Goal: Task Accomplishment & Management: Use online tool/utility

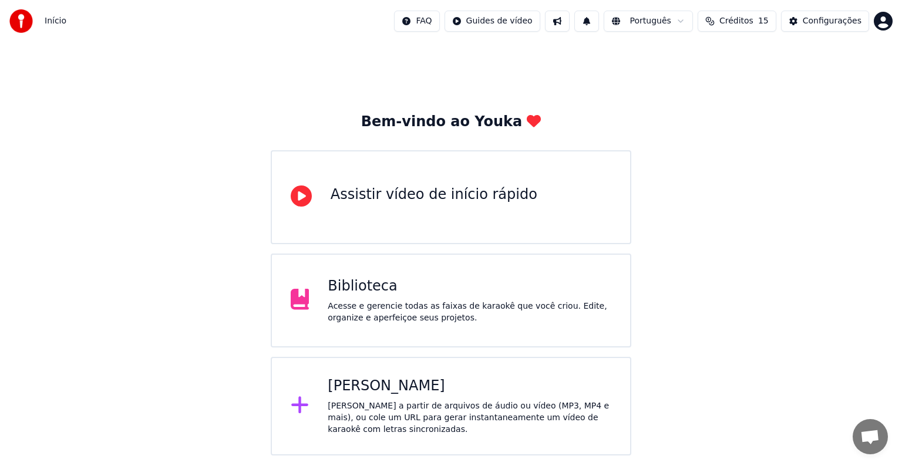
click at [416, 382] on div "[PERSON_NAME]" at bounding box center [469, 386] width 283 height 19
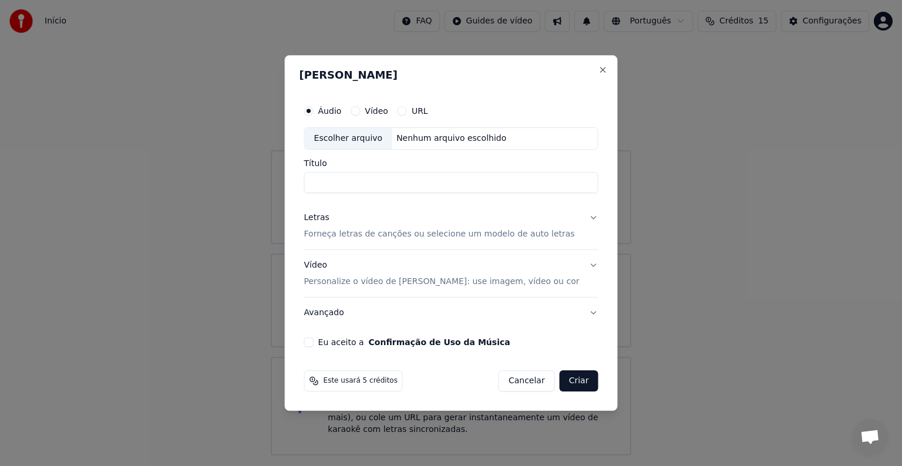
click at [424, 110] on div "URL" at bounding box center [412, 110] width 31 height 9
click at [421, 114] on div "URL" at bounding box center [412, 110] width 31 height 9
click at [407, 110] on button "URL" at bounding box center [401, 110] width 9 height 9
click at [418, 142] on input "text" at bounding box center [451, 138] width 294 height 23
paste input "**********"
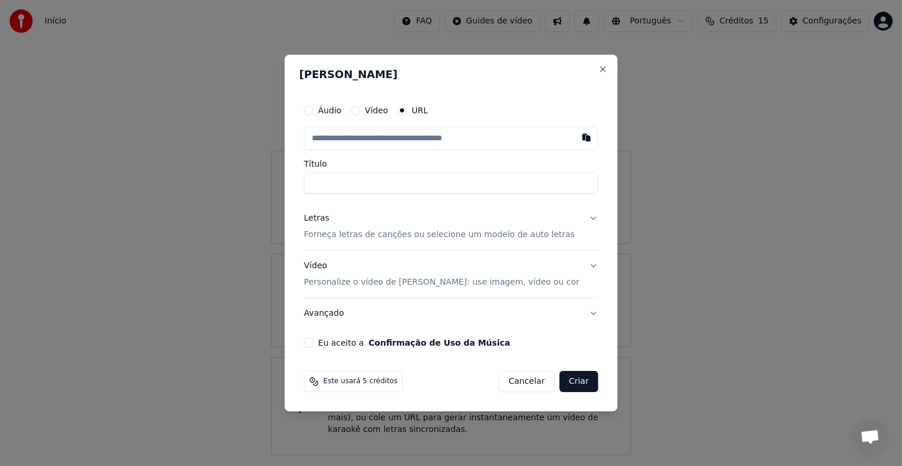
type input "**********"
click at [574, 140] on button at bounding box center [585, 137] width 23 height 21
drag, startPoint x: 350, startPoint y: 114, endPoint x: 322, endPoint y: 115, distance: 28.2
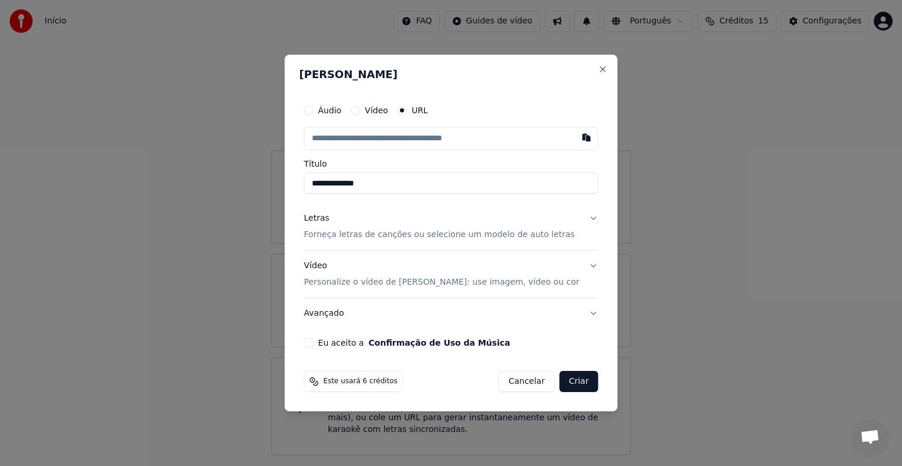
click at [342, 114] on label "Áudio" at bounding box center [329, 110] width 23 height 8
click at [313, 114] on button "Áudio" at bounding box center [308, 110] width 9 height 9
click at [366, 136] on div "Escolher arquivo" at bounding box center [348, 138] width 87 height 21
click at [317, 178] on input "**********" at bounding box center [451, 182] width 294 height 21
paste input "**********"
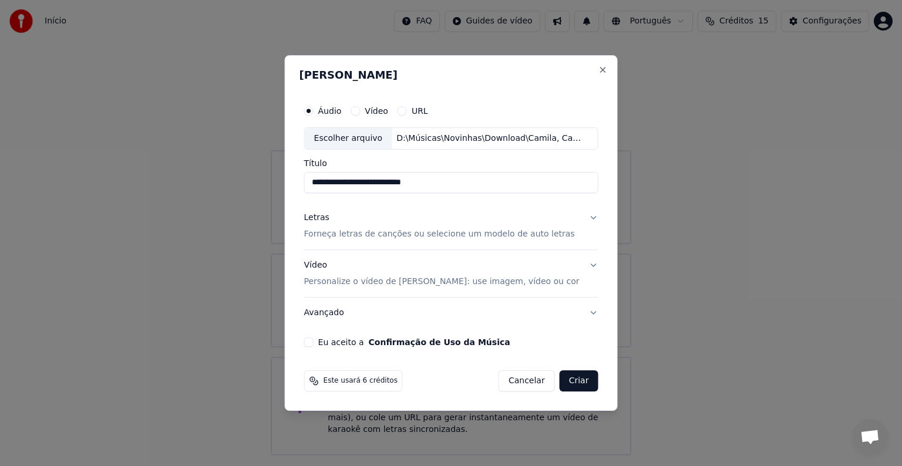
type input "**********"
click at [421, 231] on p "Forneça letras de canções ou selecione um modelo de auto letras" at bounding box center [439, 234] width 271 height 12
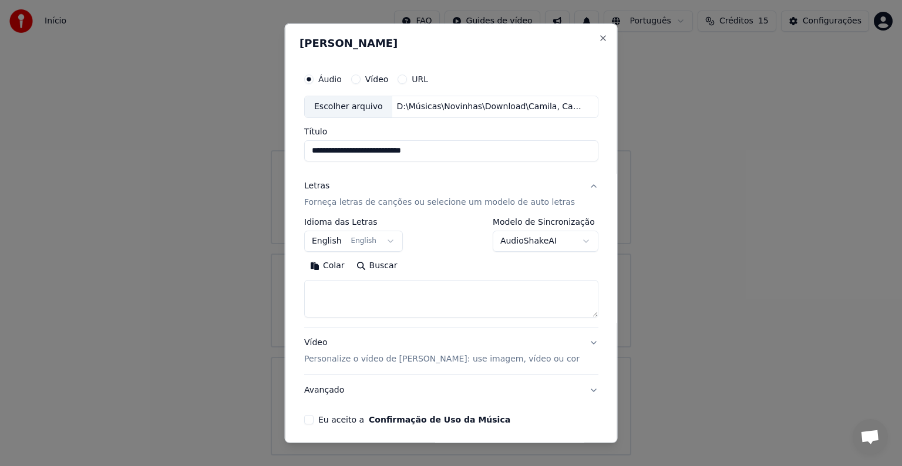
click at [446, 292] on textarea at bounding box center [451, 299] width 294 height 38
paste textarea "**********"
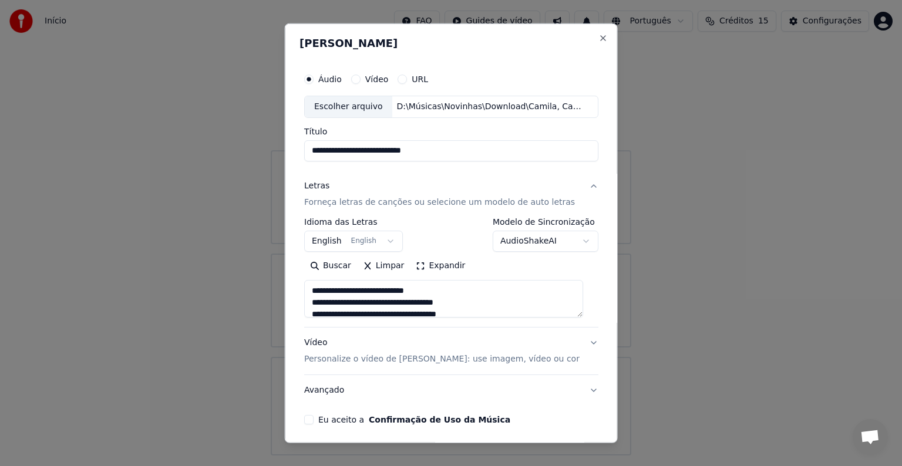
scroll to position [507, 0]
type textarea "**********"
click at [329, 247] on button "English English" at bounding box center [353, 241] width 99 height 21
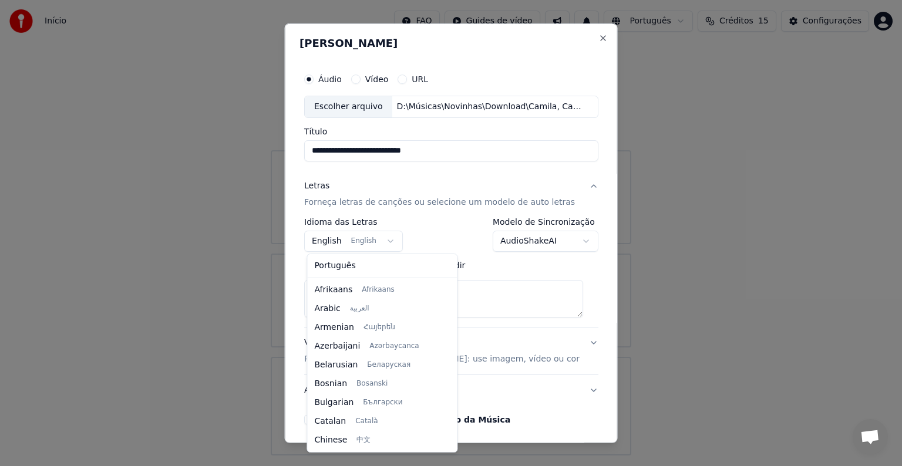
scroll to position [94, 0]
select select "**"
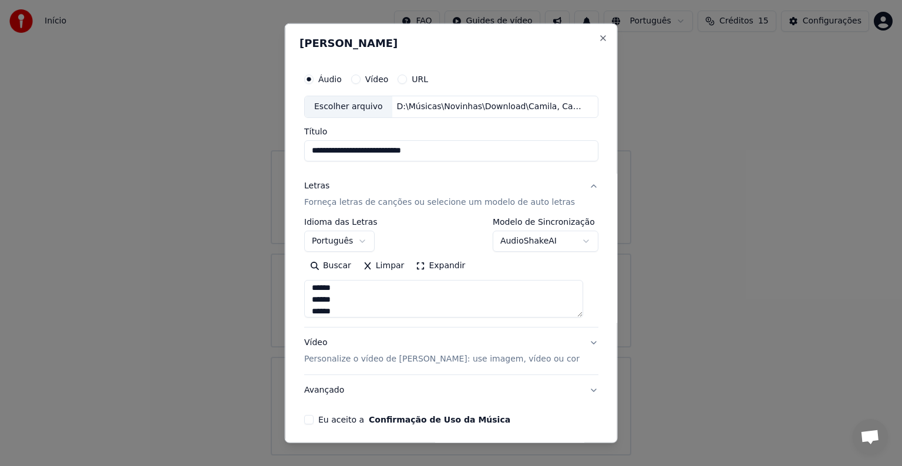
scroll to position [45, 0]
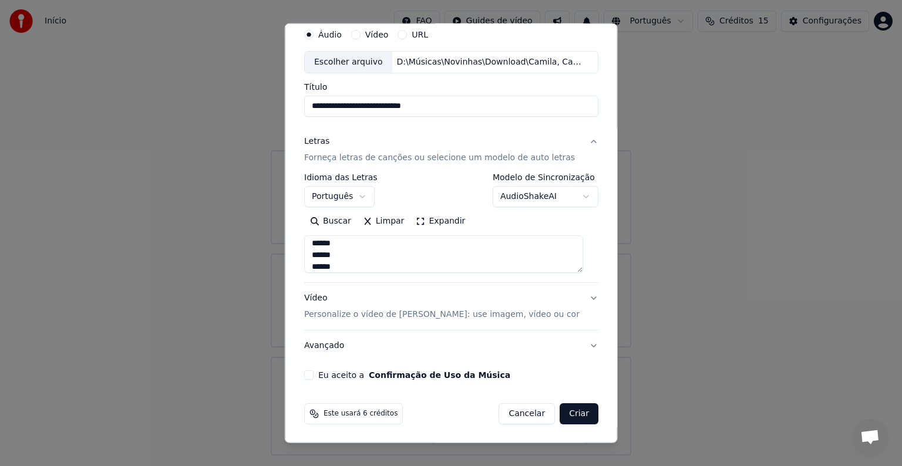
click at [580, 298] on button "Vídeo Personalize o vídeo de karaokê: use imagem, vídeo ou cor" at bounding box center [451, 306] width 294 height 47
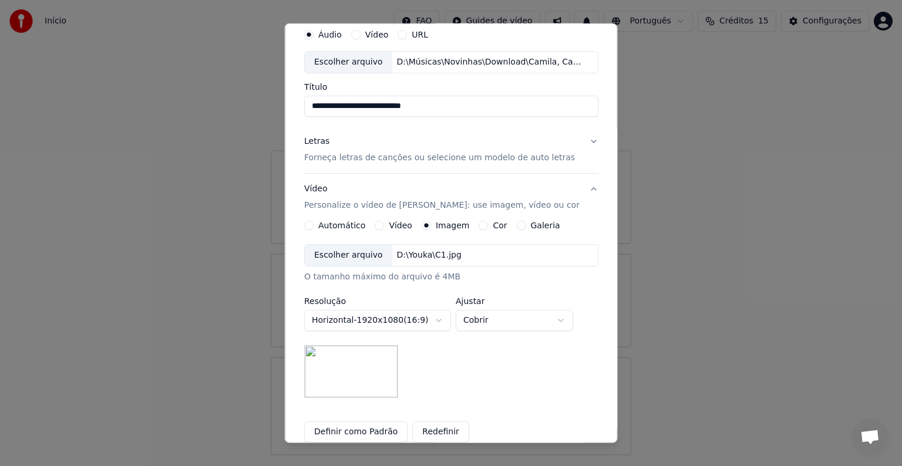
click at [347, 372] on img at bounding box center [351, 371] width 94 height 53
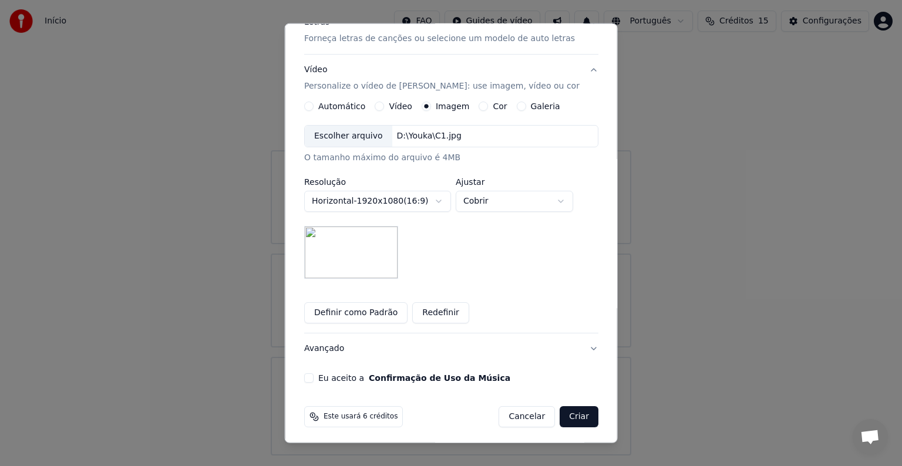
scroll to position [165, 0]
click at [578, 347] on button "Avançado" at bounding box center [451, 347] width 294 height 31
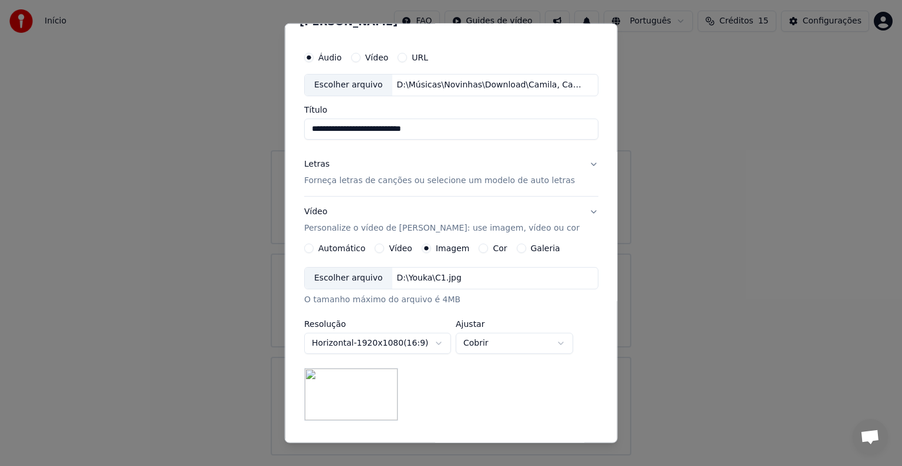
scroll to position [0, 0]
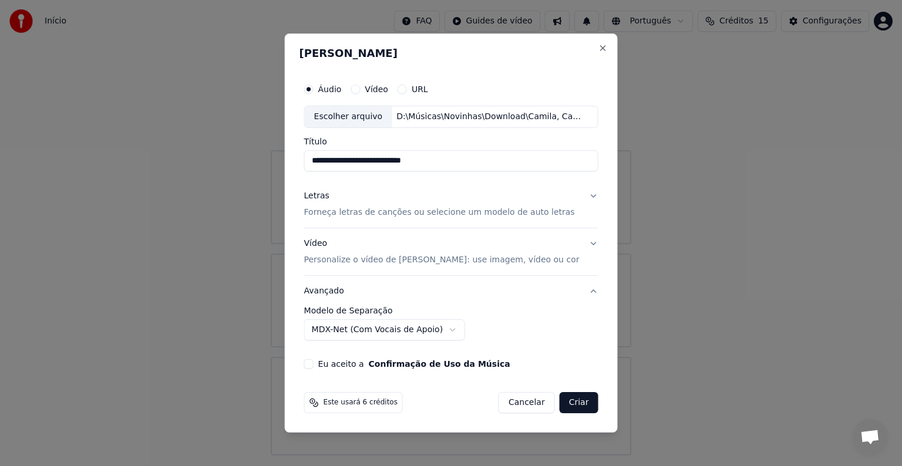
click at [424, 328] on body "**********" at bounding box center [451, 227] width 902 height 455
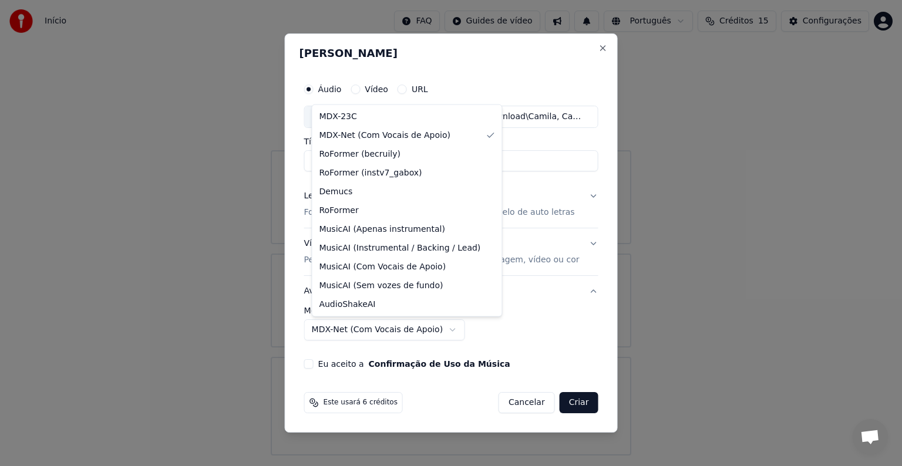
select select "******"
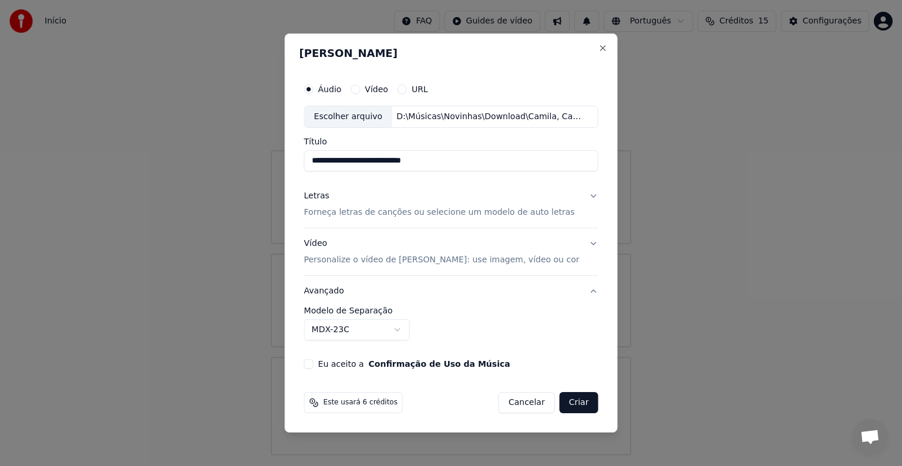
click at [329, 200] on div "Letras" at bounding box center [316, 196] width 25 height 12
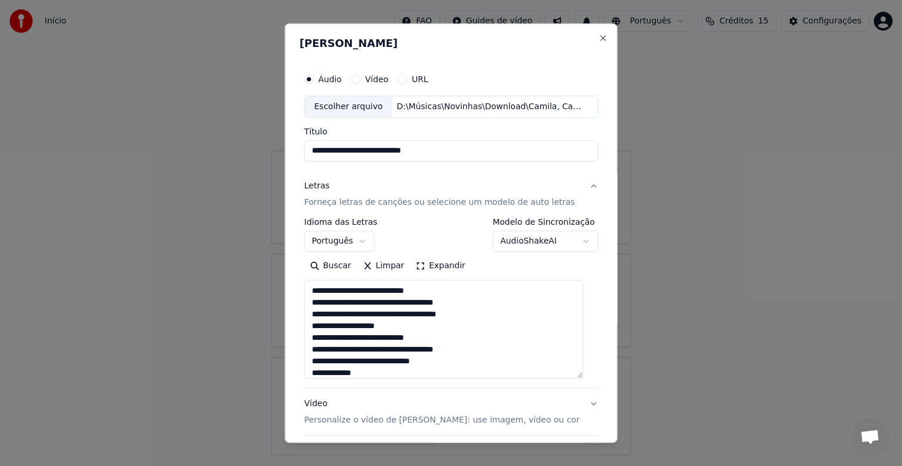
drag, startPoint x: 579, startPoint y: 315, endPoint x: 578, endPoint y: 340, distance: 25.8
click at [581, 376] on textarea at bounding box center [443, 329] width 279 height 99
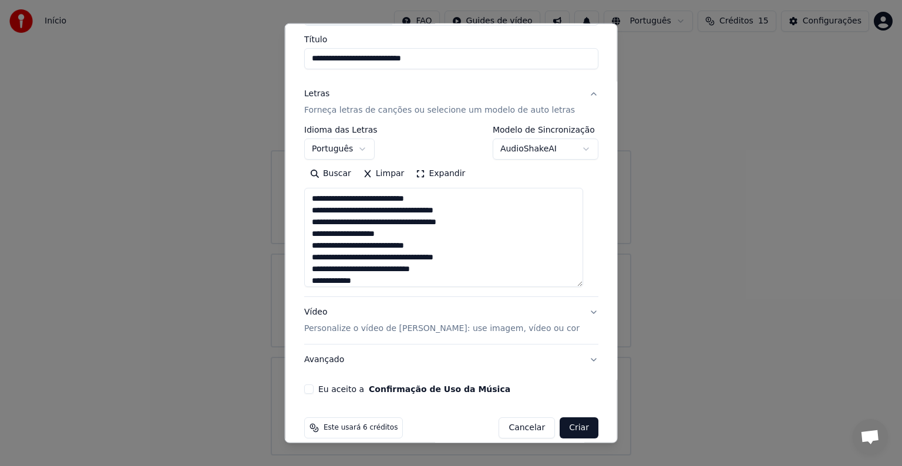
scroll to position [93, 0]
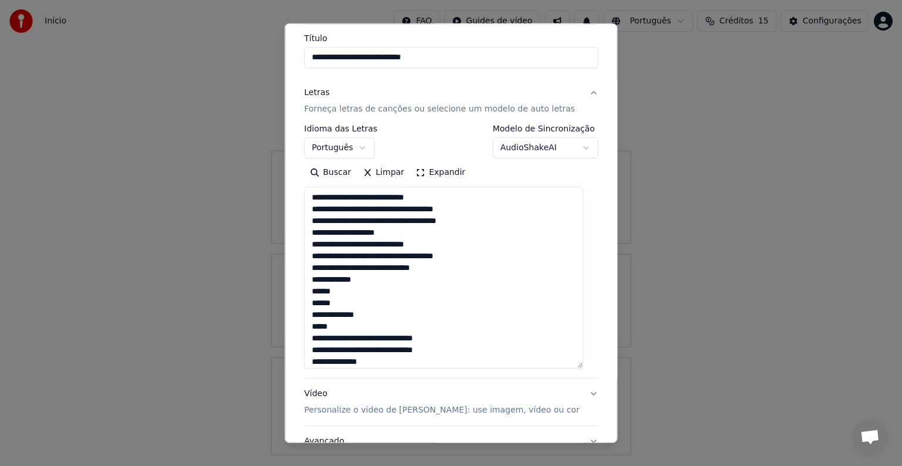
drag, startPoint x: 580, startPoint y: 282, endPoint x: 577, endPoint y: 364, distance: 82.2
click at [577, 364] on textarea at bounding box center [443, 278] width 279 height 182
drag, startPoint x: 341, startPoint y: 290, endPoint x: 305, endPoint y: 292, distance: 35.8
click at [305, 292] on div "**********" at bounding box center [450, 224] width 303 height 511
drag, startPoint x: 340, startPoint y: 329, endPoint x: 298, endPoint y: 330, distance: 42.3
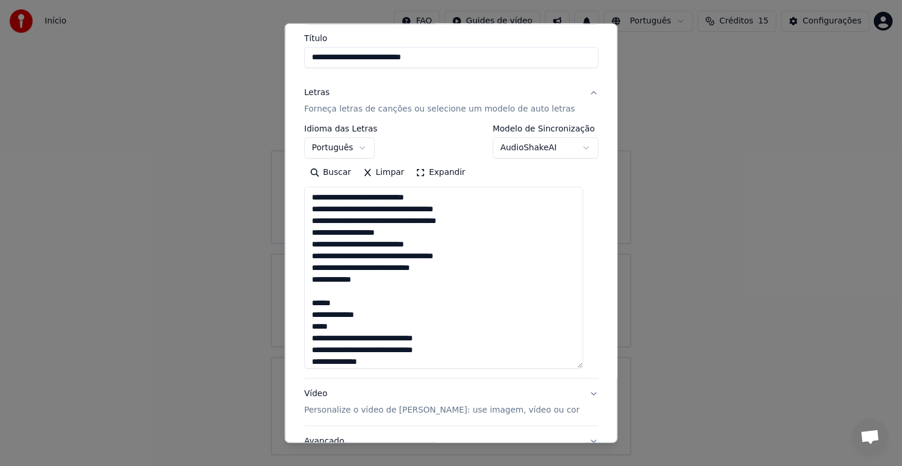
click at [298, 330] on div "**********" at bounding box center [451, 233] width 333 height 420
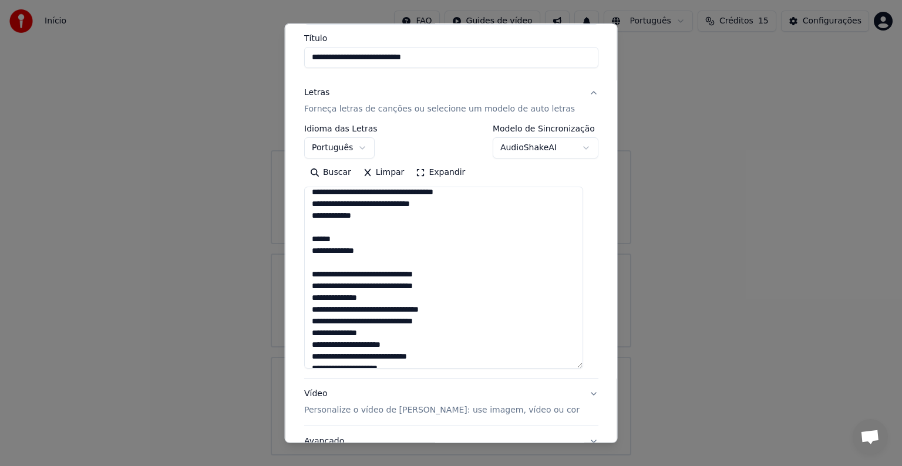
scroll to position [69, 0]
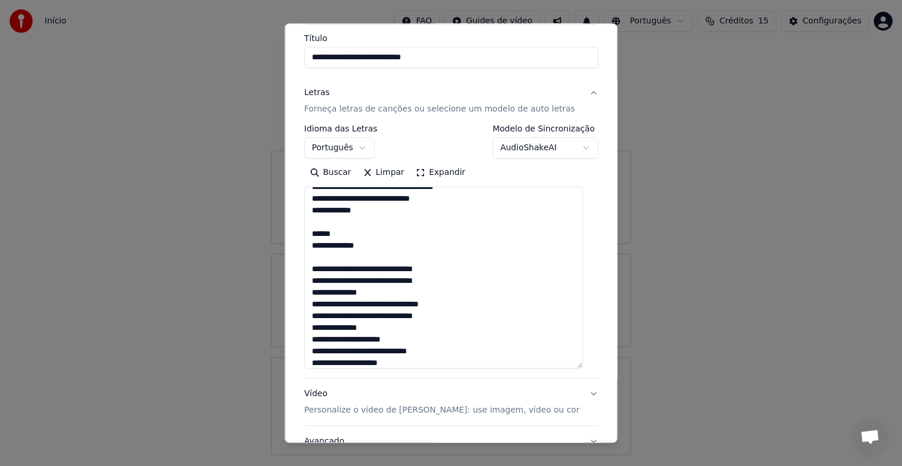
drag, startPoint x: 359, startPoint y: 211, endPoint x: 302, endPoint y: 212, distance: 56.9
click at [302, 212] on div "**********" at bounding box center [450, 224] width 303 height 511
click at [385, 211] on textarea at bounding box center [443, 278] width 279 height 182
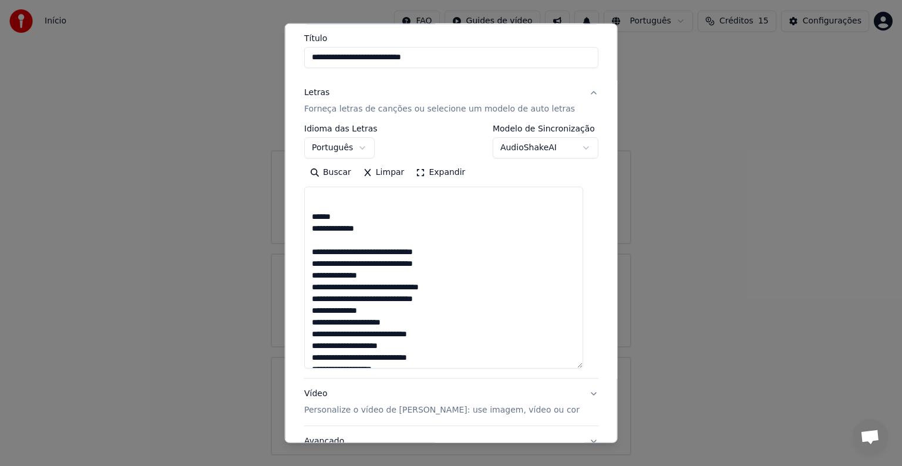
scroll to position [0, 0]
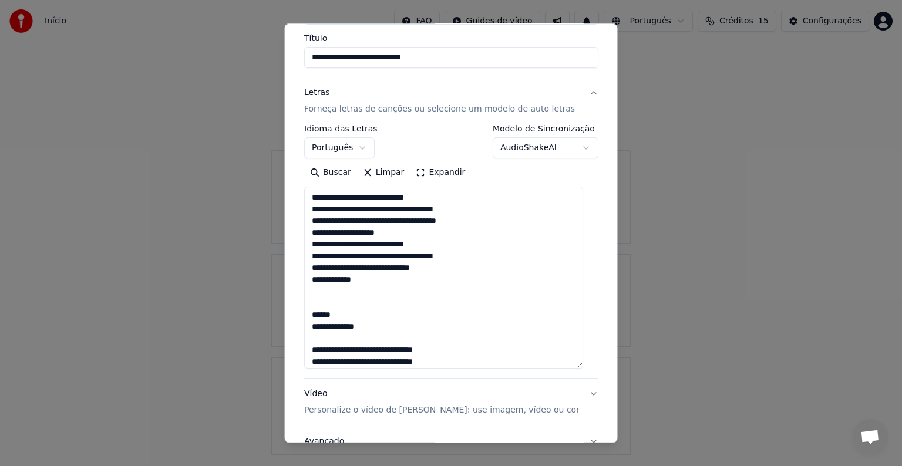
paste textarea "**********"
drag, startPoint x: 456, startPoint y: 287, endPoint x: 409, endPoint y: 291, distance: 47.1
click at [409, 291] on textarea at bounding box center [443, 278] width 279 height 182
drag, startPoint x: 393, startPoint y: 293, endPoint x: 425, endPoint y: 289, distance: 32.5
click at [425, 289] on textarea at bounding box center [443, 278] width 279 height 182
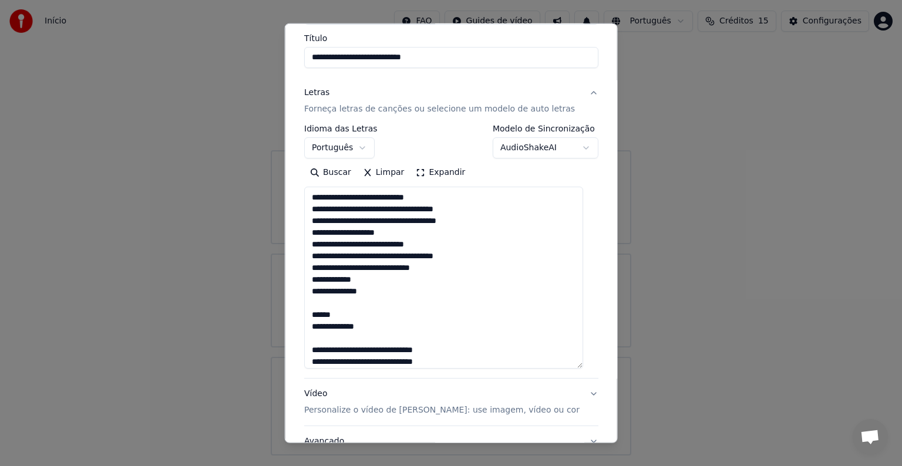
click at [376, 292] on textarea at bounding box center [443, 278] width 279 height 182
click at [385, 292] on textarea at bounding box center [443, 278] width 279 height 182
paste textarea "*"
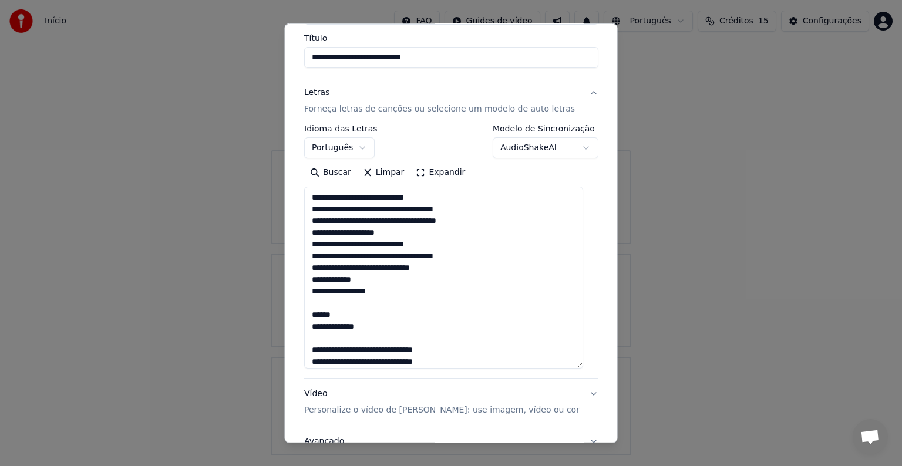
paste textarea "*"
click at [369, 291] on textarea at bounding box center [443, 278] width 279 height 182
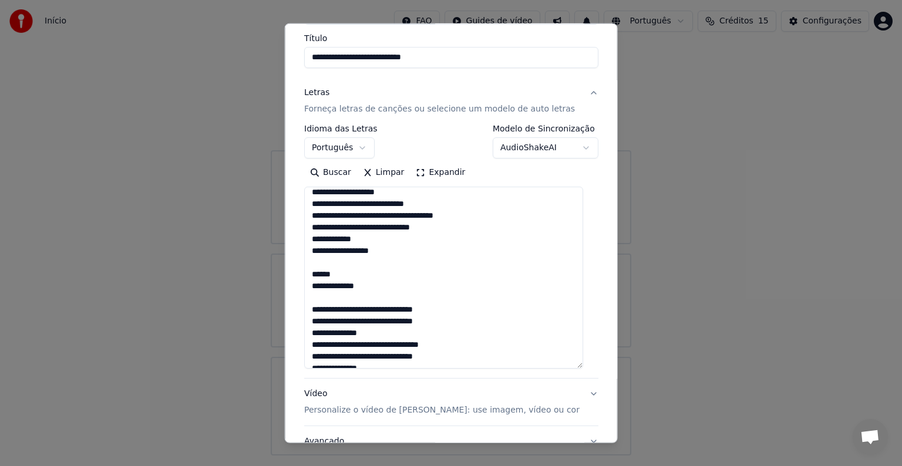
scroll to position [59, 0]
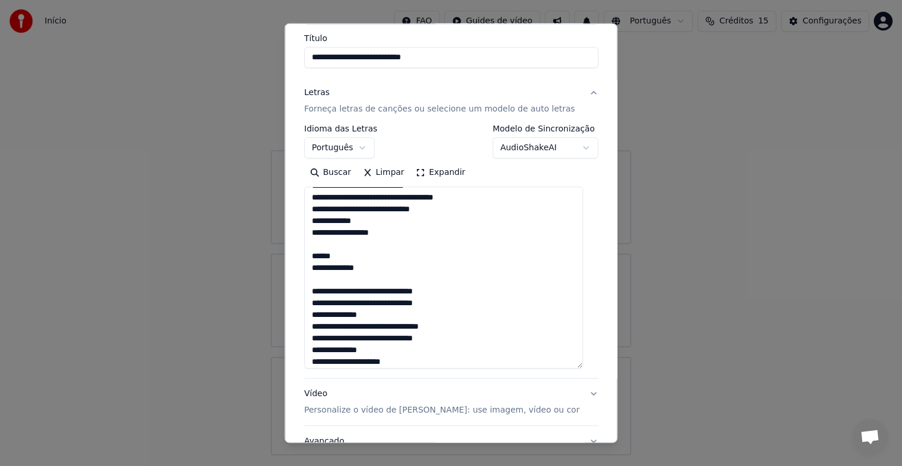
click at [314, 267] on textarea at bounding box center [443, 278] width 279 height 182
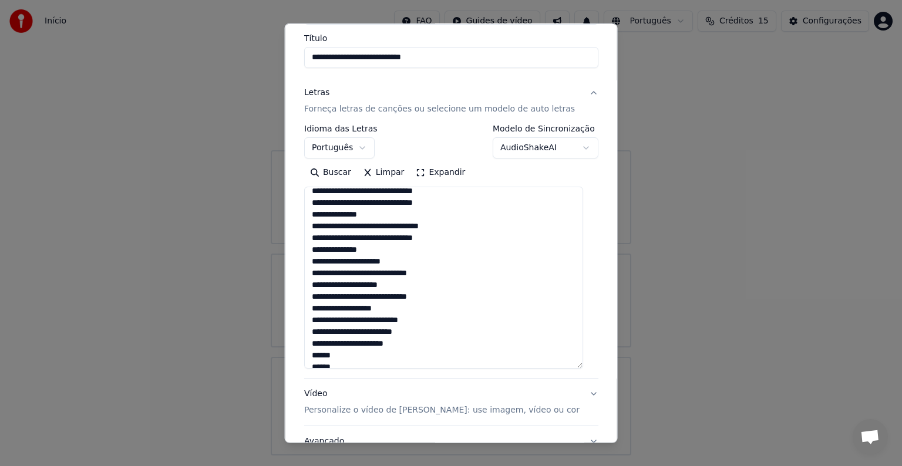
scroll to position [150, 0]
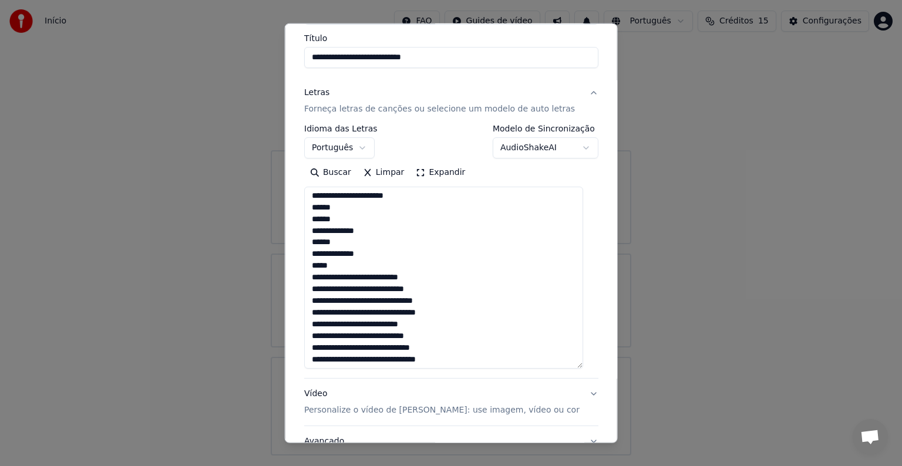
drag, startPoint x: 344, startPoint y: 364, endPoint x: 317, endPoint y: 365, distance: 27.0
click at [317, 365] on textarea at bounding box center [443, 278] width 279 height 182
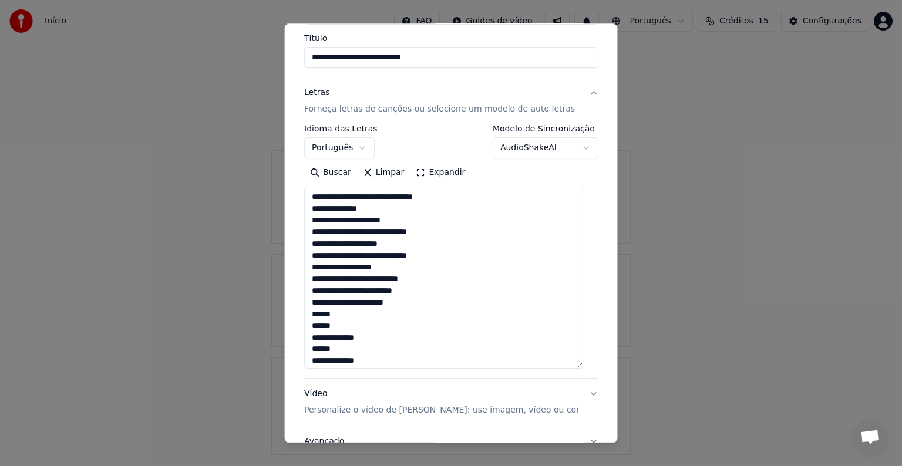
click at [355, 308] on textarea at bounding box center [443, 278] width 279 height 182
drag, startPoint x: 339, startPoint y: 316, endPoint x: 310, endPoint y: 315, distance: 28.8
click at [310, 315] on textarea at bounding box center [443, 278] width 279 height 182
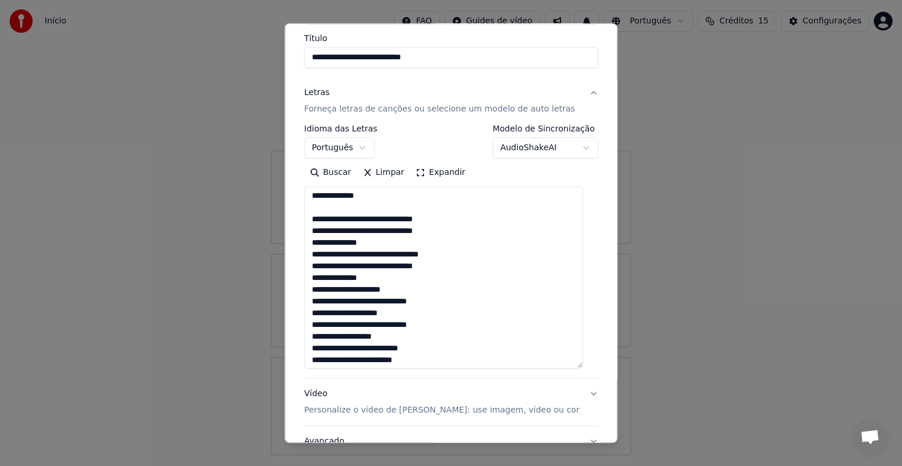
scroll to position [111, 0]
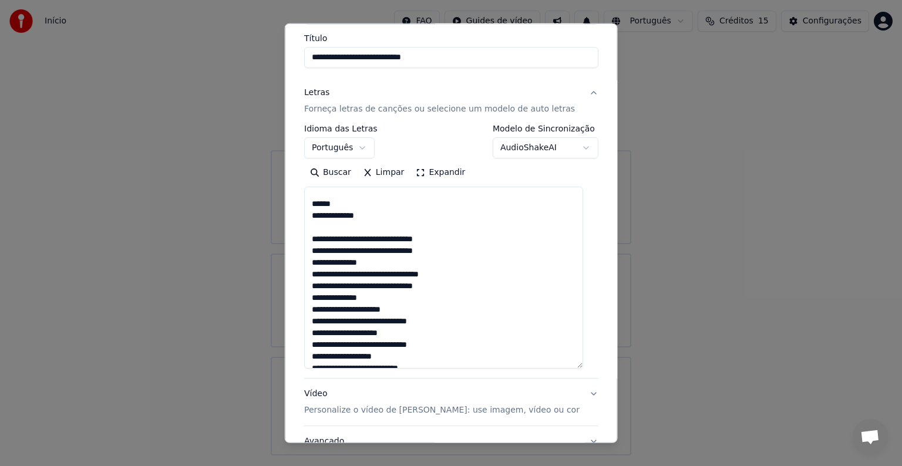
click at [383, 294] on textarea at bounding box center [443, 278] width 279 height 182
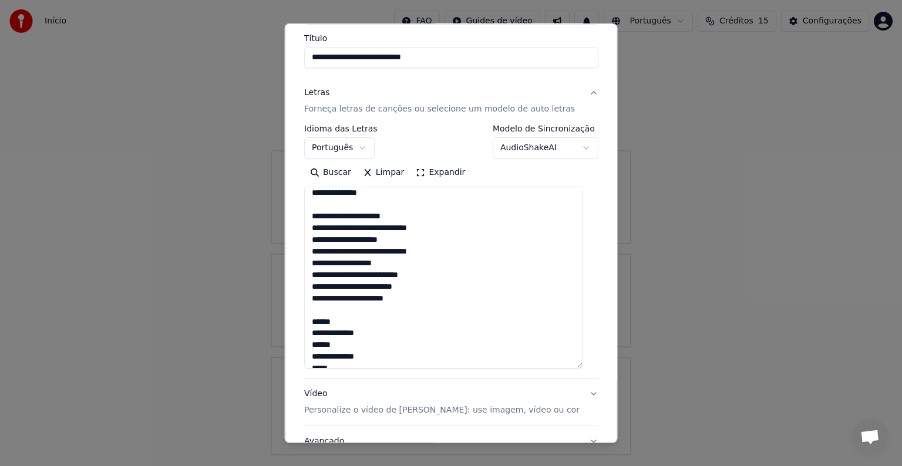
scroll to position [231, 0]
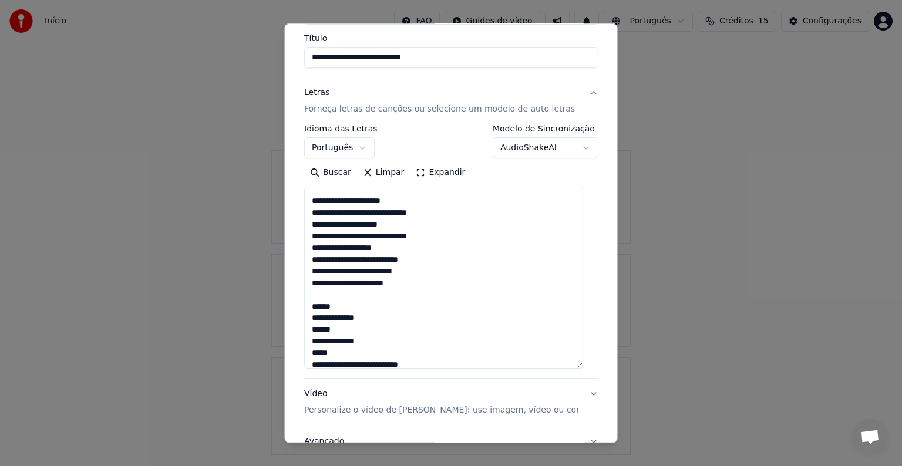
click at [312, 250] on textarea at bounding box center [443, 278] width 279 height 182
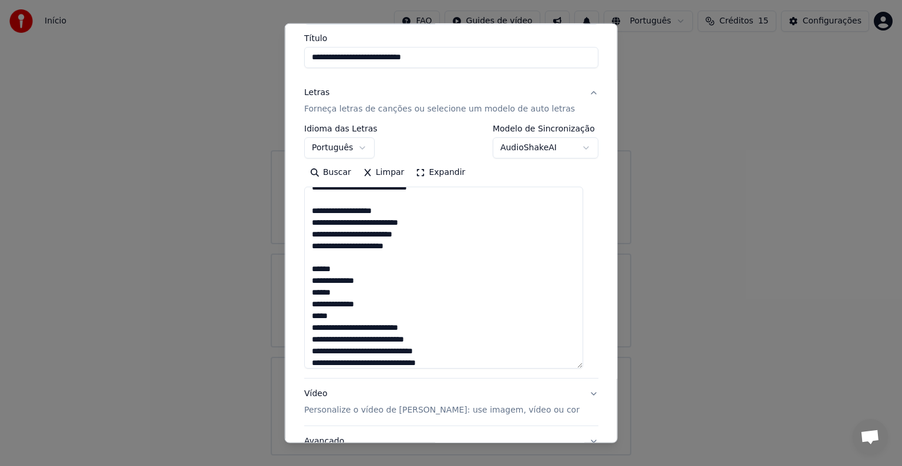
scroll to position [282, 0]
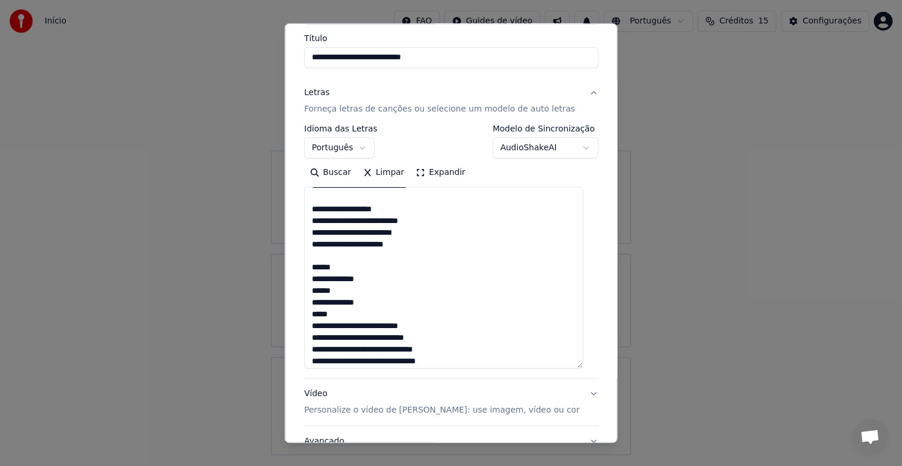
drag, startPoint x: 340, startPoint y: 313, endPoint x: 313, endPoint y: 315, distance: 27.0
click at [313, 315] on textarea at bounding box center [443, 278] width 279 height 182
click at [424, 250] on textarea at bounding box center [443, 278] width 279 height 182
click at [425, 247] on textarea at bounding box center [443, 278] width 279 height 182
paste textarea "*"
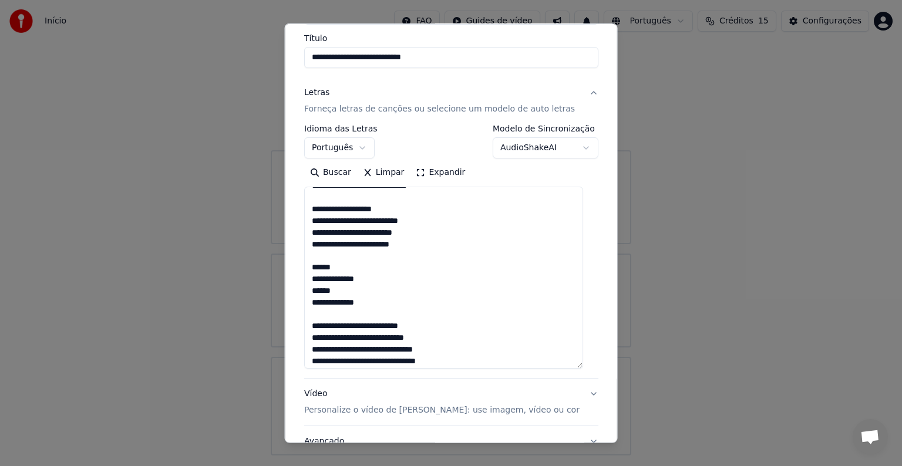
paste textarea "*"
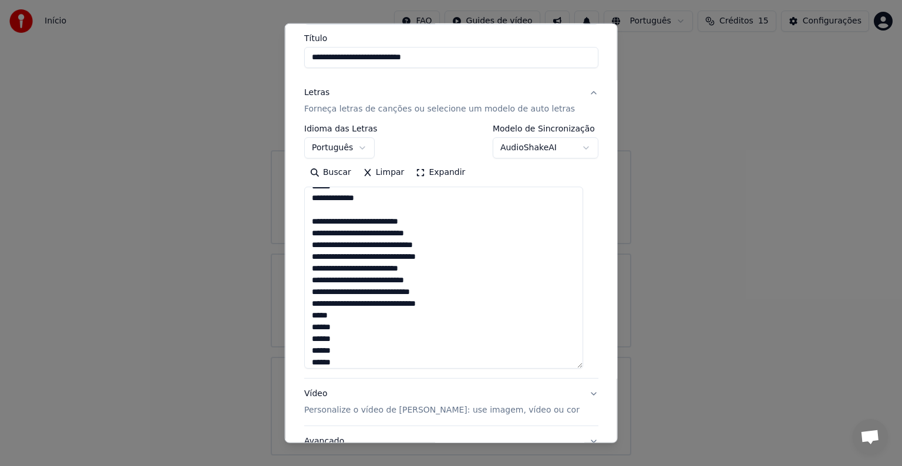
scroll to position [403, 0]
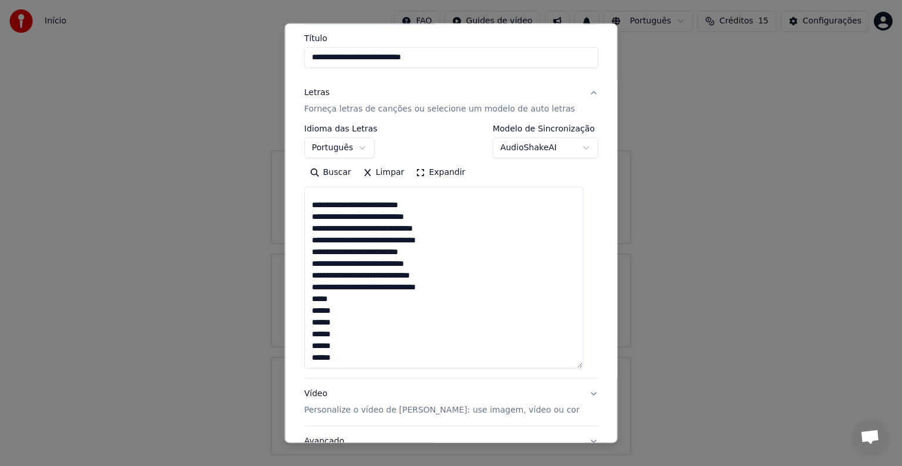
drag, startPoint x: 335, startPoint y: 298, endPoint x: 310, endPoint y: 296, distance: 24.1
click at [310, 296] on textarea at bounding box center [443, 278] width 279 height 182
click at [340, 309] on textarea at bounding box center [443, 278] width 279 height 182
click at [355, 312] on textarea at bounding box center [443, 278] width 279 height 182
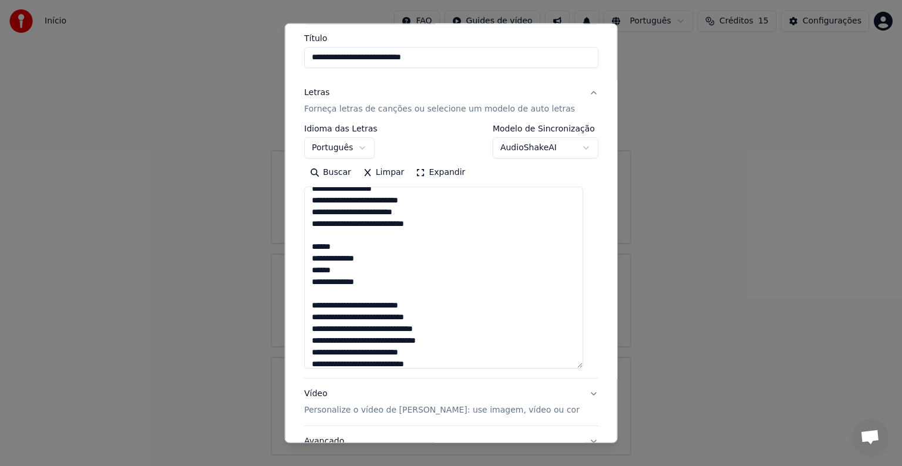
scroll to position [227, 0]
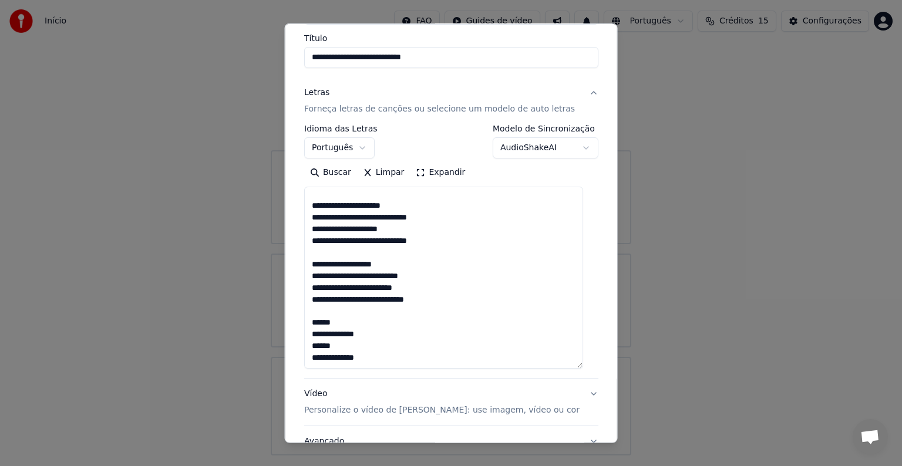
click at [432, 299] on textarea at bounding box center [443, 278] width 279 height 182
drag, startPoint x: 430, startPoint y: 301, endPoint x: 401, endPoint y: 301, distance: 28.2
click at [401, 301] on textarea at bounding box center [443, 278] width 279 height 182
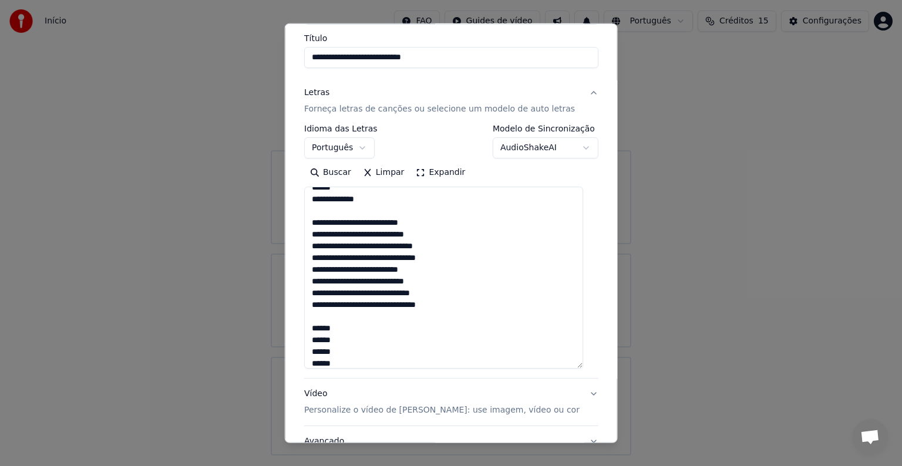
scroll to position [403, 0]
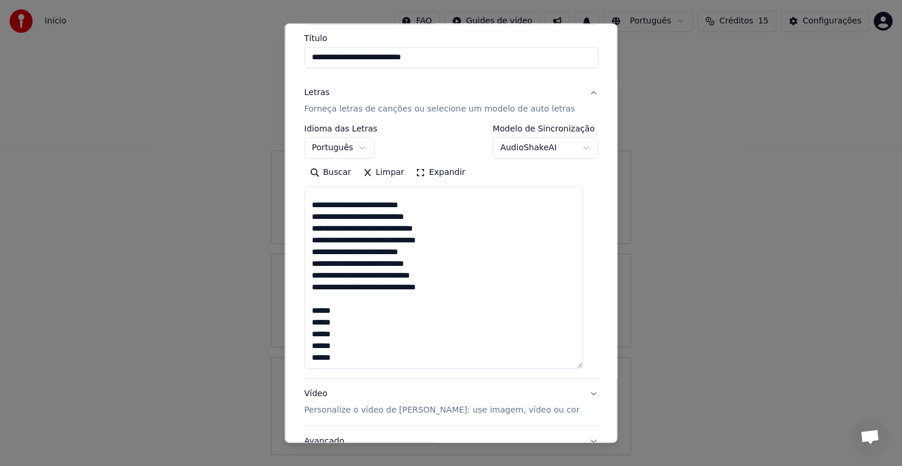
click at [359, 315] on textarea at bounding box center [443, 278] width 279 height 182
click at [347, 323] on textarea at bounding box center [443, 278] width 279 height 182
click at [350, 310] on textarea at bounding box center [443, 278] width 279 height 182
paste textarea "*****"
drag, startPoint x: 369, startPoint y: 310, endPoint x: 352, endPoint y: 310, distance: 16.4
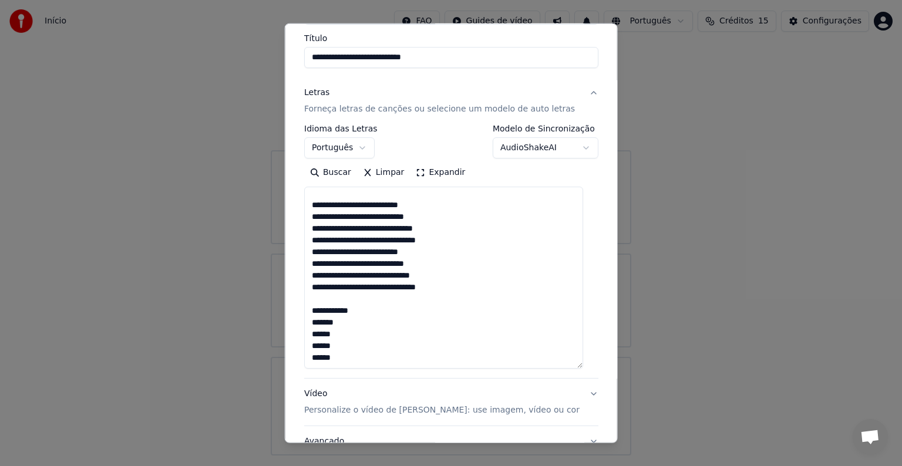
click at [352, 310] on textarea at bounding box center [443, 278] width 279 height 182
drag, startPoint x: 352, startPoint y: 314, endPoint x: 342, endPoint y: 310, distance: 10.6
click at [342, 310] on textarea at bounding box center [443, 278] width 279 height 182
paste textarea "***"
click at [387, 311] on textarea at bounding box center [443, 278] width 279 height 182
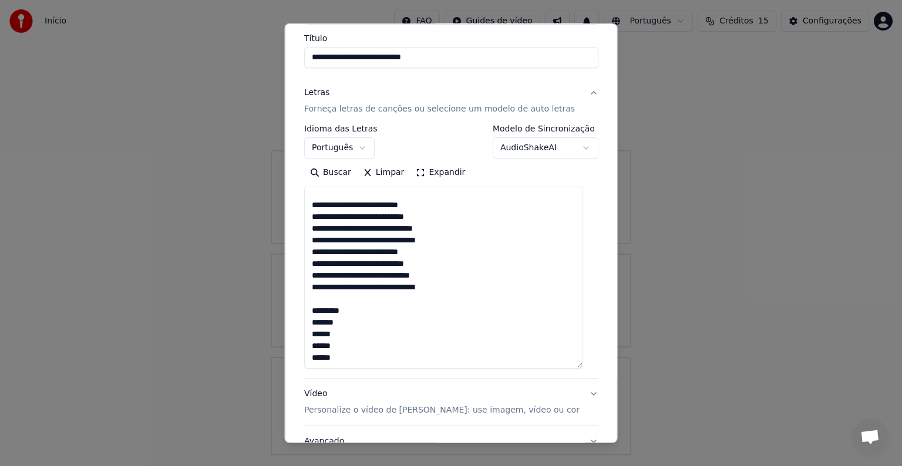
click at [352, 343] on textarea at bounding box center [443, 278] width 279 height 182
paste textarea "*****"
click at [359, 345] on textarea at bounding box center [443, 278] width 279 height 182
click at [366, 346] on textarea at bounding box center [443, 278] width 279 height 182
click at [359, 345] on textarea at bounding box center [443, 278] width 279 height 182
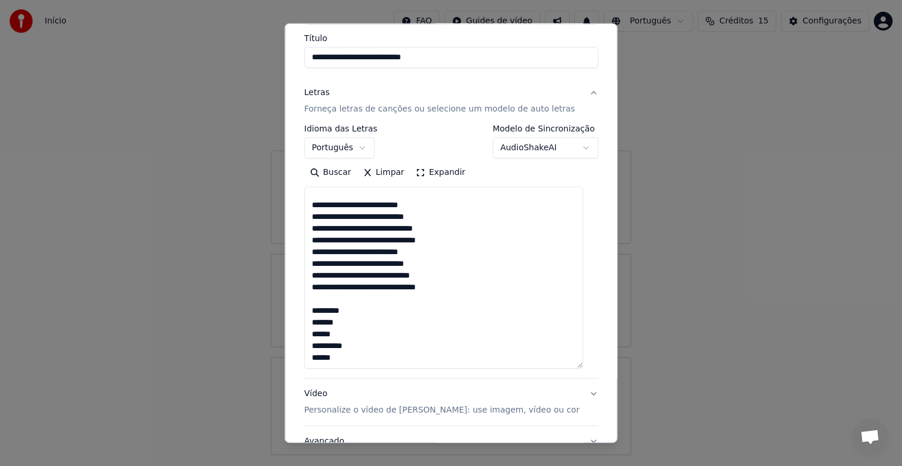
click at [357, 346] on textarea at bounding box center [443, 278] width 279 height 182
click at [347, 347] on textarea at bounding box center [443, 278] width 279 height 182
drag, startPoint x: 340, startPoint y: 346, endPoint x: 353, endPoint y: 345, distance: 12.9
click at [353, 345] on textarea at bounding box center [443, 278] width 279 height 182
click at [369, 345] on textarea at bounding box center [443, 278] width 279 height 182
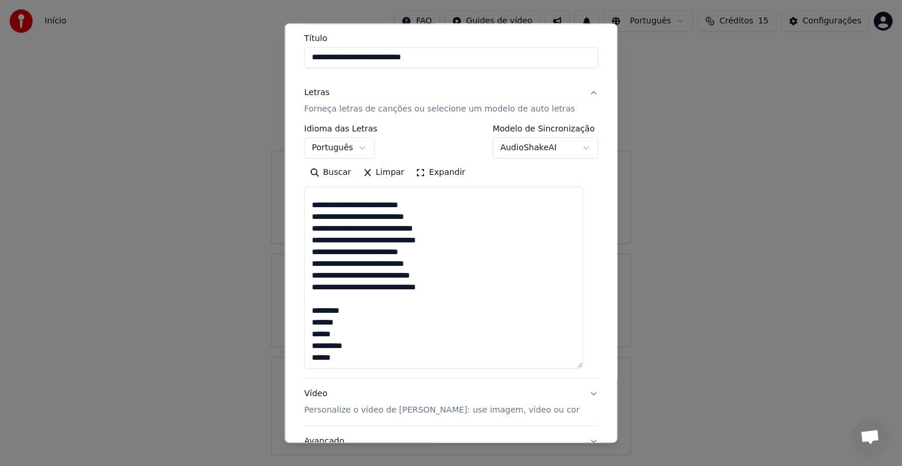
click at [366, 345] on textarea at bounding box center [443, 278] width 279 height 182
click at [352, 312] on textarea at bounding box center [443, 278] width 279 height 182
click at [347, 311] on textarea at bounding box center [443, 278] width 279 height 182
click at [354, 311] on textarea at bounding box center [443, 278] width 279 height 182
paste textarea "*"
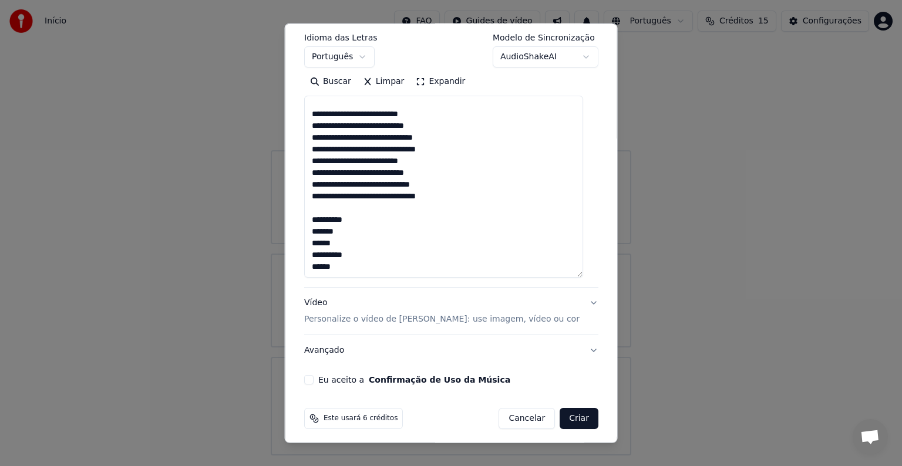
scroll to position [189, 0]
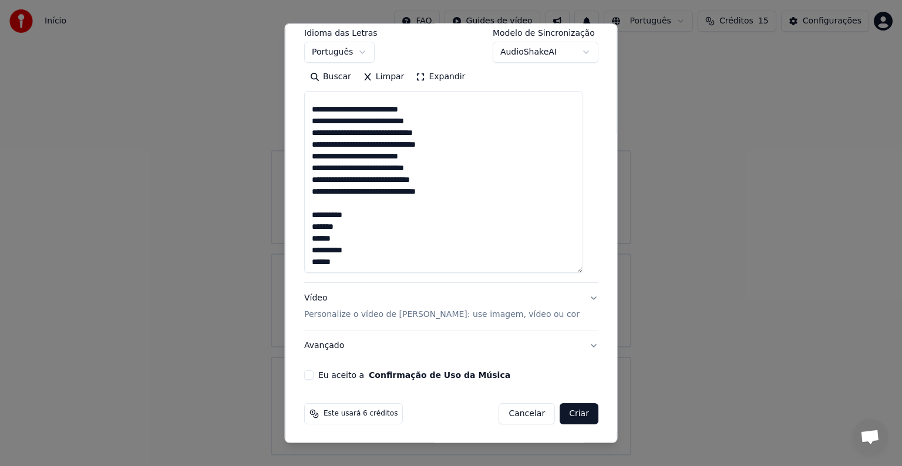
type textarea "**********"
click at [329, 371] on label "Eu aceito a Confirmação de Uso da Música" at bounding box center [414, 375] width 192 height 8
click at [313, 371] on button "Eu aceito a Confirmação de Uso da Música" at bounding box center [308, 374] width 9 height 9
click at [565, 413] on button "Criar" at bounding box center [578, 413] width 39 height 21
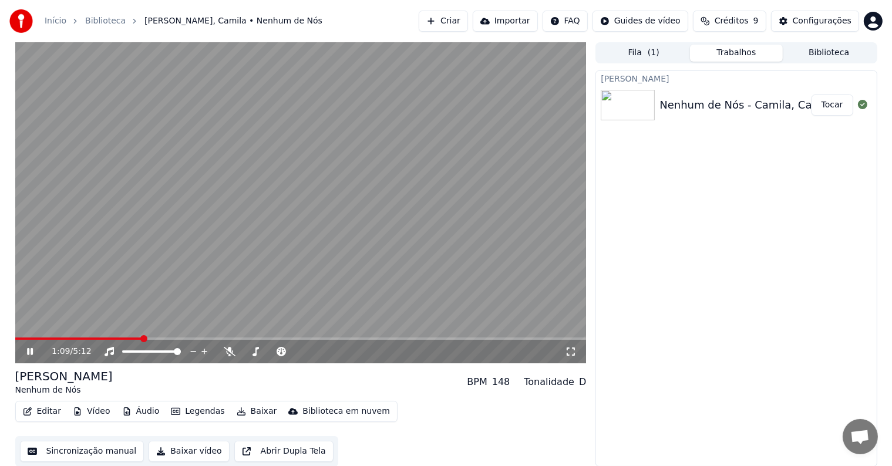
click at [31, 352] on icon at bounding box center [30, 351] width 6 height 7
click at [485, 338] on span at bounding box center [300, 338] width 571 height 2
click at [33, 356] on icon at bounding box center [39, 351] width 28 height 9
click at [464, 337] on span at bounding box center [287, 338] width 544 height 2
click at [409, 336] on video at bounding box center [300, 202] width 571 height 321
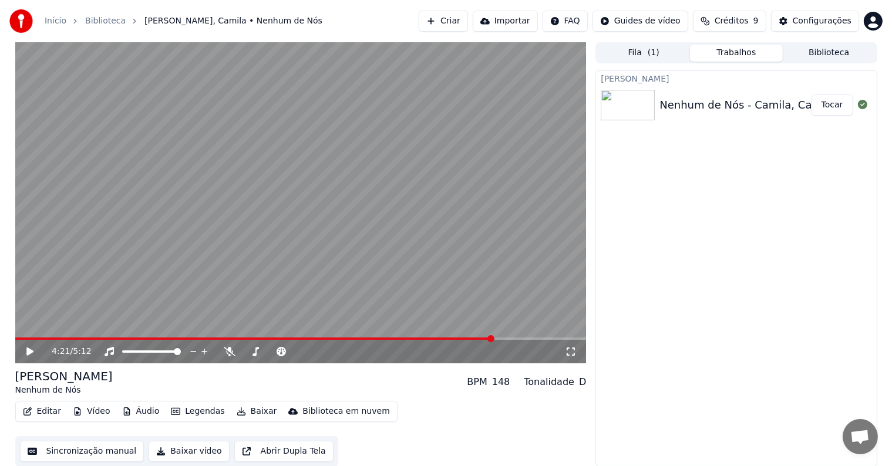
click at [437, 338] on span at bounding box center [254, 338] width 478 height 2
click at [22, 346] on div "3:51 / 5:12" at bounding box center [301, 352] width 562 height 12
click at [25, 353] on icon at bounding box center [39, 351] width 28 height 9
click at [28, 353] on icon at bounding box center [30, 351] width 6 height 7
click at [50, 413] on button "Editar" at bounding box center [42, 411] width 48 height 16
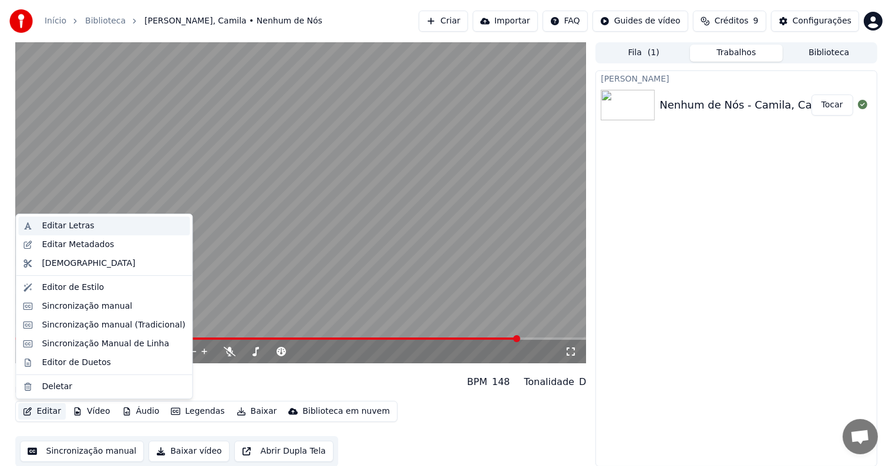
click at [66, 222] on div "Editar Letras" at bounding box center [68, 226] width 52 height 12
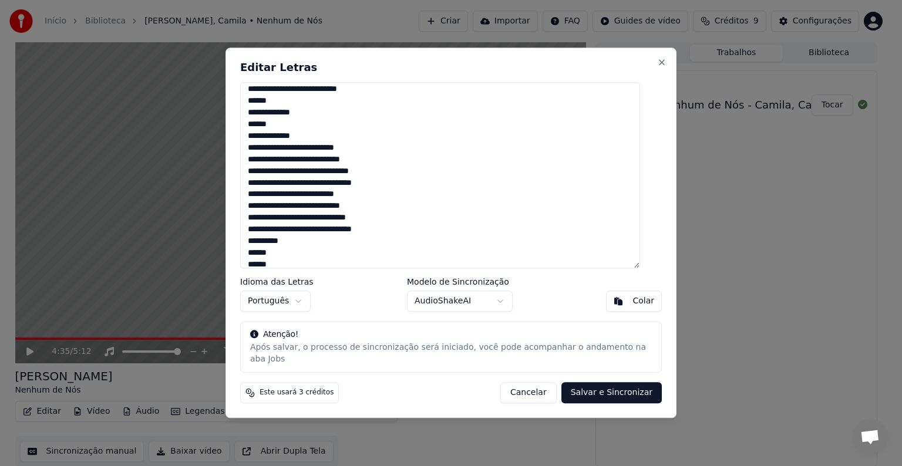
scroll to position [316, 0]
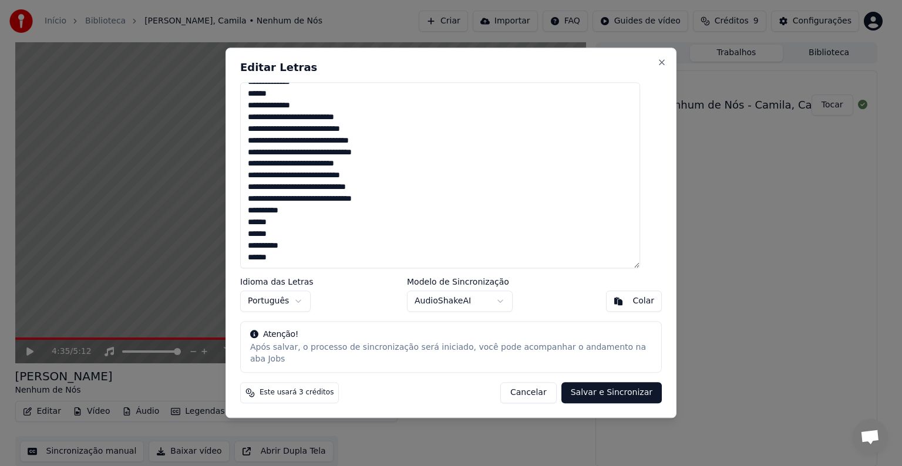
drag, startPoint x: 403, startPoint y: 77, endPoint x: 544, endPoint y: 73, distance: 140.9
click at [544, 73] on h2 "Editar Letras" at bounding box center [450, 67] width 421 height 11
drag, startPoint x: 535, startPoint y: 387, endPoint x: 528, endPoint y: 388, distance: 7.7
click at [535, 387] on button "Cancelar" at bounding box center [528, 393] width 56 height 21
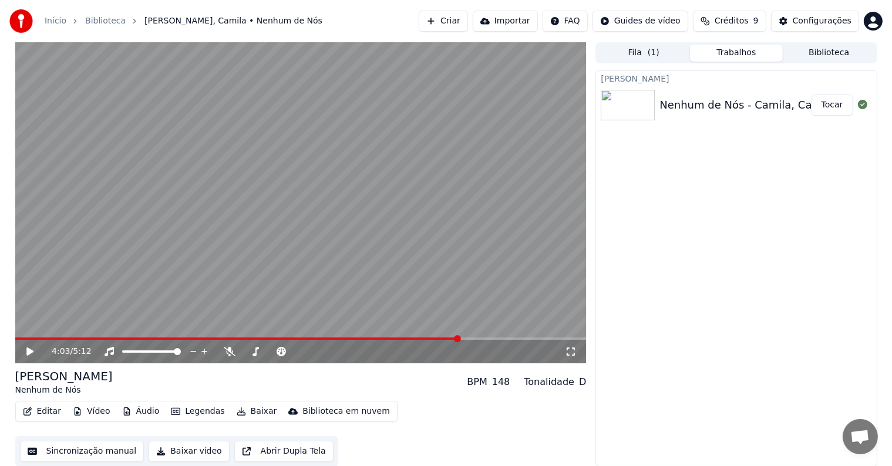
click at [460, 339] on span at bounding box center [237, 338] width 444 height 2
click at [27, 350] on icon at bounding box center [29, 351] width 7 height 8
click at [29, 352] on icon at bounding box center [39, 351] width 28 height 9
click at [51, 413] on button "Editar" at bounding box center [42, 411] width 48 height 16
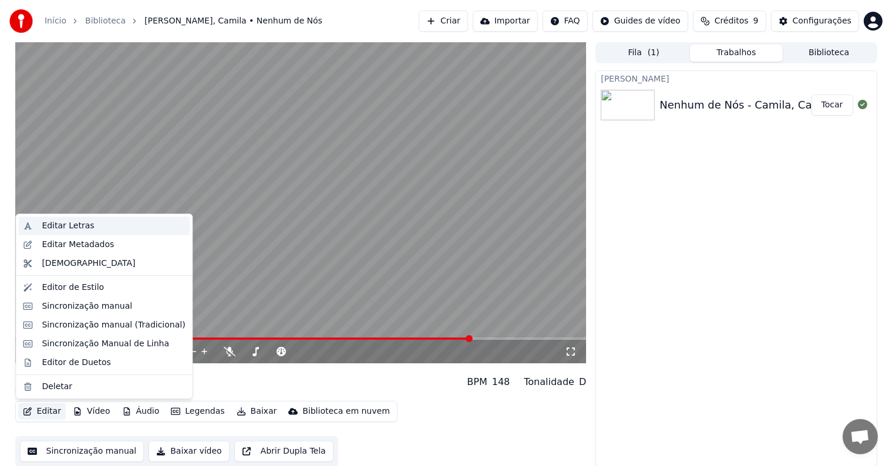
click at [60, 225] on div "Editar Letras" at bounding box center [68, 226] width 52 height 12
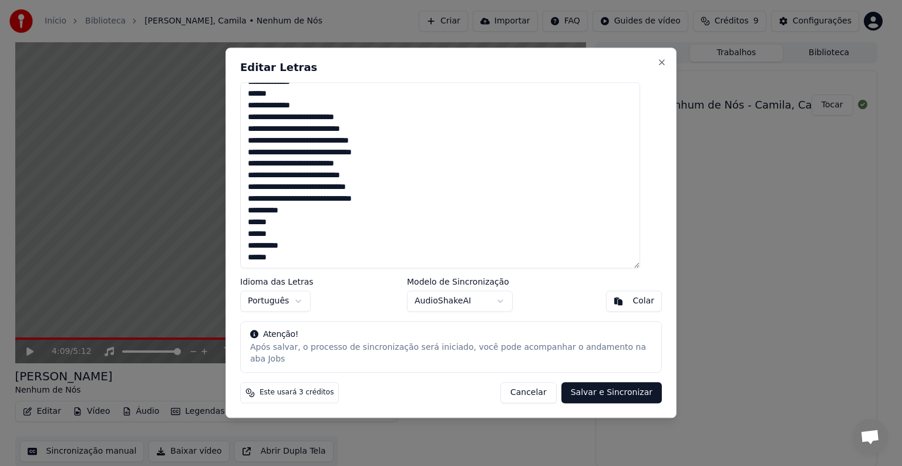
drag, startPoint x: 367, startPoint y: 67, endPoint x: 505, endPoint y: 70, distance: 138.0
click at [505, 69] on div "Editar Letras Idioma das Letras Português Modelo de Sincronização AudioShakeAI …" at bounding box center [450, 233] width 451 height 370
drag, startPoint x: 302, startPoint y: 218, endPoint x: 284, endPoint y: 218, distance: 18.2
click at [284, 218] on textarea at bounding box center [440, 175] width 400 height 186
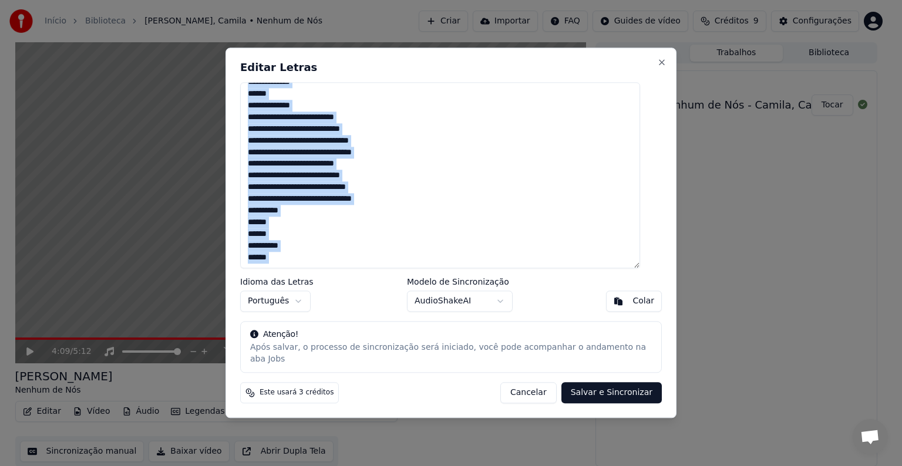
drag, startPoint x: 467, startPoint y: 61, endPoint x: 329, endPoint y: 54, distance: 138.7
click at [536, 87] on div "Editar Letras Idioma das Letras Português Modelo de Sincronização AudioShakeAI …" at bounding box center [450, 233] width 451 height 370
click at [524, 385] on button "Cancelar" at bounding box center [528, 393] width 56 height 21
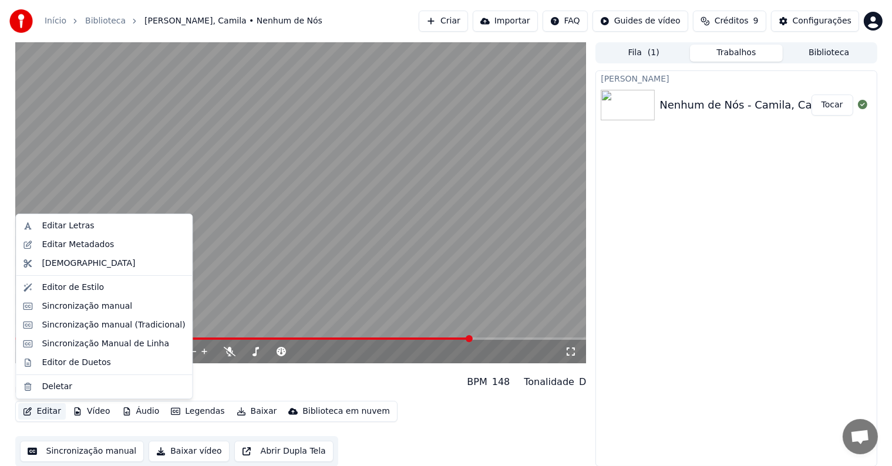
click at [41, 410] on button "Editar" at bounding box center [42, 411] width 48 height 16
click at [53, 225] on div "Editar Letras" at bounding box center [68, 226] width 52 height 12
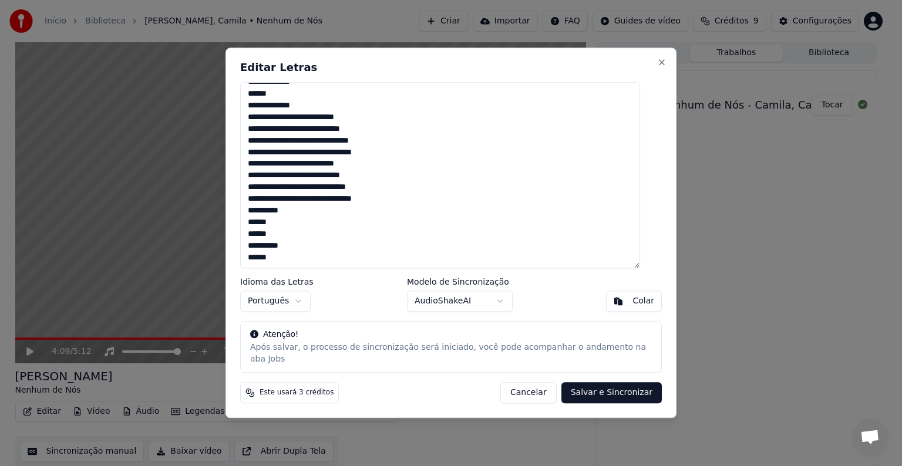
drag, startPoint x: 284, startPoint y: 216, endPoint x: 308, endPoint y: 218, distance: 23.5
click at [308, 218] on textarea at bounding box center [440, 175] width 400 height 186
click at [529, 389] on button "Cancelar" at bounding box center [528, 393] width 56 height 21
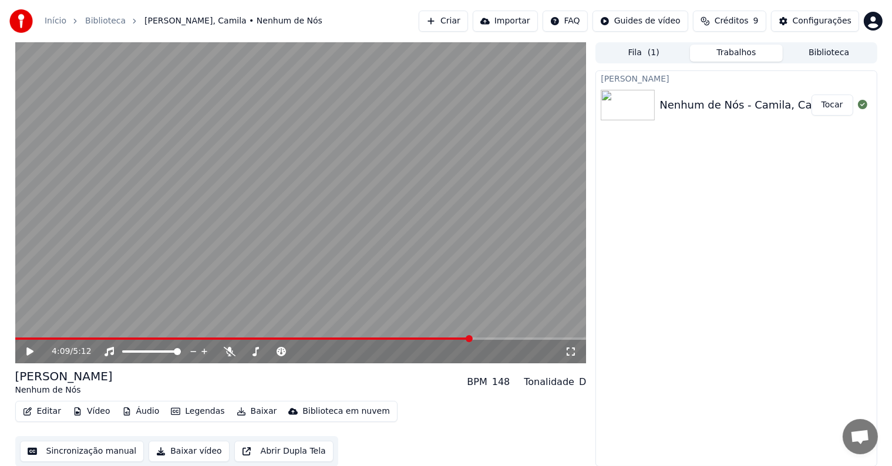
click at [438, 340] on div "4:09 / 5:12" at bounding box center [300, 351] width 571 height 23
click at [439, 336] on video at bounding box center [300, 202] width 571 height 321
click at [440, 339] on span at bounding box center [243, 338] width 456 height 2
click at [428, 340] on span at bounding box center [221, 338] width 413 height 2
click at [29, 352] on icon at bounding box center [30, 351] width 6 height 7
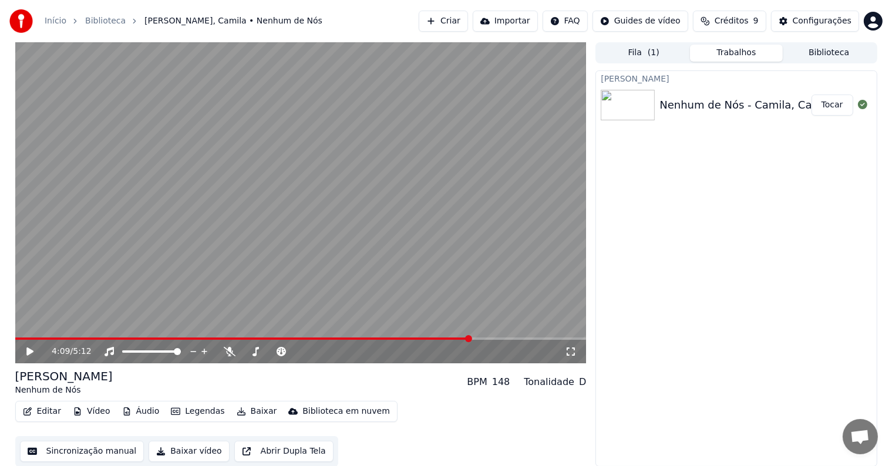
click at [29, 352] on icon at bounding box center [29, 351] width 7 height 8
click at [29, 352] on icon at bounding box center [30, 351] width 6 height 7
click at [56, 411] on button "Editar" at bounding box center [42, 411] width 48 height 16
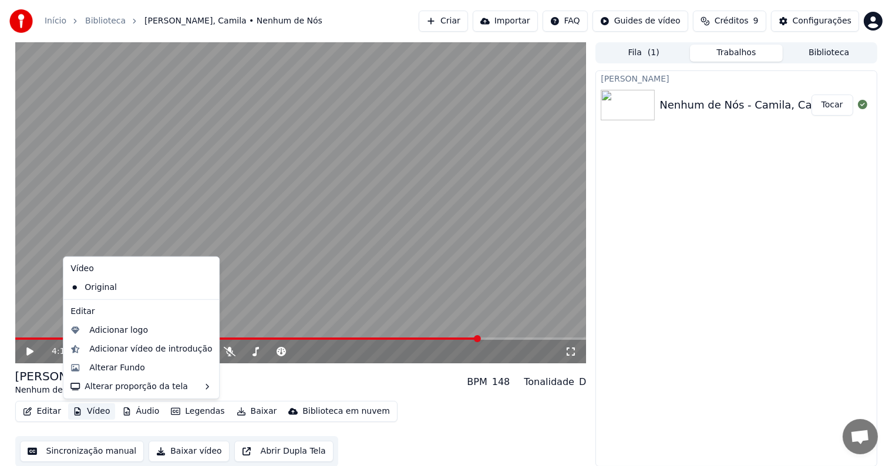
click at [660, 323] on div "Criar Karaokê Nenhum de Nós - Camila, [PERSON_NAME]" at bounding box center [735, 268] width 281 height 396
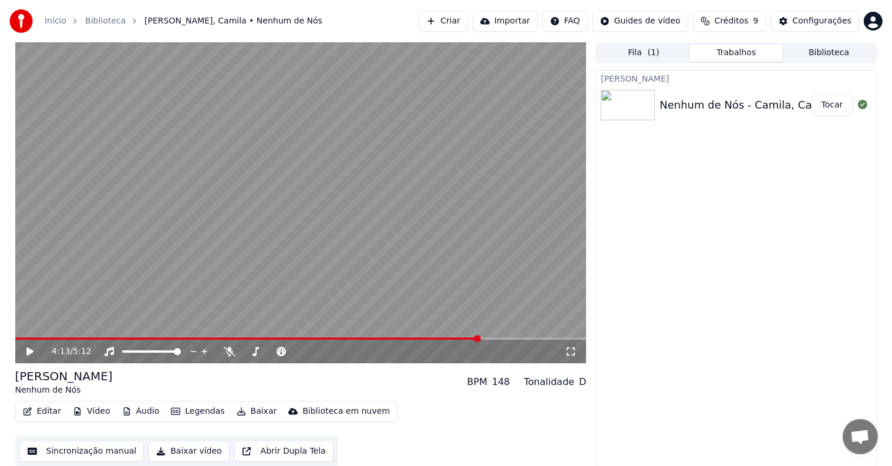
click at [251, 414] on button "Baixar" at bounding box center [257, 411] width 50 height 16
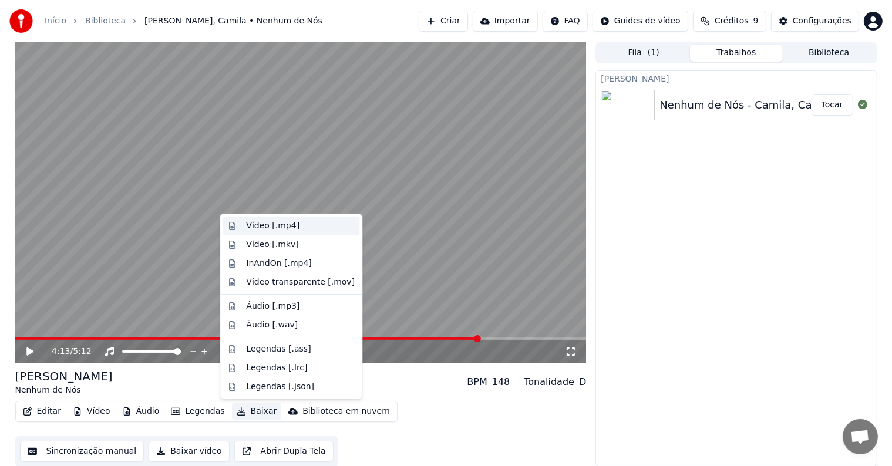
click at [282, 227] on div "Vídeo [.mp4]" at bounding box center [272, 226] width 53 height 12
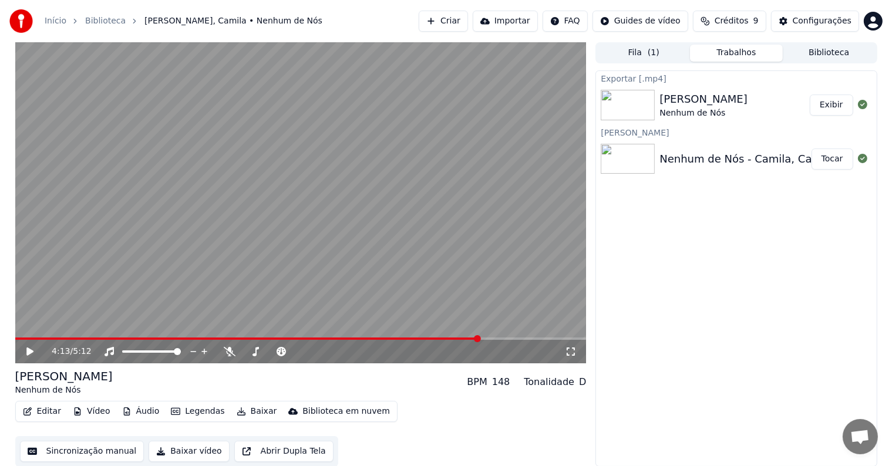
click at [835, 108] on button "Exibir" at bounding box center [830, 104] width 43 height 21
click at [455, 22] on button "Criar" at bounding box center [442, 21] width 49 height 21
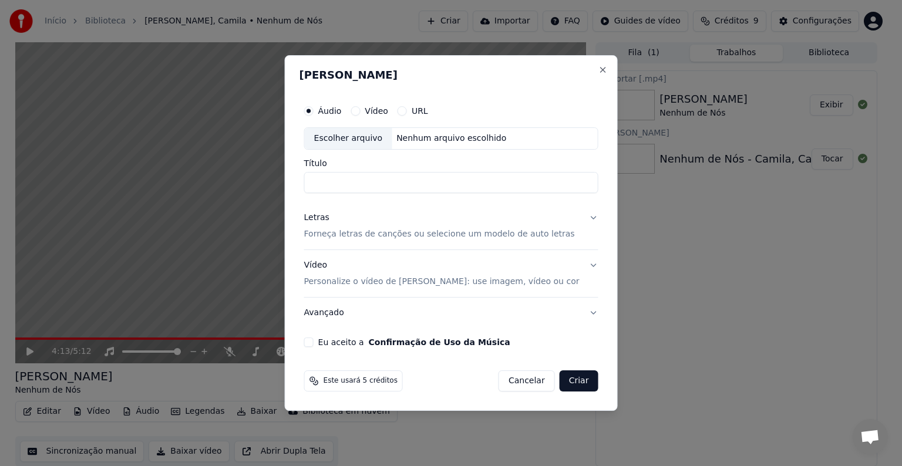
click at [359, 140] on div "Escolher arquivo" at bounding box center [348, 138] width 87 height 21
click at [326, 180] on input "**********" at bounding box center [451, 182] width 294 height 21
paste input "**********"
click at [444, 183] on input "**********" at bounding box center [451, 182] width 294 height 21
click at [322, 181] on input "**********" at bounding box center [451, 182] width 294 height 21
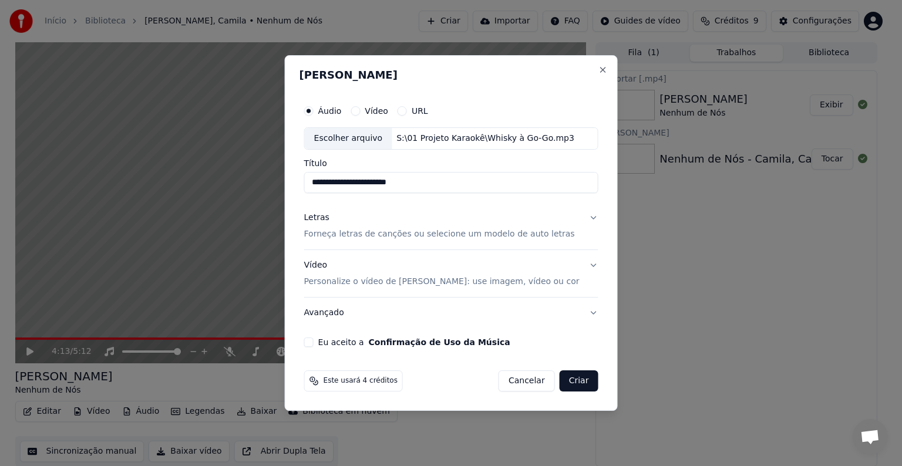
type input "**********"
click at [384, 235] on p "Forneça letras de canções ou selecione um modelo de auto letras" at bounding box center [439, 234] width 271 height 12
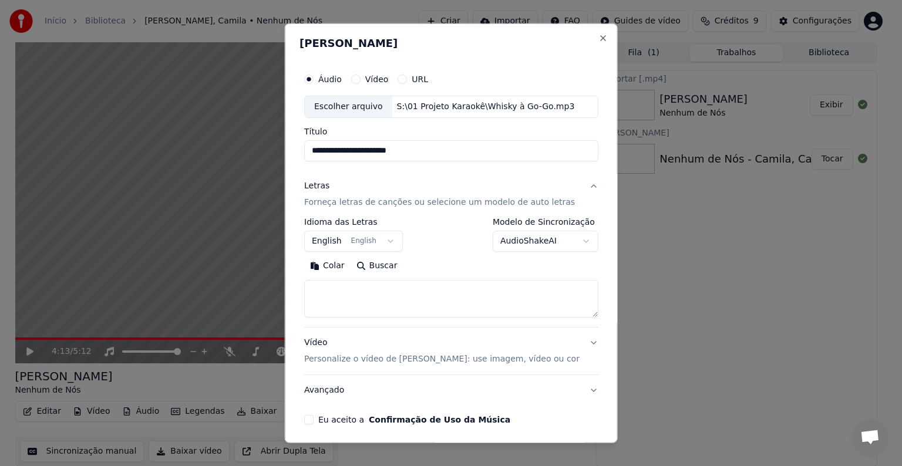
click at [409, 292] on textarea at bounding box center [451, 299] width 294 height 38
paste textarea "**********"
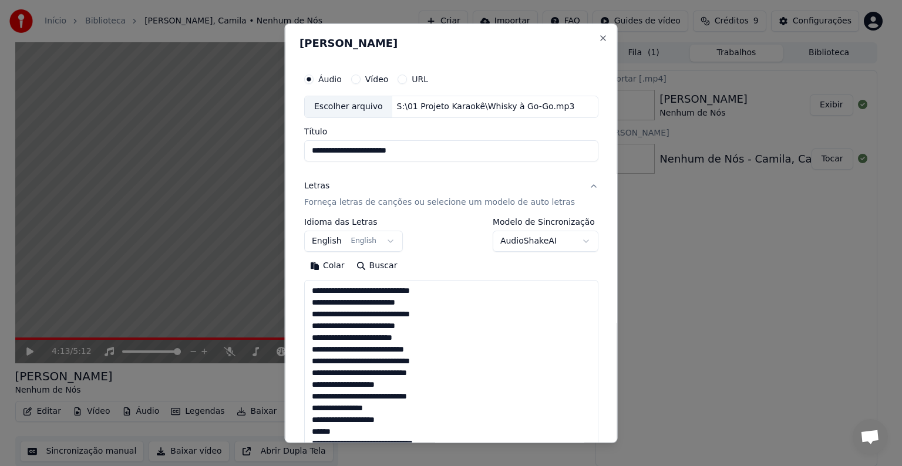
scroll to position [472, 0]
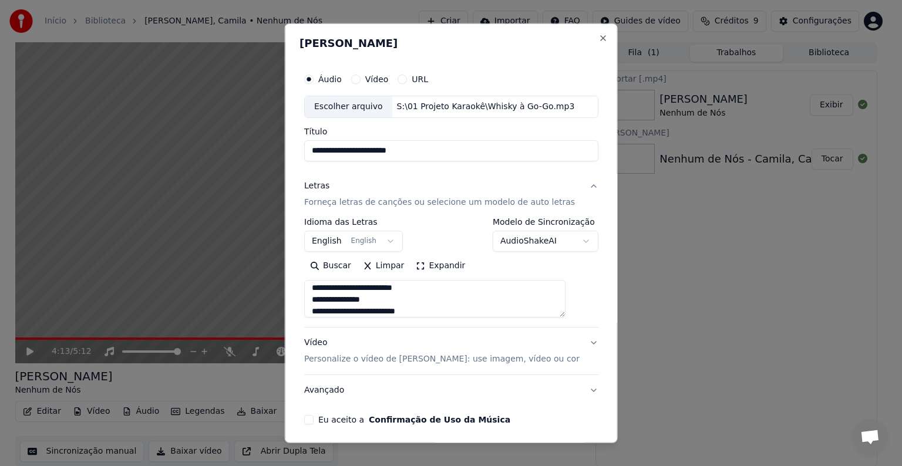
type textarea "**********"
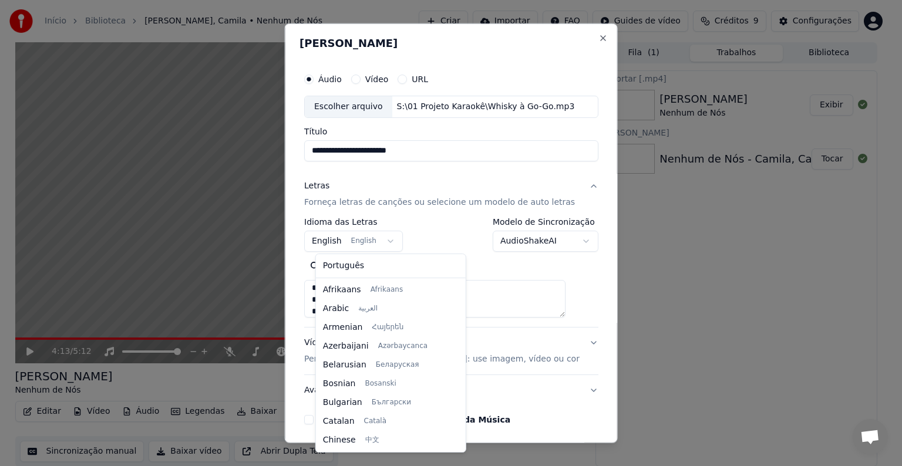
click at [350, 242] on body "**********" at bounding box center [446, 233] width 892 height 466
select select "**"
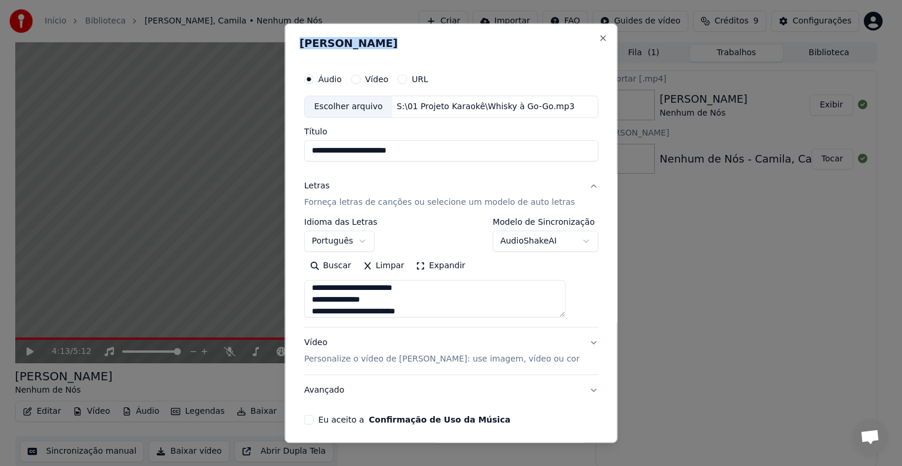
drag, startPoint x: 443, startPoint y: 37, endPoint x: 437, endPoint y: 11, distance: 26.5
click at [437, 11] on body "**********" at bounding box center [446, 233] width 892 height 466
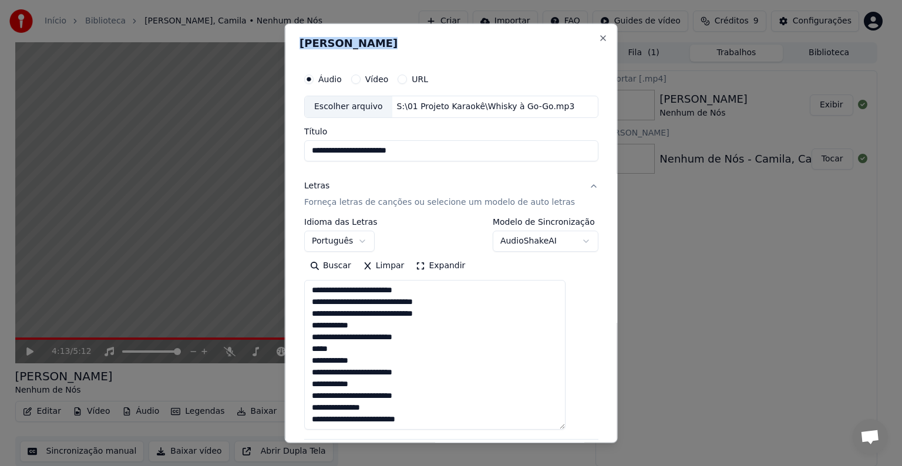
drag, startPoint x: 572, startPoint y: 312, endPoint x: 589, endPoint y: 299, distance: 21.3
click at [565, 425] on textarea at bounding box center [434, 355] width 261 height 150
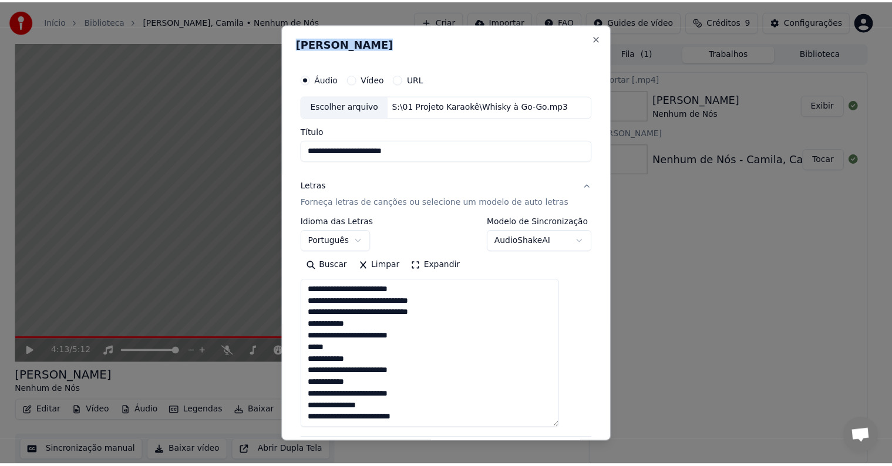
scroll to position [364, 0]
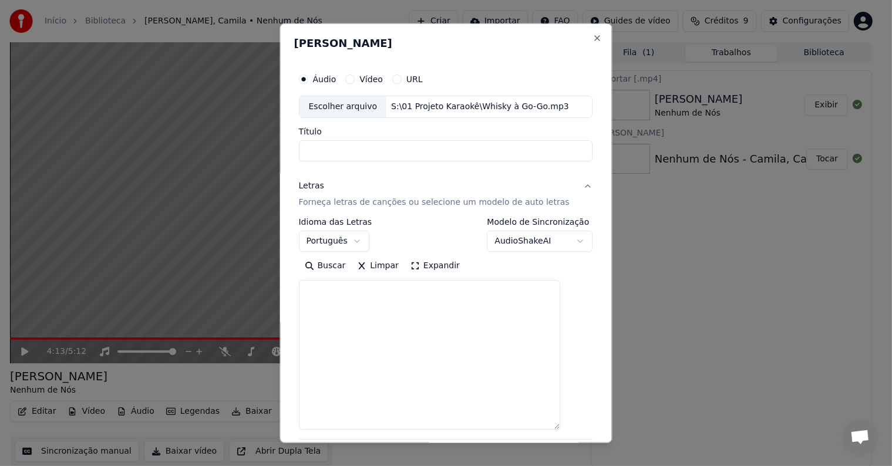
select select
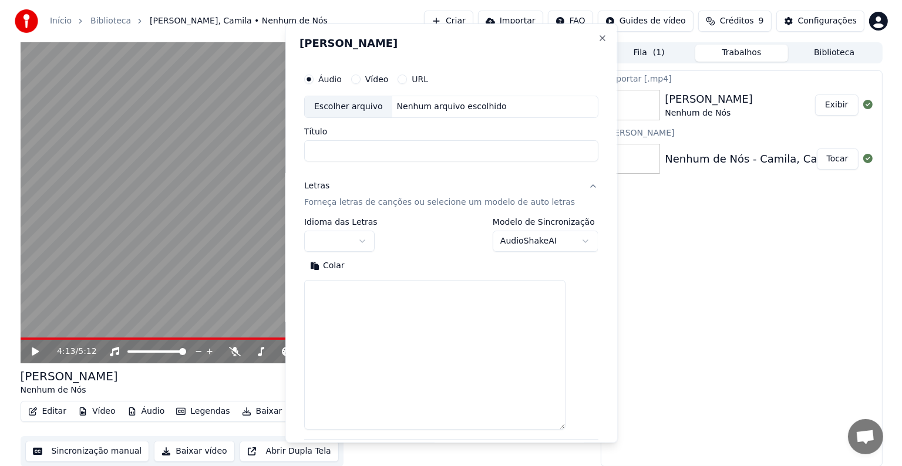
scroll to position [0, 0]
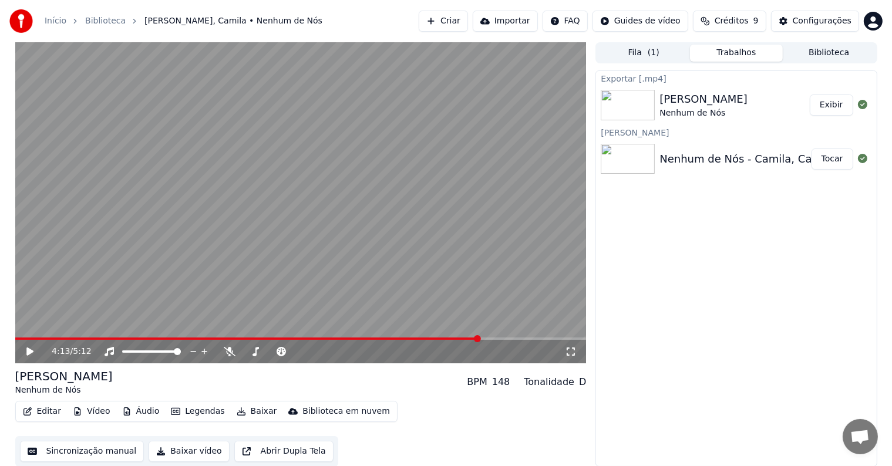
drag, startPoint x: 606, startPoint y: 269, endPoint x: 607, endPoint y: 184, distance: 85.1
click at [39, 21] on div at bounding box center [24, 20] width 31 height 23
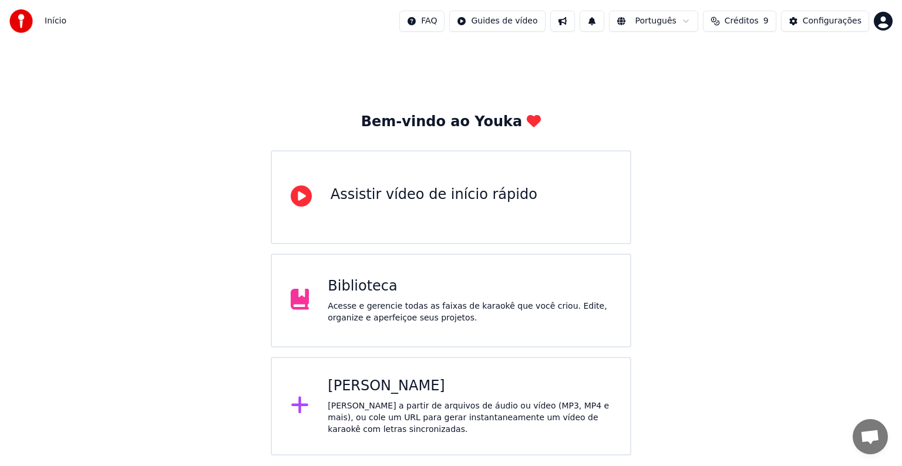
click at [383, 396] on div "Criar Karaokê Crie karaokê a partir de arquivos de áudio ou vídeo (MP3, MP4 e m…" at bounding box center [469, 406] width 283 height 59
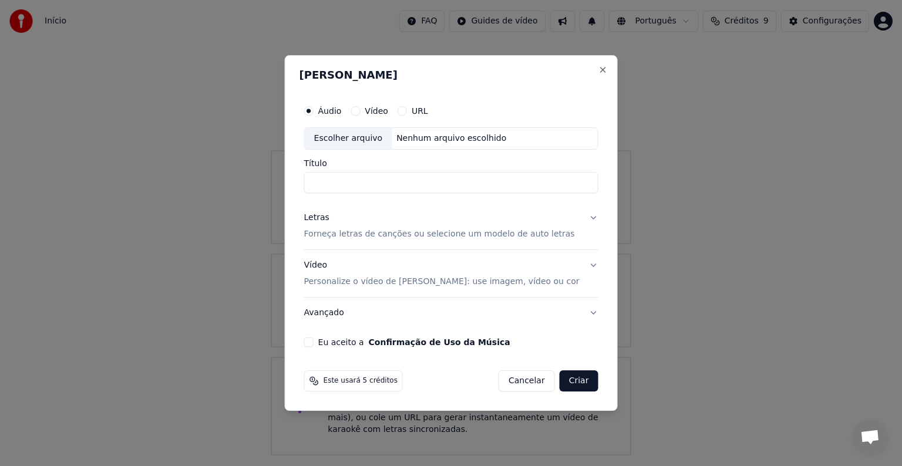
click at [359, 141] on div "Escolher arquivo" at bounding box center [348, 138] width 87 height 21
type input "**********"
click at [366, 235] on p "Forneça letras de canções ou selecione um modelo de auto letras" at bounding box center [439, 234] width 271 height 12
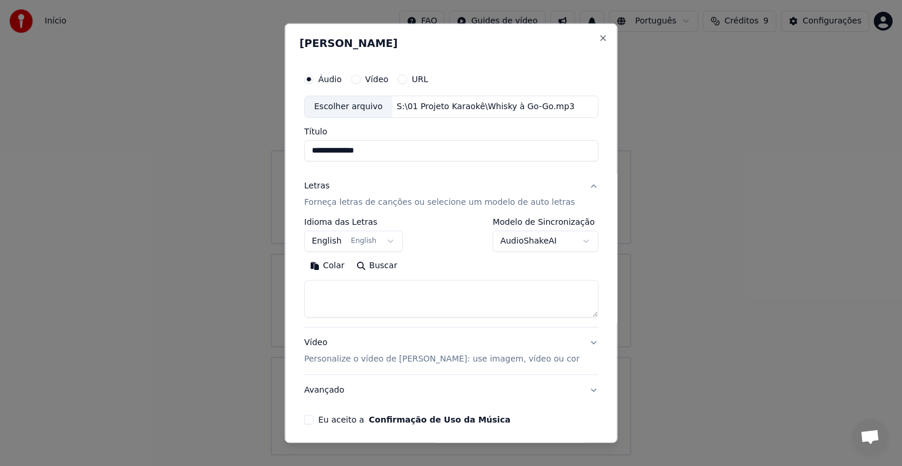
click at [332, 308] on textarea at bounding box center [451, 299] width 294 height 38
paste textarea "**********"
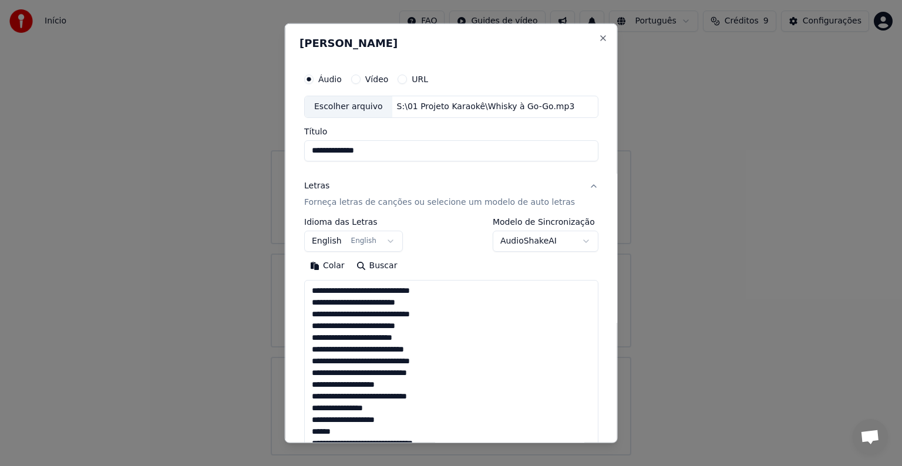
scroll to position [472, 0]
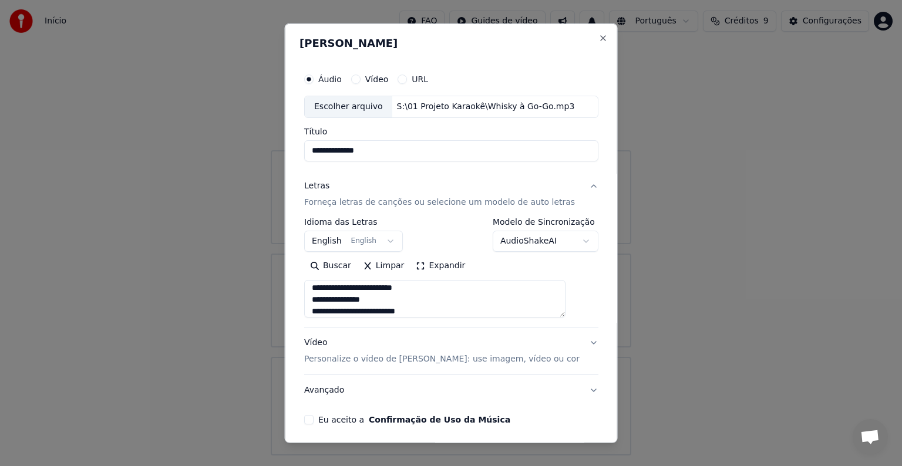
type textarea "**********"
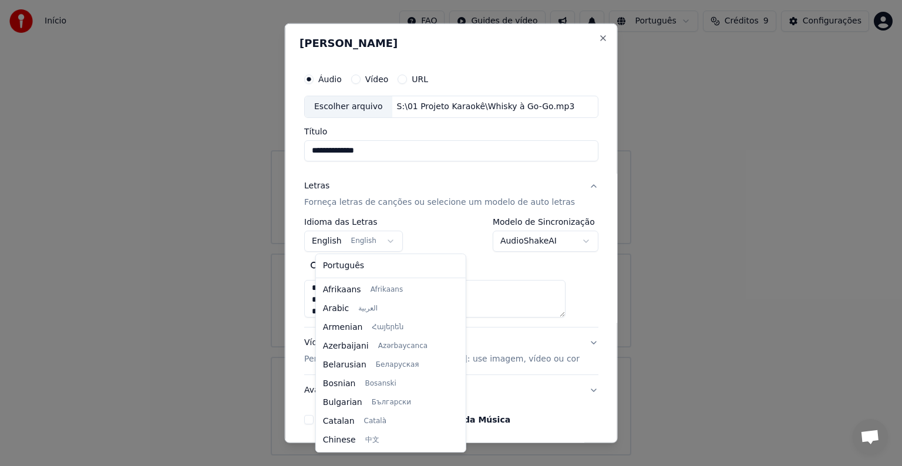
click at [356, 241] on body "**********" at bounding box center [451, 227] width 902 height 455
select select "**"
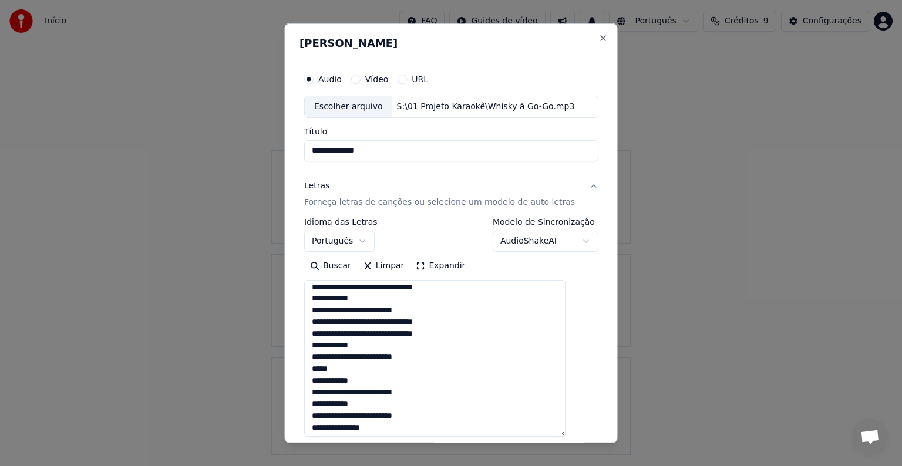
scroll to position [343, 0]
drag, startPoint x: 569, startPoint y: 315, endPoint x: 549, endPoint y: 448, distance: 135.3
click at [549, 448] on body "**********" at bounding box center [451, 227] width 902 height 455
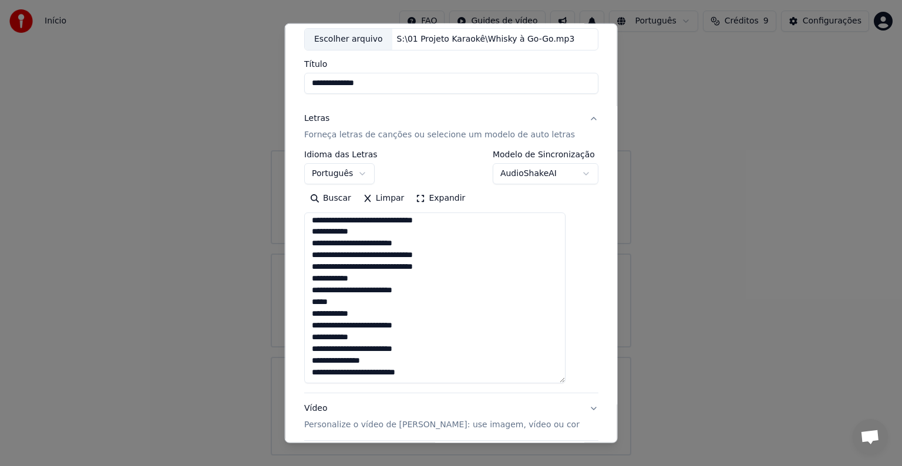
scroll to position [137, 0]
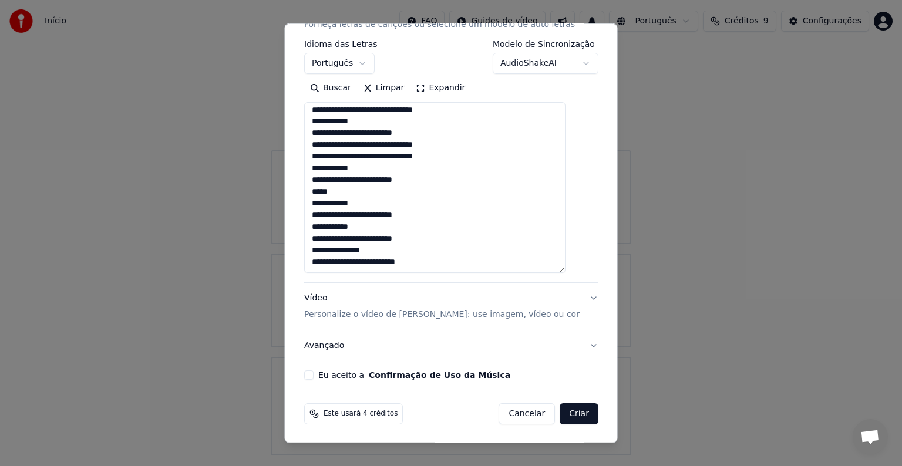
click at [376, 316] on p "Personalize o vídeo de [PERSON_NAME]: use imagem, vídeo ou cor" at bounding box center [441, 315] width 275 height 12
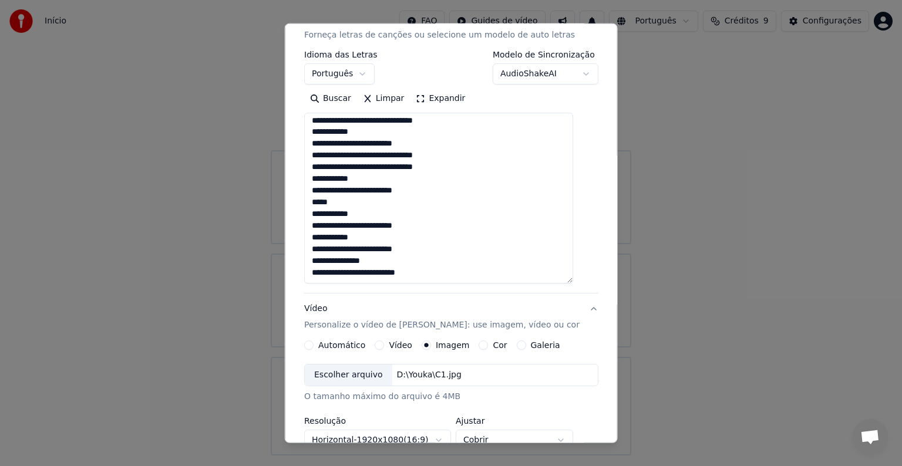
scroll to position [167, 0]
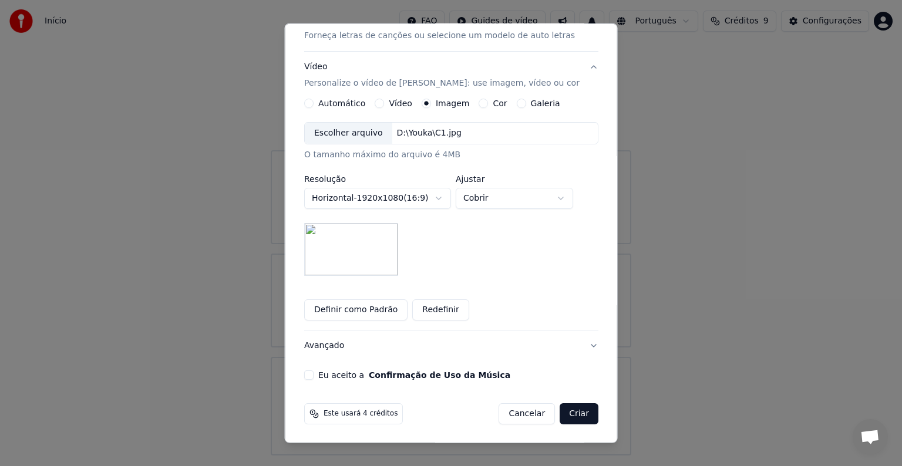
click at [353, 237] on img at bounding box center [351, 249] width 94 height 53
click at [583, 346] on div "**********" at bounding box center [450, 140] width 303 height 488
click at [579, 344] on button "Avançado" at bounding box center [451, 345] width 294 height 31
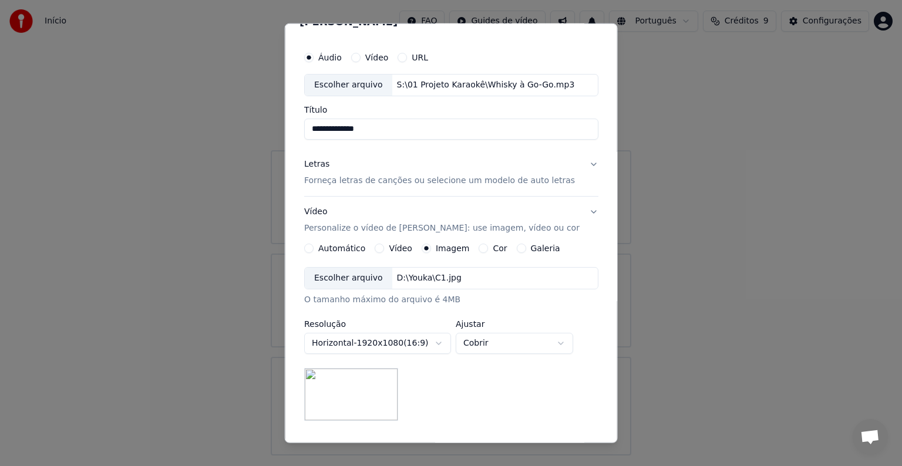
scroll to position [0, 0]
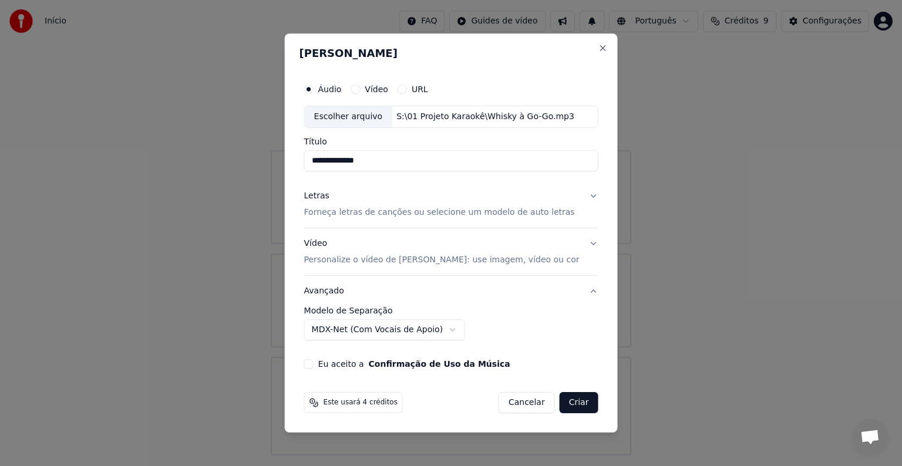
click at [420, 329] on body "**********" at bounding box center [451, 227] width 902 height 455
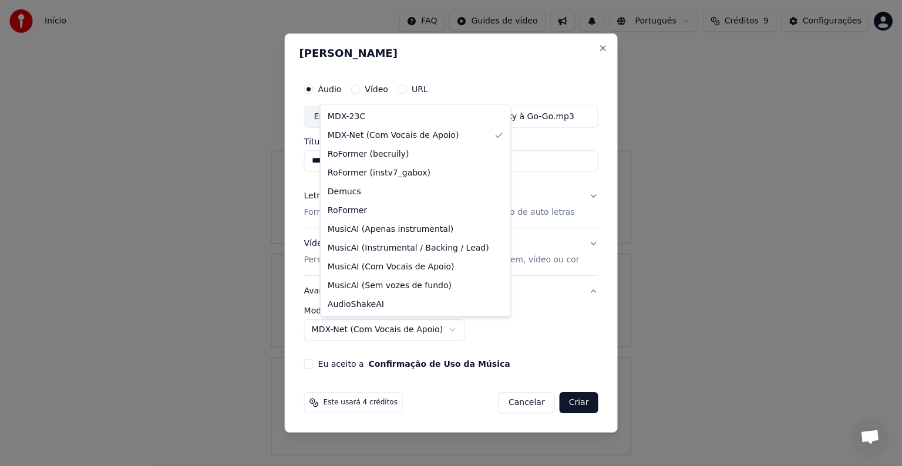
select select "******"
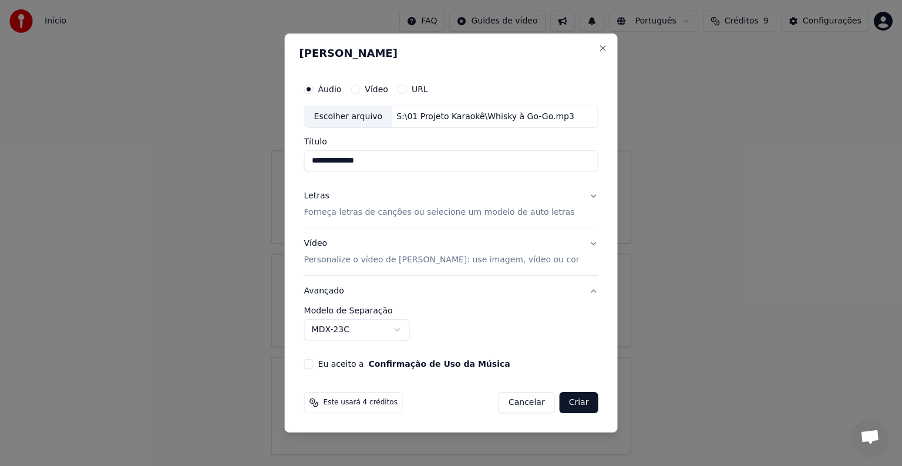
click at [482, 212] on p "Forneça letras de canções ou selecione um modelo de auto letras" at bounding box center [439, 213] width 271 height 12
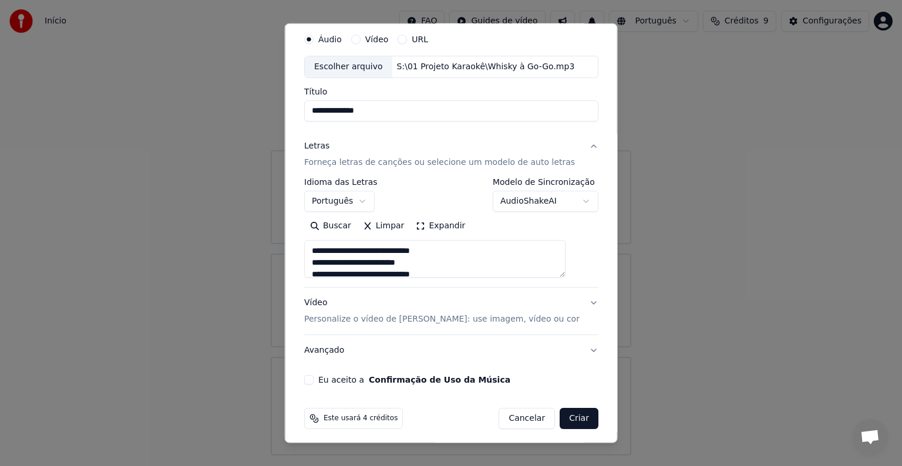
scroll to position [45, 0]
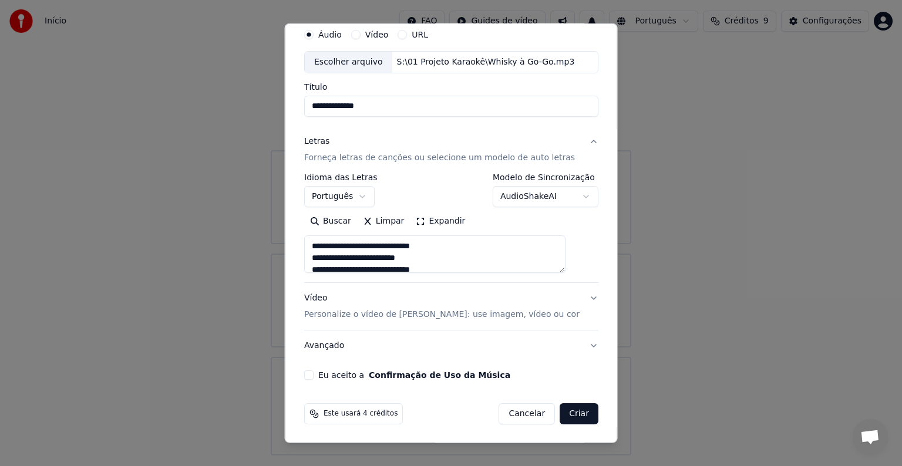
click at [532, 190] on body "**********" at bounding box center [451, 227] width 902 height 455
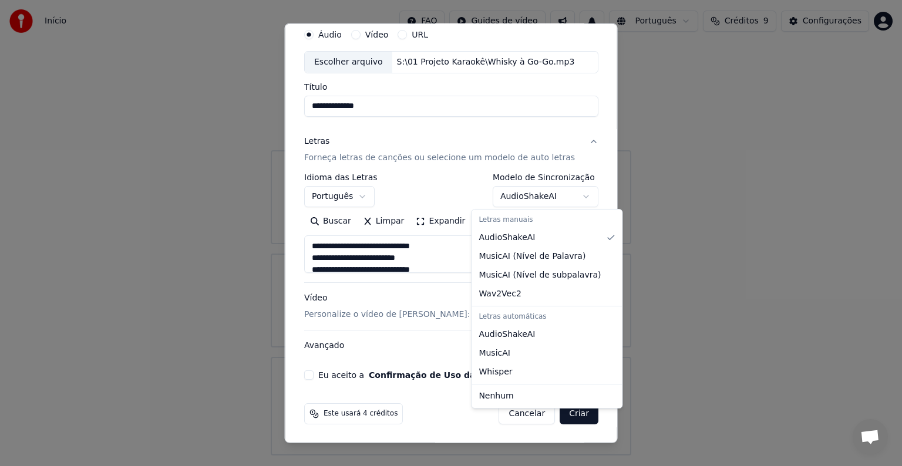
click at [532, 190] on div at bounding box center [451, 233] width 902 height 466
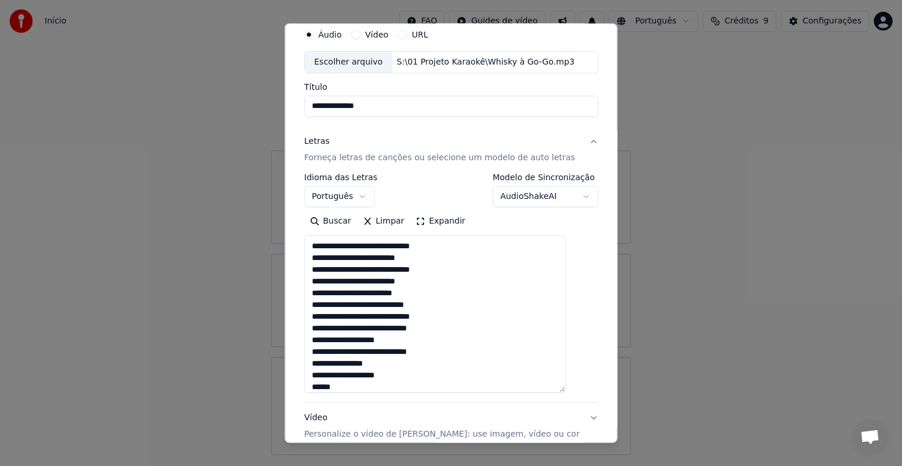
drag, startPoint x: 569, startPoint y: 268, endPoint x: 563, endPoint y: 397, distance: 129.2
click at [563, 393] on textarea at bounding box center [434, 313] width 261 height 157
drag, startPoint x: 355, startPoint y: 388, endPoint x: 319, endPoint y: 389, distance: 36.4
click at [319, 389] on textarea at bounding box center [434, 318] width 261 height 166
type textarea "**********"
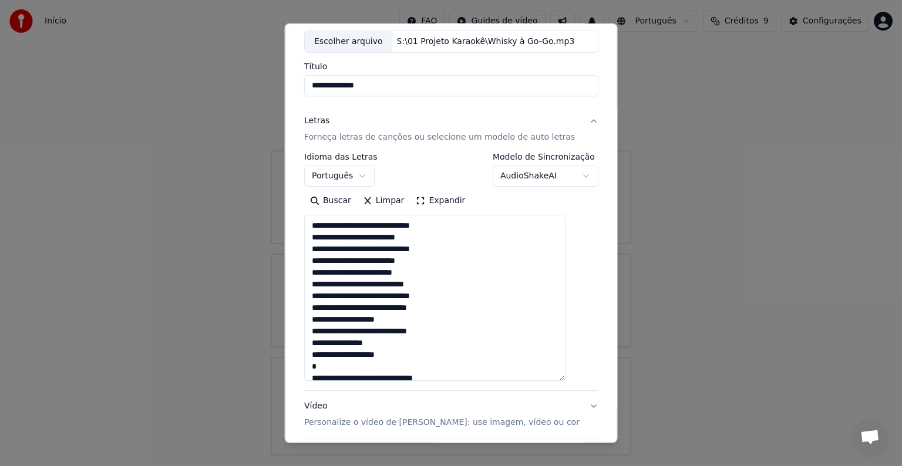
scroll to position [0, 0]
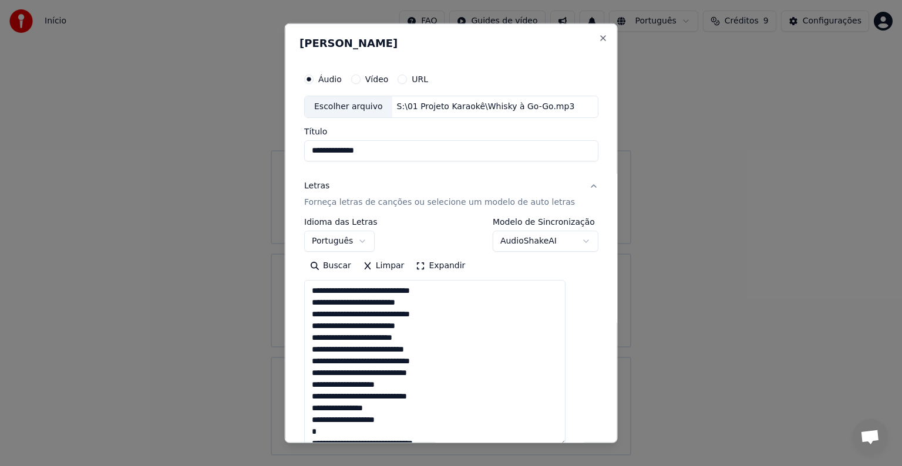
click at [323, 146] on input "**********" at bounding box center [451, 150] width 294 height 21
paste input "**********"
type input "**********"
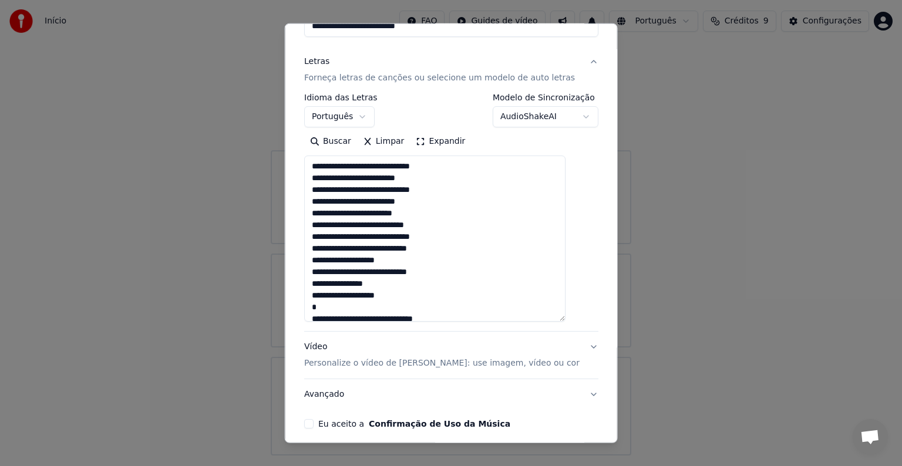
scroll to position [131, 0]
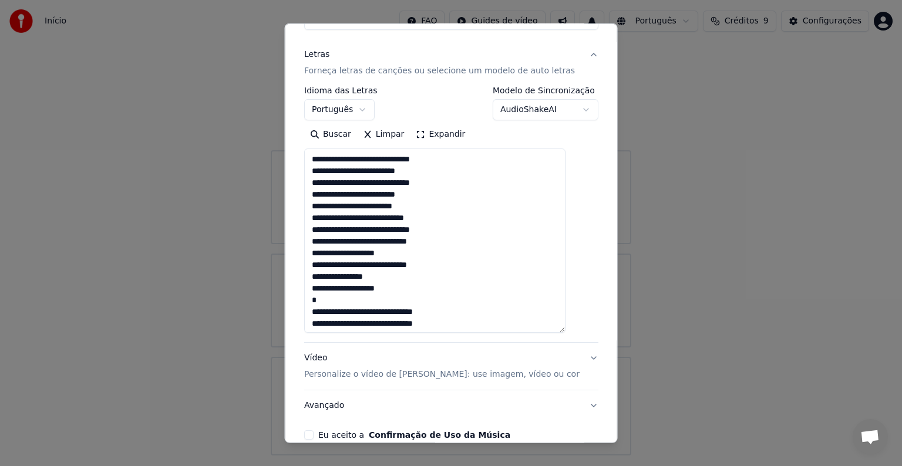
drag, startPoint x: 571, startPoint y: 312, endPoint x: 566, endPoint y: 325, distance: 14.1
click at [565, 333] on textarea at bounding box center [434, 240] width 261 height 184
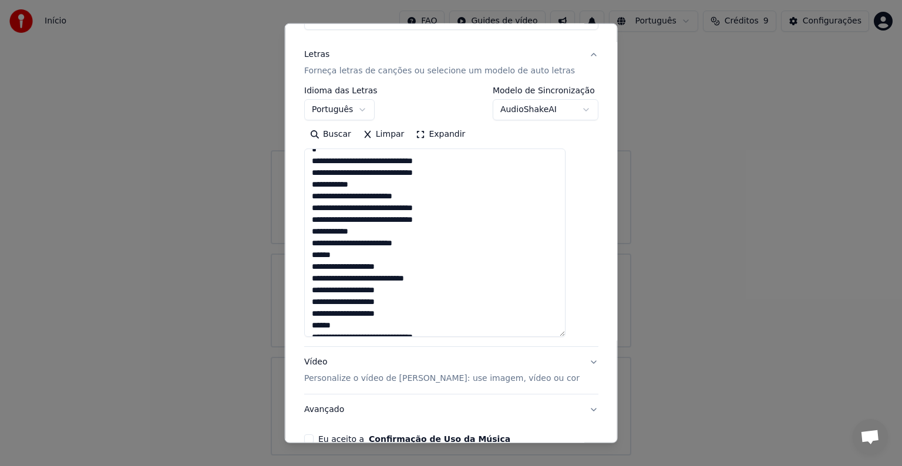
scroll to position [152, 0]
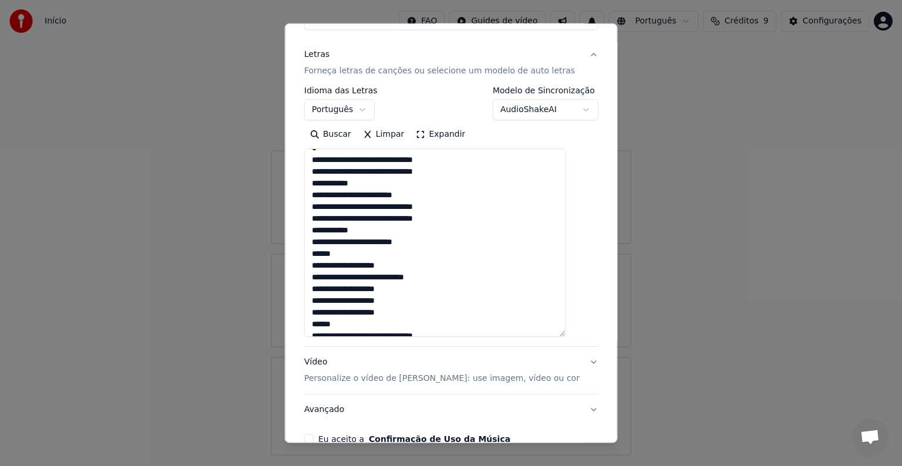
drag, startPoint x: 350, startPoint y: 258, endPoint x: 322, endPoint y: 255, distance: 28.9
click at [322, 255] on textarea at bounding box center [434, 242] width 261 height 188
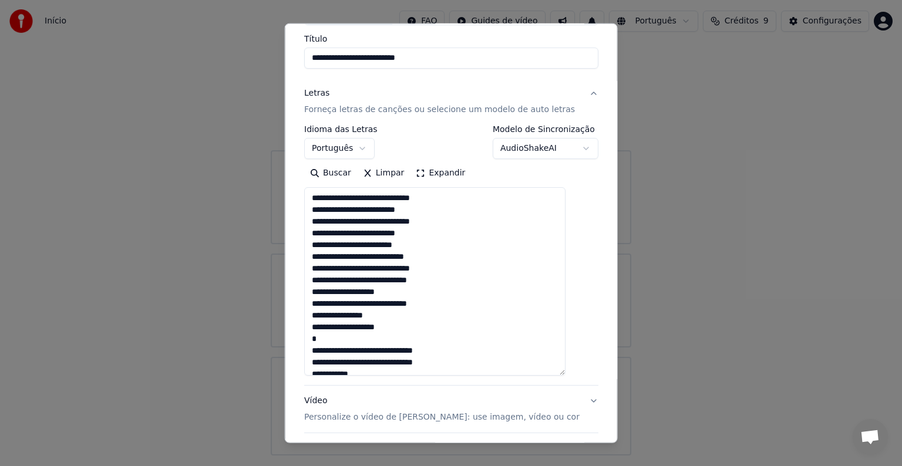
scroll to position [73, 0]
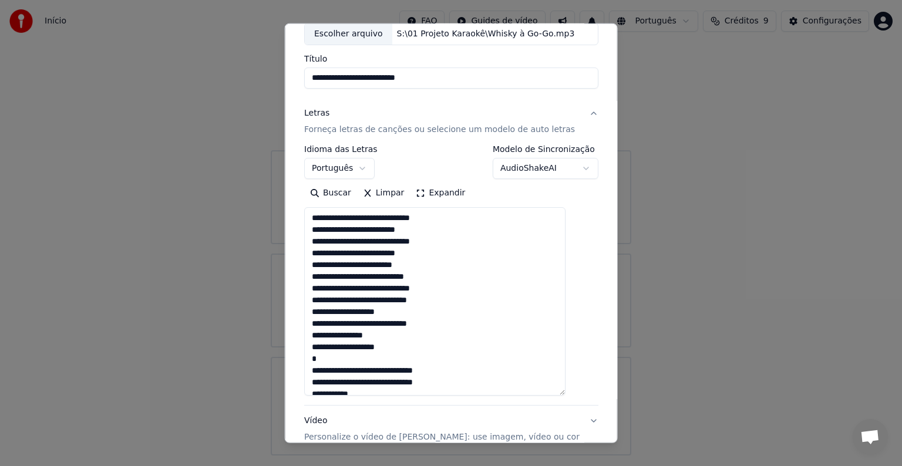
drag, startPoint x: 322, startPoint y: 212, endPoint x: 460, endPoint y: 348, distance: 194.2
click at [460, 348] on textarea at bounding box center [434, 301] width 261 height 188
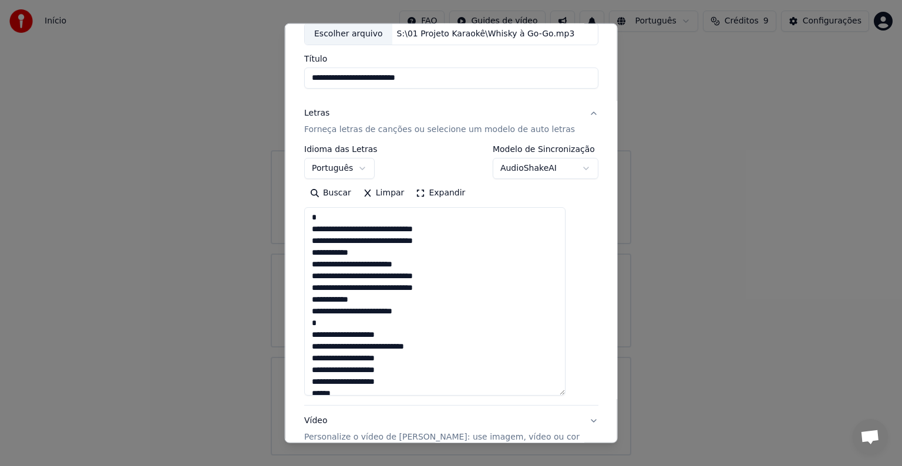
scroll to position [143, 0]
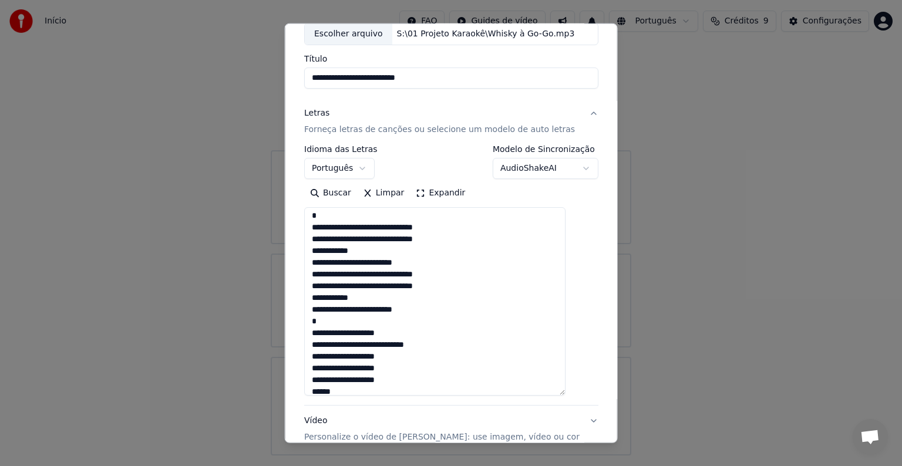
click at [439, 308] on textarea at bounding box center [434, 301] width 261 height 188
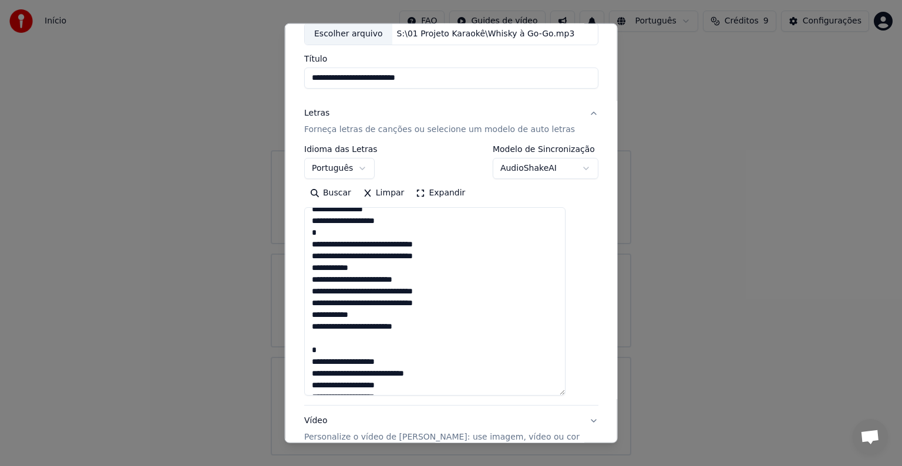
scroll to position [140, 0]
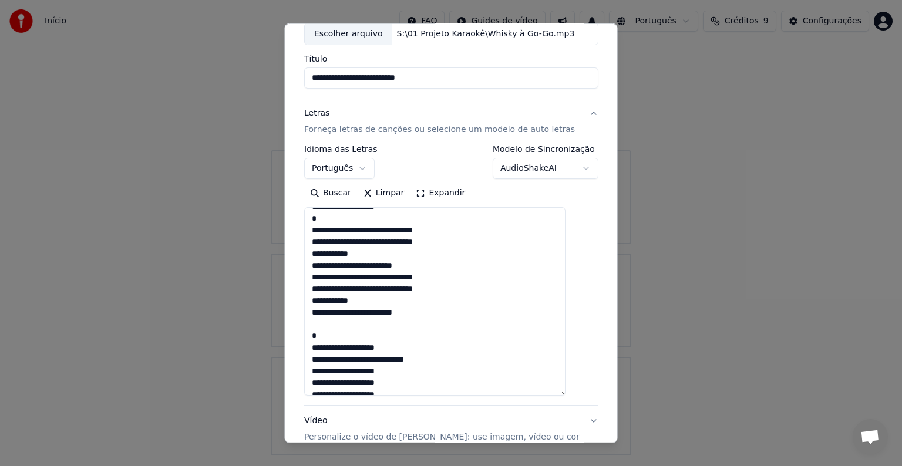
click at [326, 329] on textarea at bounding box center [434, 301] width 261 height 188
paste textarea "**********"
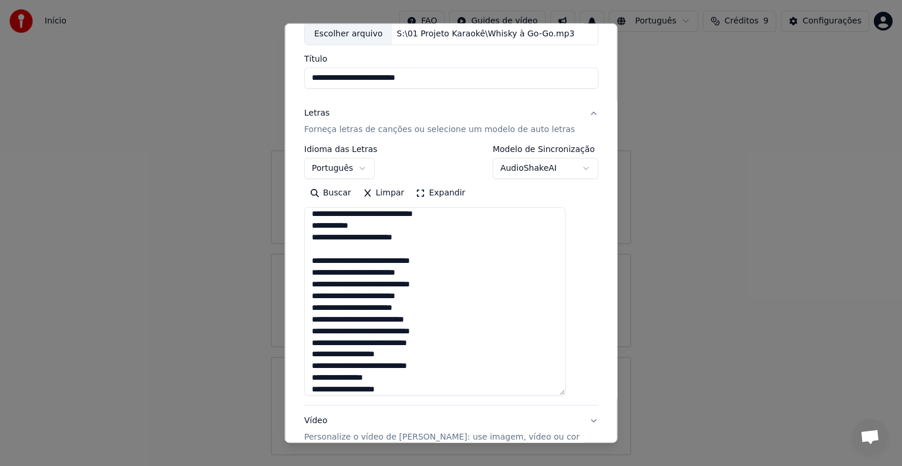
click at [413, 386] on textarea at bounding box center [434, 301] width 261 height 188
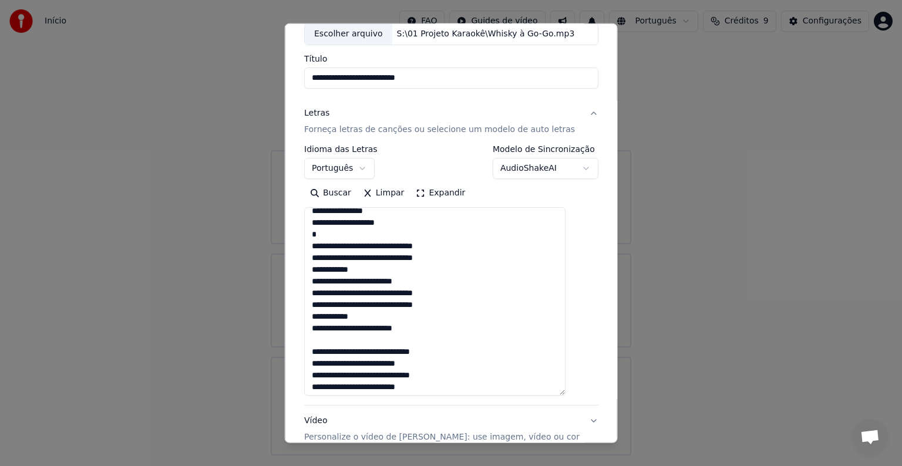
scroll to position [140, 0]
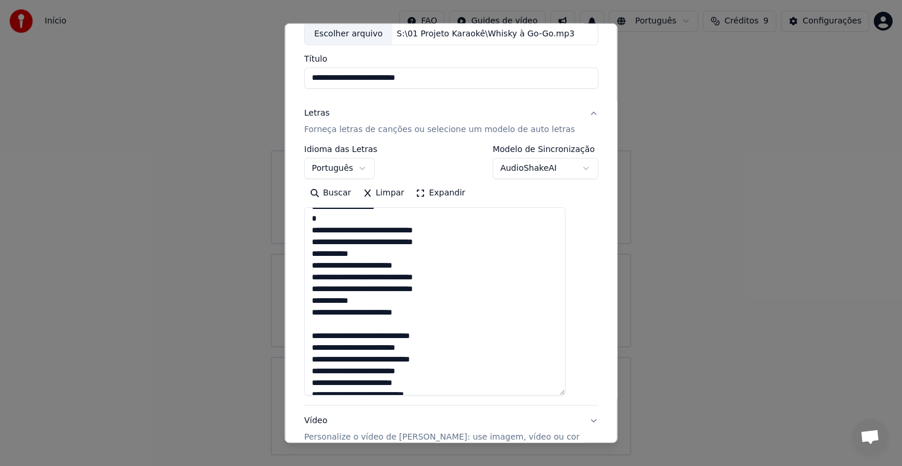
drag, startPoint x: 320, startPoint y: 227, endPoint x: 465, endPoint y: 310, distance: 166.9
click at [465, 310] on textarea at bounding box center [434, 301] width 261 height 188
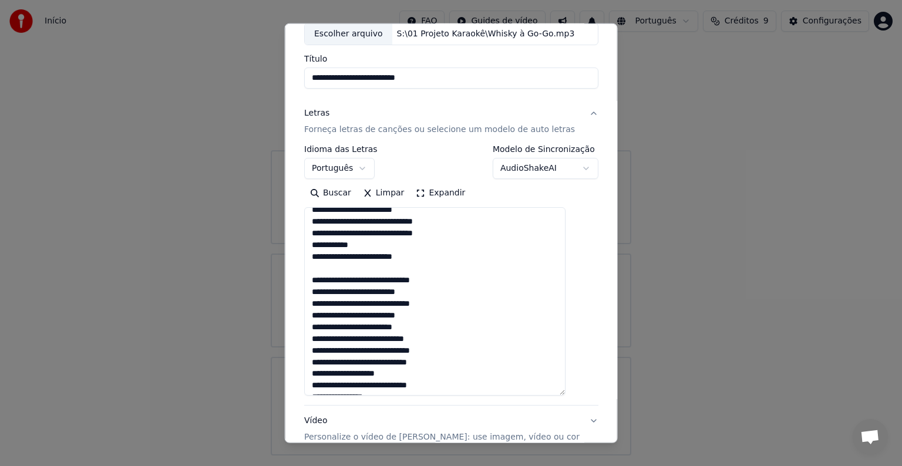
scroll to position [258, 0]
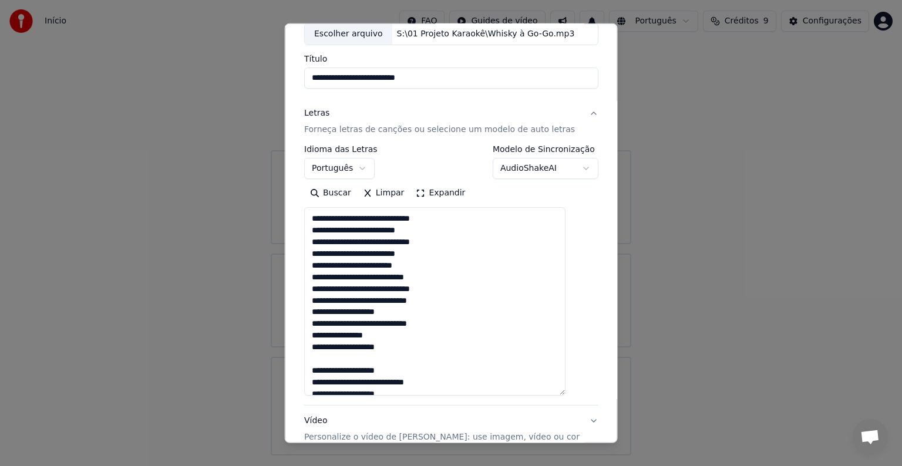
click at [420, 350] on textarea at bounding box center [434, 301] width 261 height 188
paste textarea "**********"
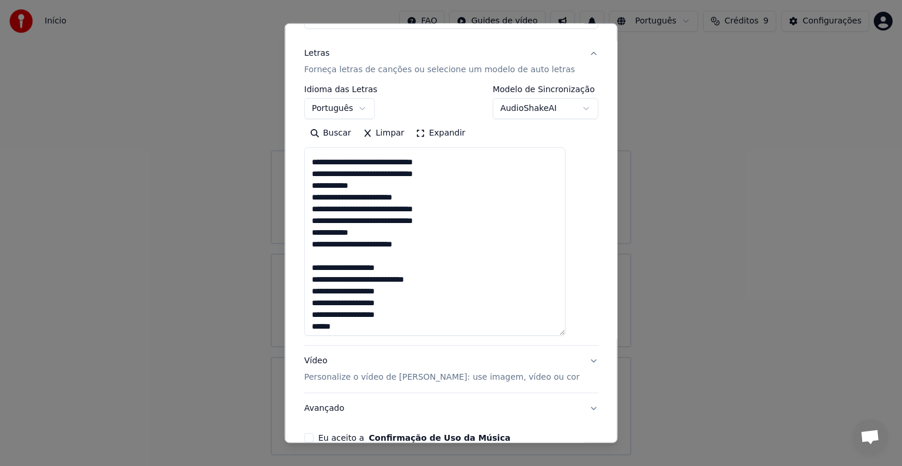
scroll to position [413, 0]
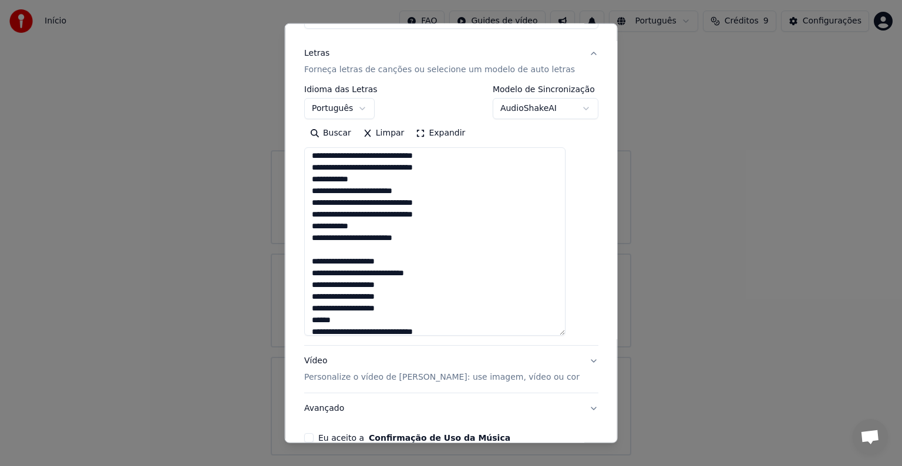
click at [410, 261] on textarea at bounding box center [434, 241] width 261 height 188
click at [444, 275] on textarea at bounding box center [434, 241] width 261 height 188
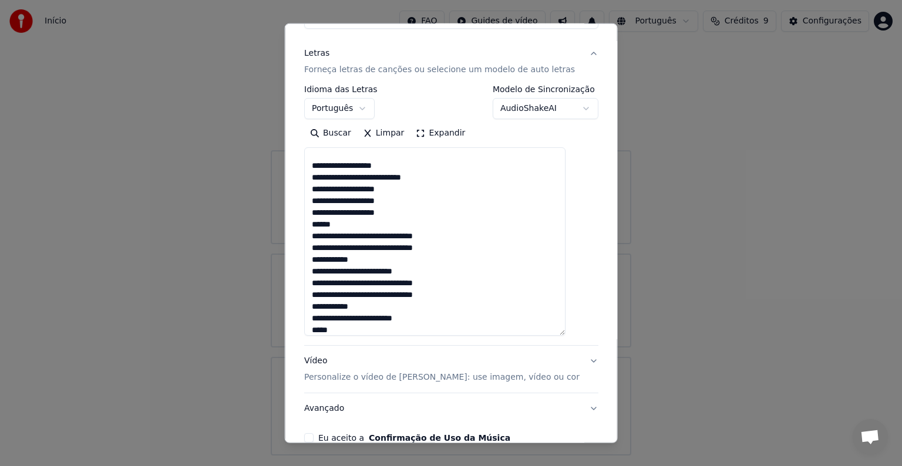
scroll to position [509, 0]
click at [408, 161] on textarea at bounding box center [434, 241] width 261 height 188
drag, startPoint x: 349, startPoint y: 225, endPoint x: 319, endPoint y: 226, distance: 29.4
click at [319, 225] on textarea at bounding box center [434, 241] width 261 height 188
drag, startPoint x: 340, startPoint y: 212, endPoint x: 362, endPoint y: 216, distance: 21.5
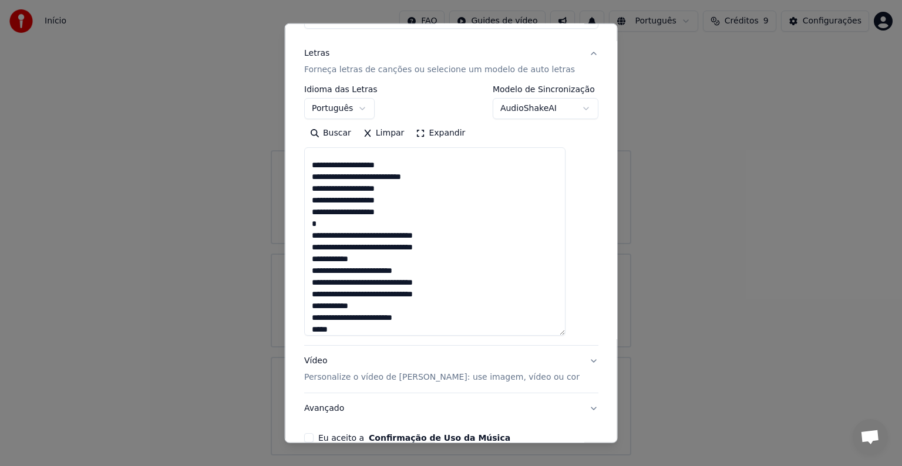
click at [362, 216] on textarea at bounding box center [434, 241] width 261 height 188
drag, startPoint x: 344, startPoint y: 212, endPoint x: 355, endPoint y: 215, distance: 11.5
click at [355, 215] on textarea at bounding box center [434, 241] width 261 height 188
click at [342, 211] on textarea at bounding box center [434, 241] width 261 height 188
drag, startPoint x: 340, startPoint y: 200, endPoint x: 379, endPoint y: 200, distance: 38.7
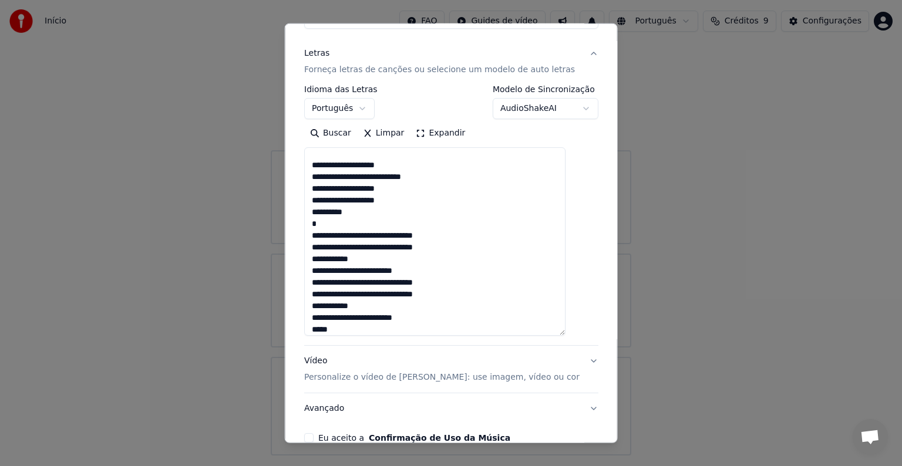
click at [379, 200] on textarea at bounding box center [434, 241] width 261 height 188
click at [359, 165] on textarea at bounding box center [434, 241] width 261 height 188
click at [379, 177] on textarea at bounding box center [434, 241] width 261 height 188
click at [410, 164] on textarea at bounding box center [434, 241] width 261 height 188
click at [365, 164] on textarea at bounding box center [434, 241] width 261 height 188
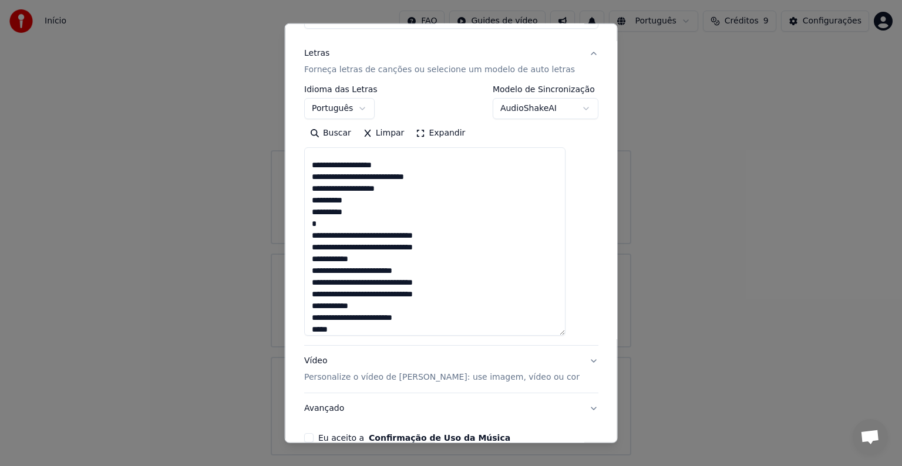
click at [383, 175] on textarea at bounding box center [434, 241] width 261 height 188
click at [363, 164] on textarea at bounding box center [434, 241] width 261 height 188
click at [380, 179] on textarea at bounding box center [434, 241] width 261 height 188
click at [343, 191] on textarea at bounding box center [434, 241] width 261 height 188
click at [385, 189] on textarea at bounding box center [434, 241] width 261 height 188
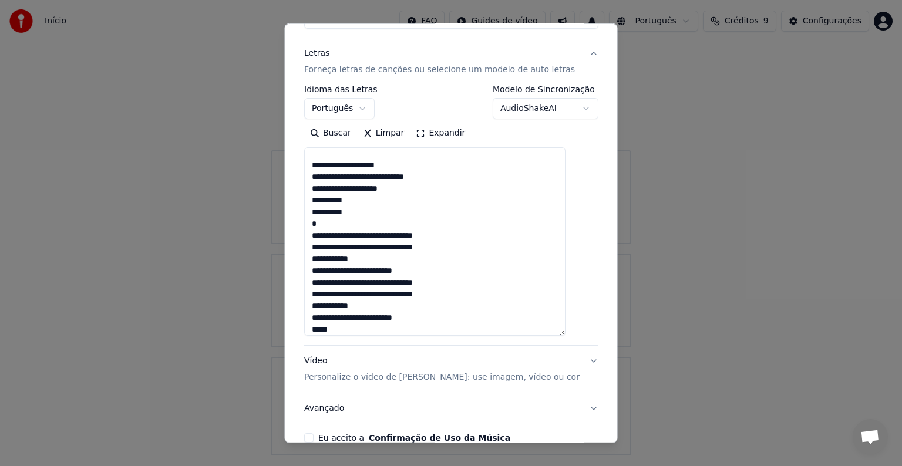
click at [413, 188] on textarea at bounding box center [434, 241] width 261 height 188
click at [366, 190] on textarea at bounding box center [434, 241] width 261 height 188
click at [343, 215] on textarea at bounding box center [434, 241] width 261 height 188
click at [362, 214] on textarea at bounding box center [434, 241] width 261 height 188
click at [363, 202] on textarea at bounding box center [434, 241] width 261 height 188
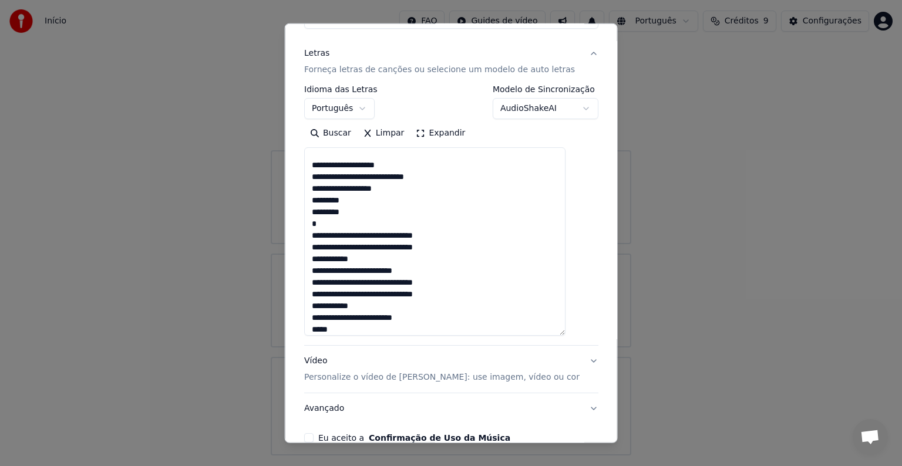
click at [343, 203] on textarea at bounding box center [434, 241] width 261 height 188
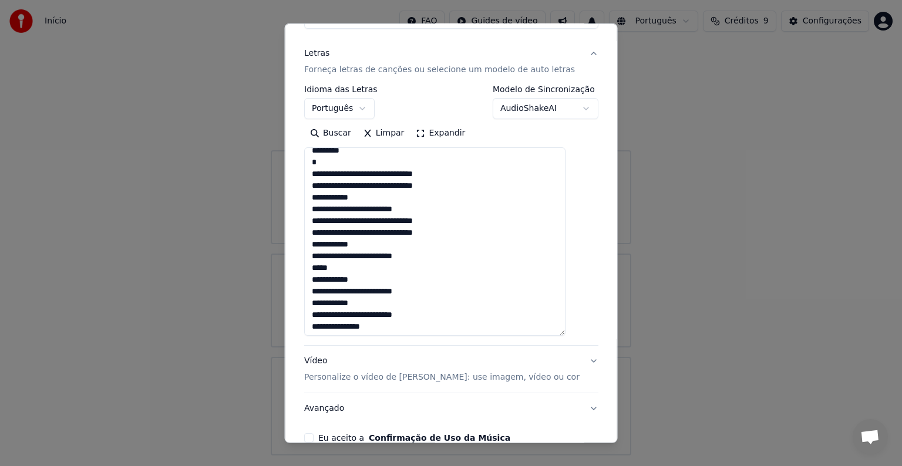
scroll to position [573, 0]
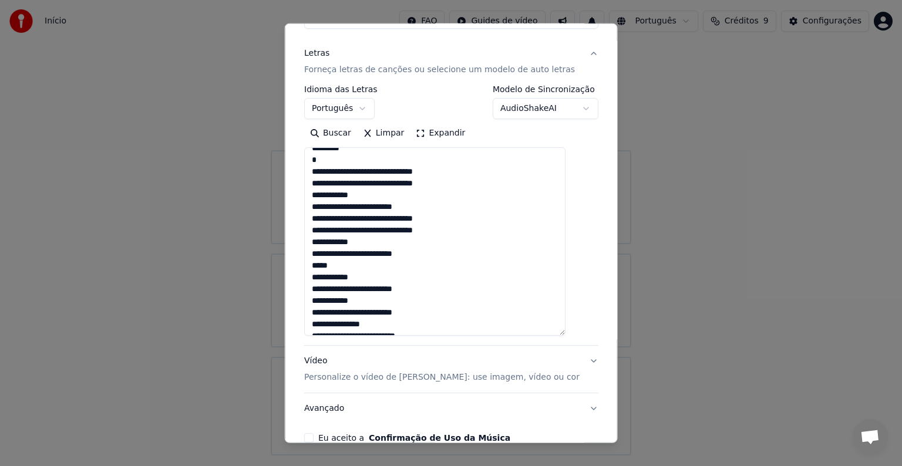
drag, startPoint x: 322, startPoint y: 263, endPoint x: 350, endPoint y: 268, distance: 28.6
click at [350, 268] on textarea at bounding box center [434, 241] width 261 height 188
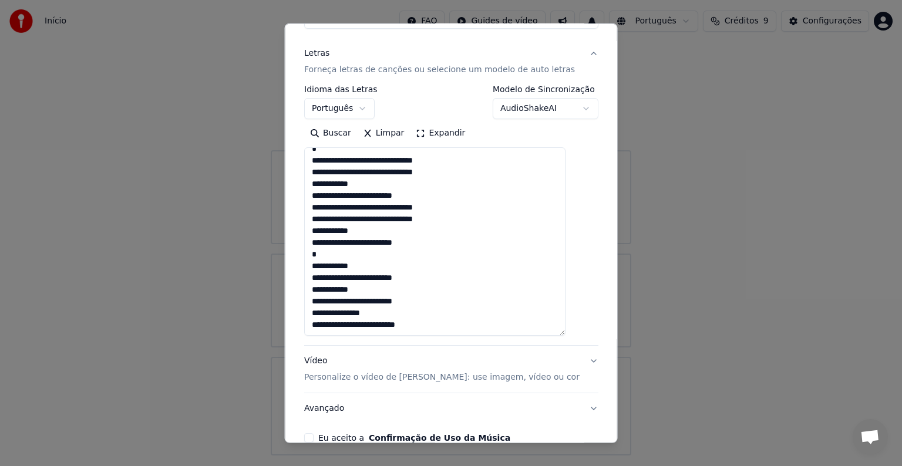
drag, startPoint x: 323, startPoint y: 314, endPoint x: 456, endPoint y: 324, distance: 133.6
click at [456, 324] on textarea at bounding box center [434, 241] width 261 height 188
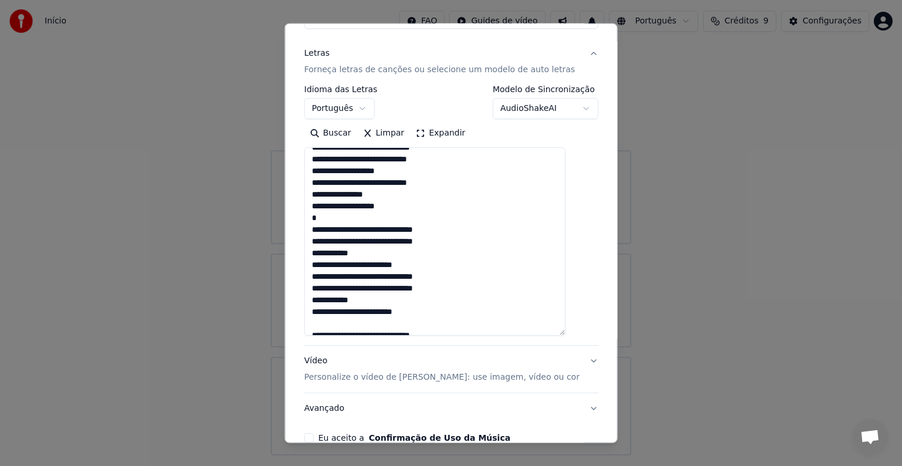
scroll to position [0, 0]
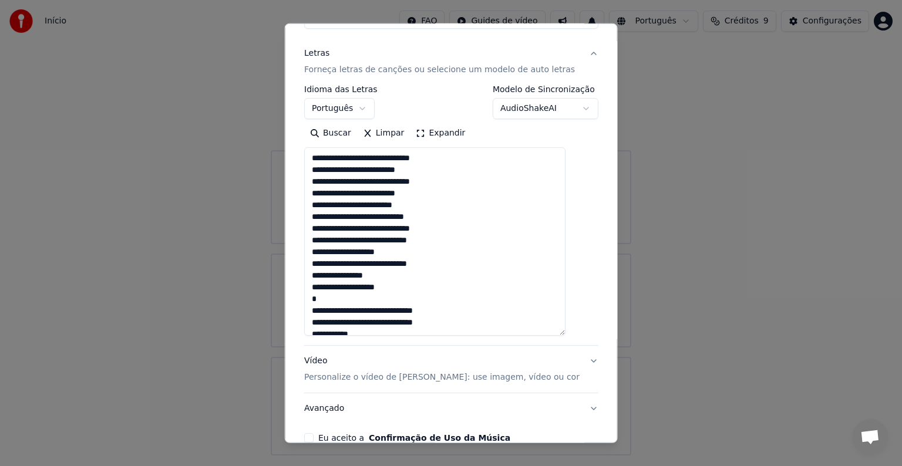
type textarea "**********"
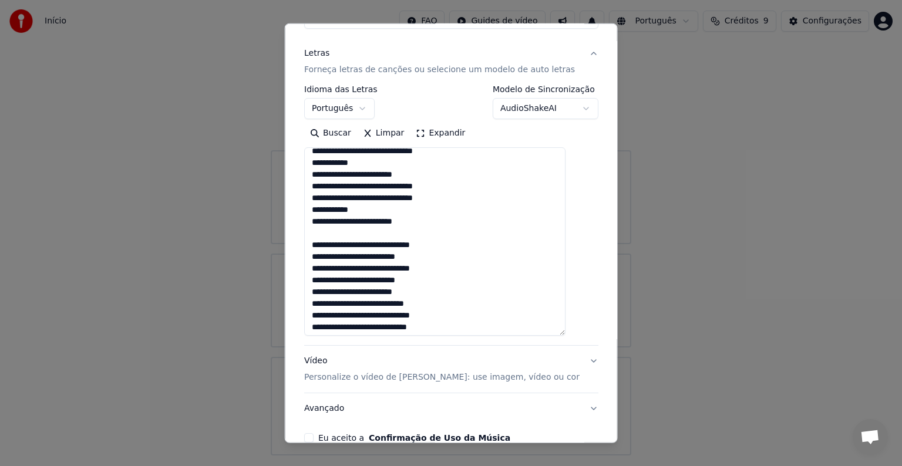
scroll to position [176, 0]
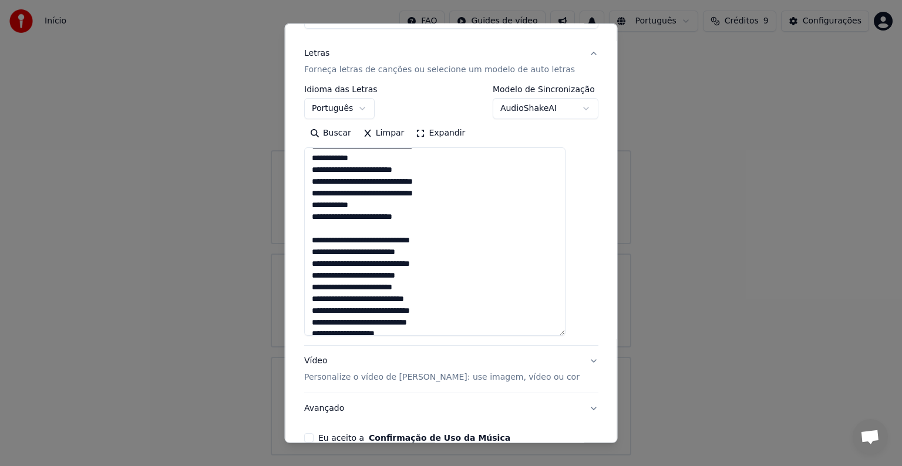
click at [379, 377] on p "Personalize o vídeo de [PERSON_NAME]: use imagem, vídeo ou cor" at bounding box center [441, 378] width 275 height 12
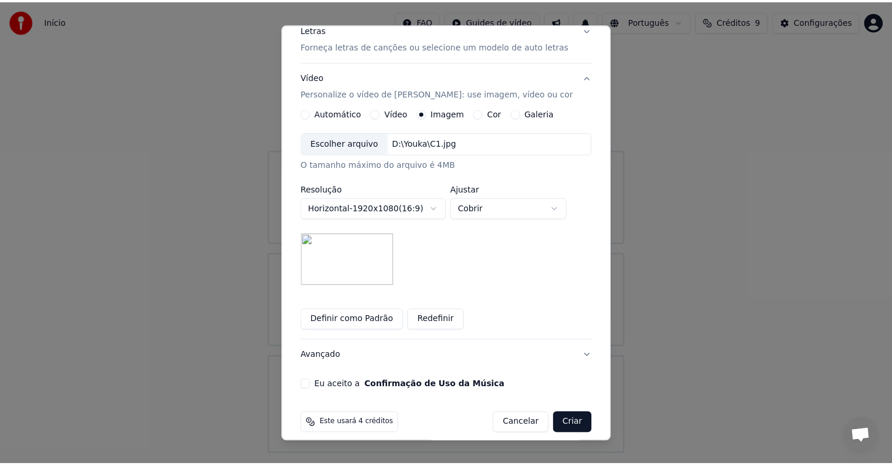
scroll to position [167, 0]
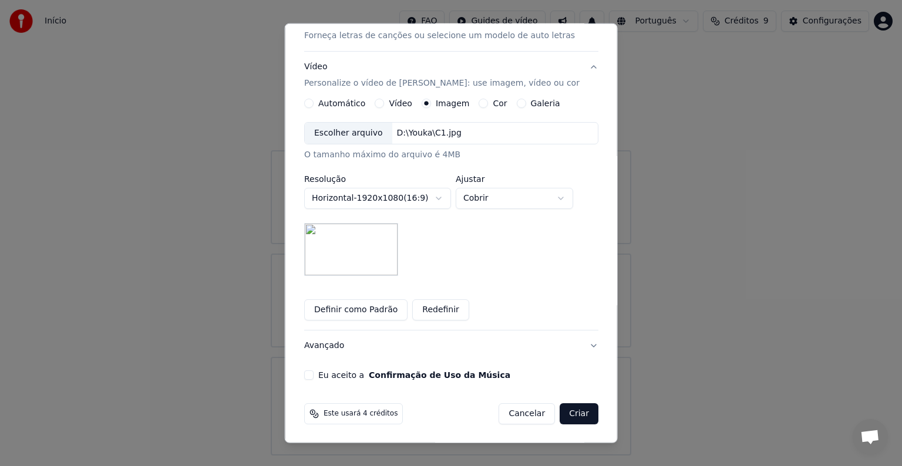
click at [313, 373] on button "Eu aceito a Confirmação de Uso da Música" at bounding box center [308, 374] width 9 height 9
click at [559, 416] on button "Criar" at bounding box center [578, 413] width 39 height 21
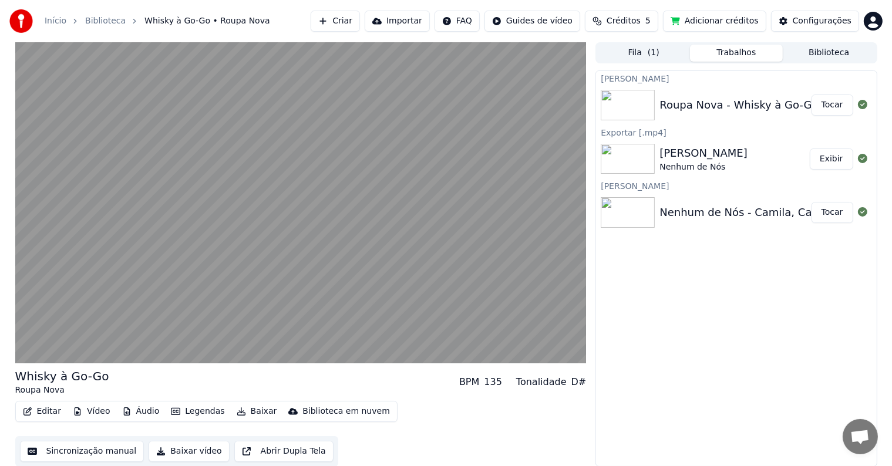
click at [644, 340] on div "Criar Karaokê Roupa Nova - Whisky à Go-Go Tocar Exportar [.mp4] Camila, Camila …" at bounding box center [735, 268] width 281 height 396
click at [636, 336] on div "Criar Karaokê Roupa Nova - Whisky à Go-Go Tocar Exportar [.mp4] Camila, Camila …" at bounding box center [735, 268] width 281 height 396
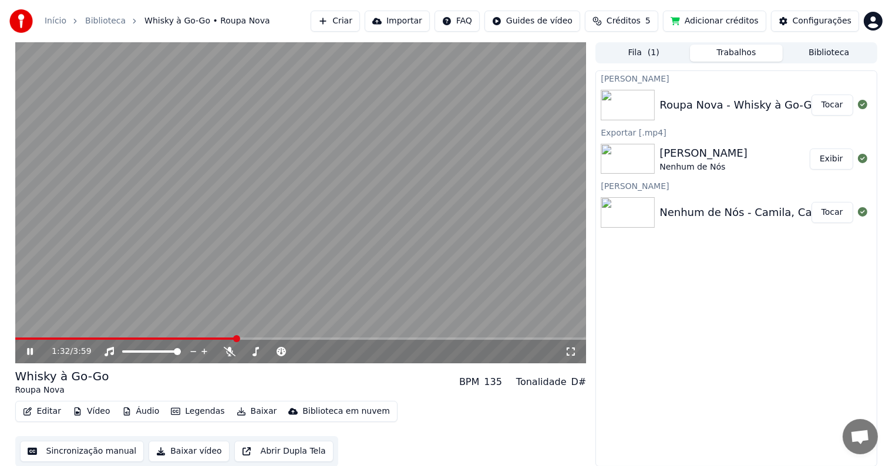
click at [437, 403] on div "Editar Vídeo Áudio Legendas Baixar Biblioteca em nuvem Sincronização manual Bai…" at bounding box center [300, 434] width 571 height 66
click at [30, 349] on icon at bounding box center [39, 350] width 28 height 9
click at [439, 339] on div "1:37 / 3:59" at bounding box center [300, 350] width 571 height 23
click at [439, 337] on span at bounding box center [300, 338] width 571 height 2
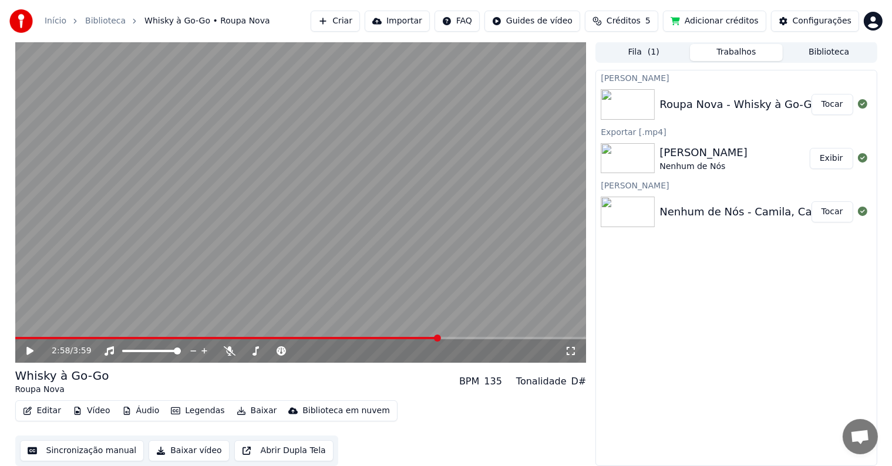
click at [23, 349] on div "2:58 / 3:59" at bounding box center [301, 351] width 562 height 12
click at [26, 349] on icon at bounding box center [39, 350] width 28 height 9
click at [29, 350] on icon at bounding box center [30, 350] width 6 height 7
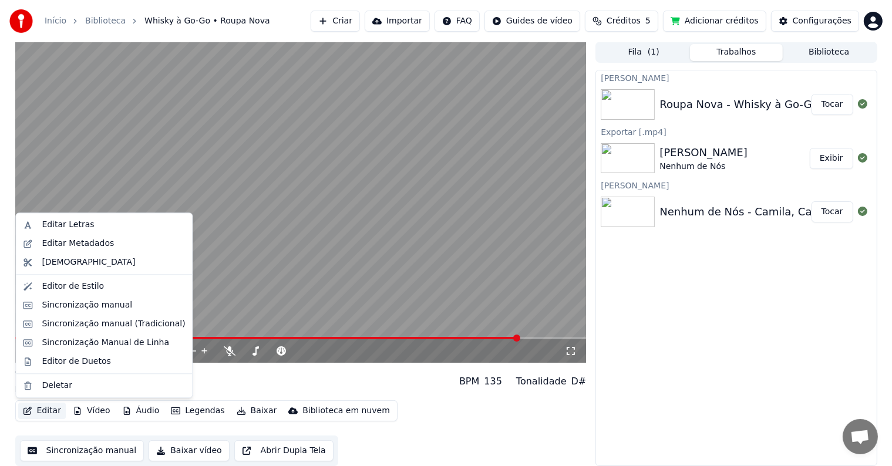
click at [39, 411] on button "Editar" at bounding box center [42, 411] width 48 height 16
click at [68, 226] on div "Editar Letras" at bounding box center [68, 225] width 52 height 12
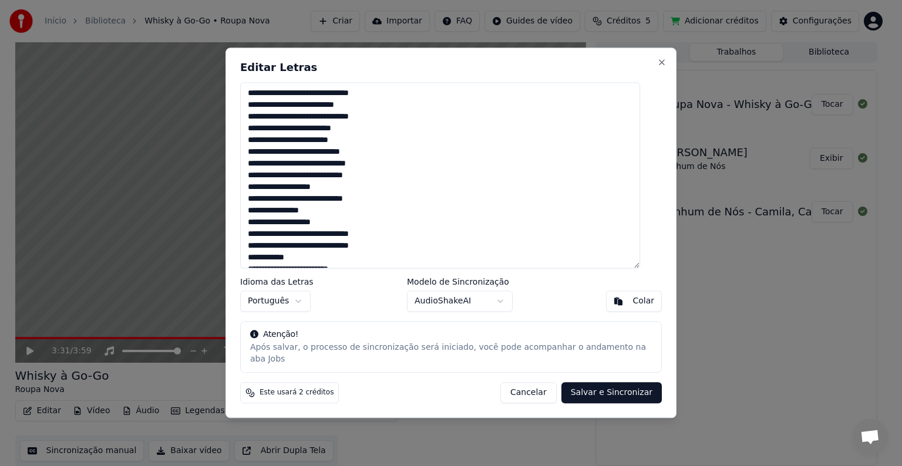
click at [317, 237] on textarea at bounding box center [440, 175] width 400 height 186
click at [529, 390] on button "Cancelar" at bounding box center [528, 393] width 56 height 21
type textarea "**********"
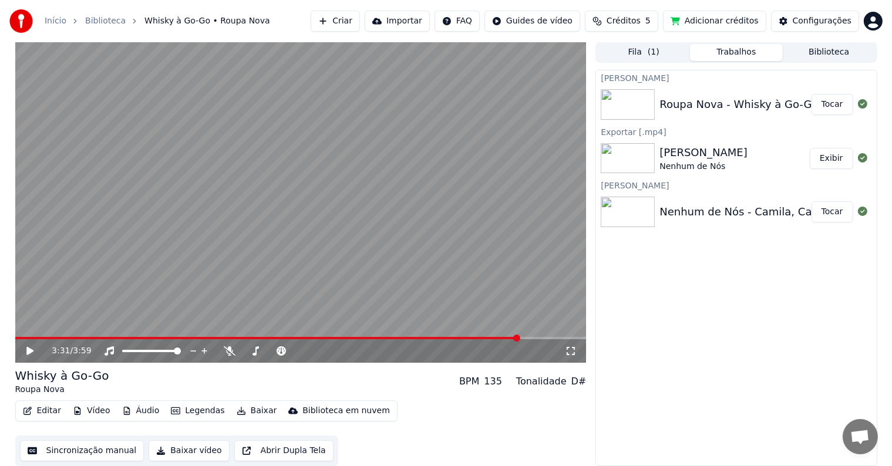
click at [251, 409] on button "Baixar" at bounding box center [257, 411] width 50 height 16
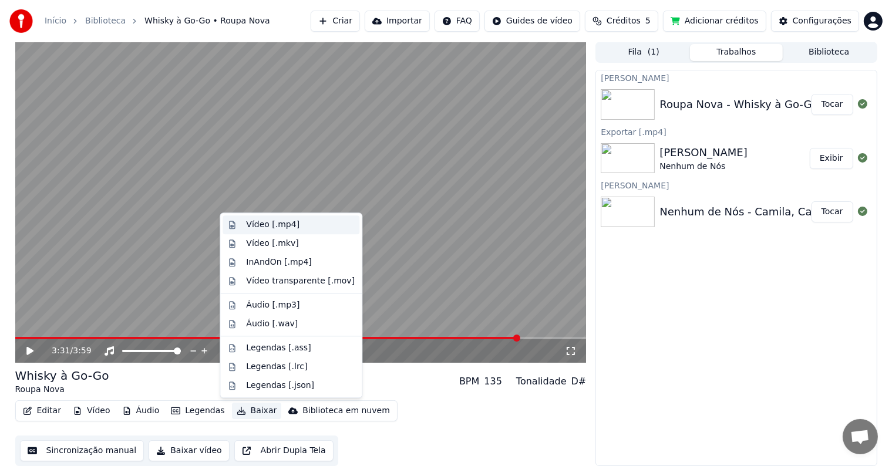
click at [273, 228] on div "Vídeo [.mp4]" at bounding box center [272, 225] width 53 height 12
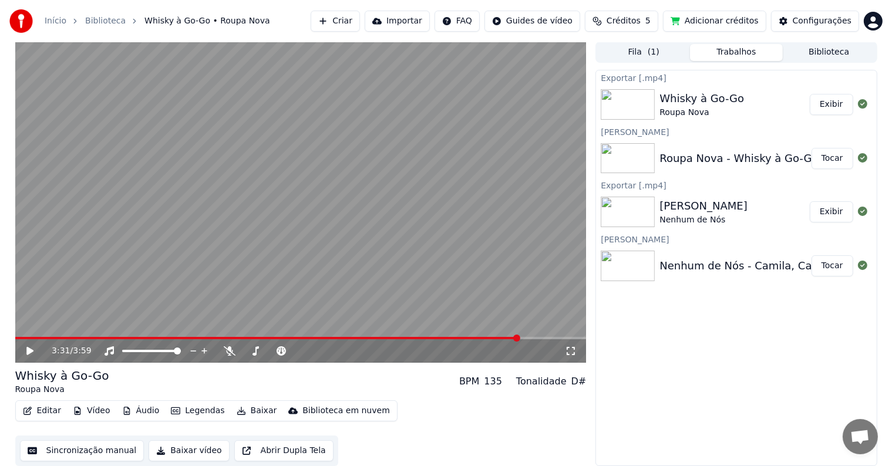
click at [835, 106] on button "Exibir" at bounding box center [830, 104] width 43 height 21
click at [63, 26] on link "Início" at bounding box center [56, 21] width 22 height 12
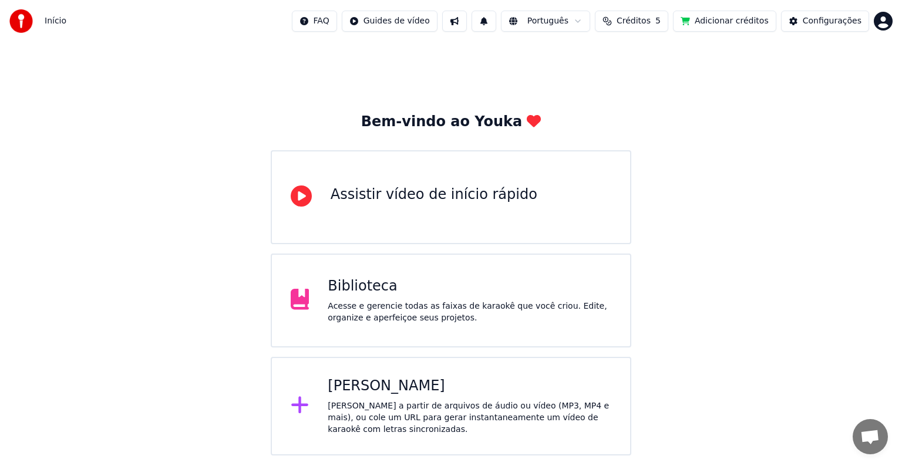
click at [398, 303] on div "Acesse e gerencie todas as faixas de karaokê que você criou. Edite, organize e …" at bounding box center [469, 312] width 283 height 23
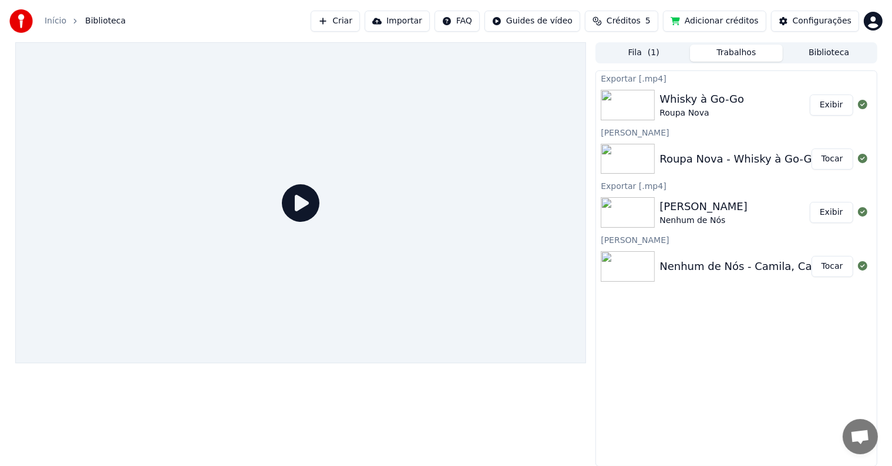
click at [849, 55] on button "Biblioteca" at bounding box center [828, 53] width 93 height 17
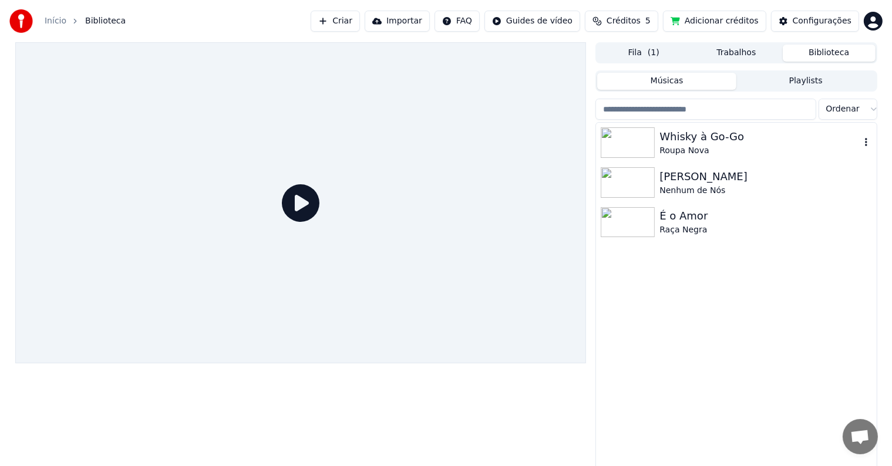
click at [873, 144] on div "Whisky à Go-Go Roupa Nova" at bounding box center [736, 143] width 280 height 40
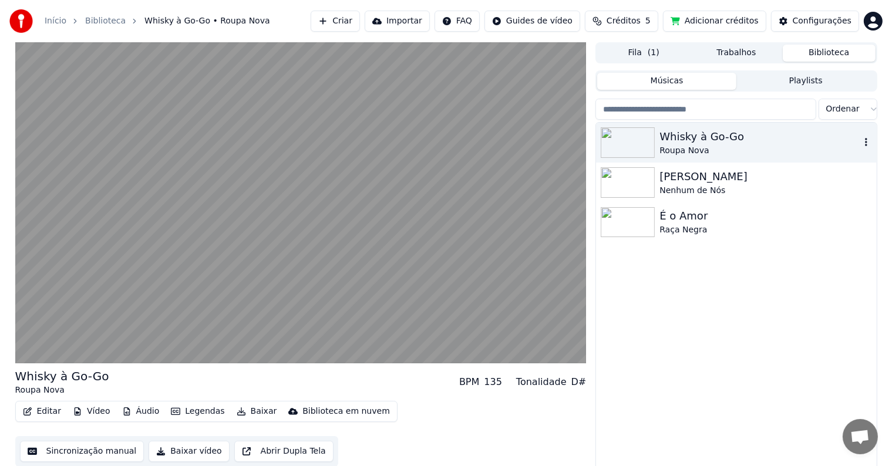
click at [867, 143] on icon "button" at bounding box center [866, 141] width 12 height 9
click at [865, 143] on icon "button" at bounding box center [866, 142] width 2 height 8
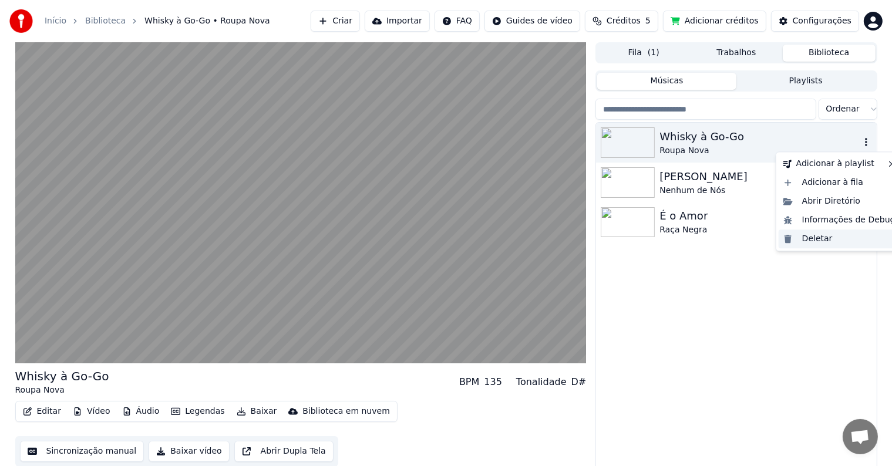
click at [805, 239] on div "Deletar" at bounding box center [838, 238] width 121 height 19
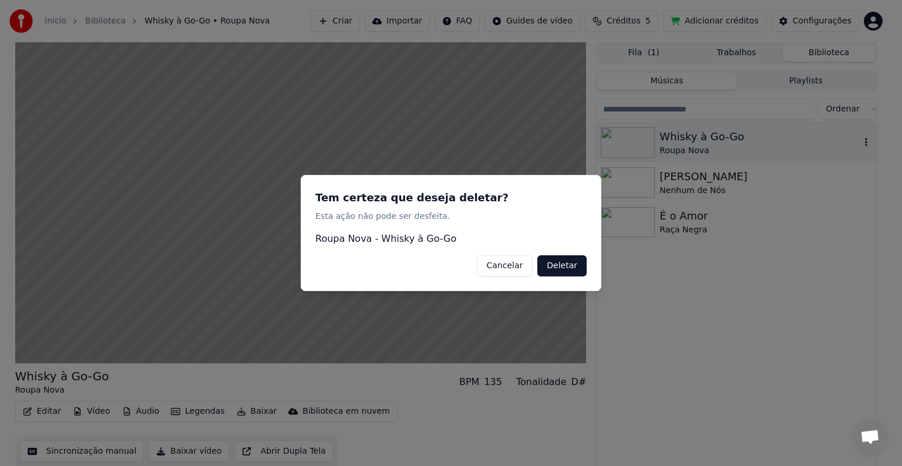
click at [552, 264] on button "Deletar" at bounding box center [561, 265] width 49 height 21
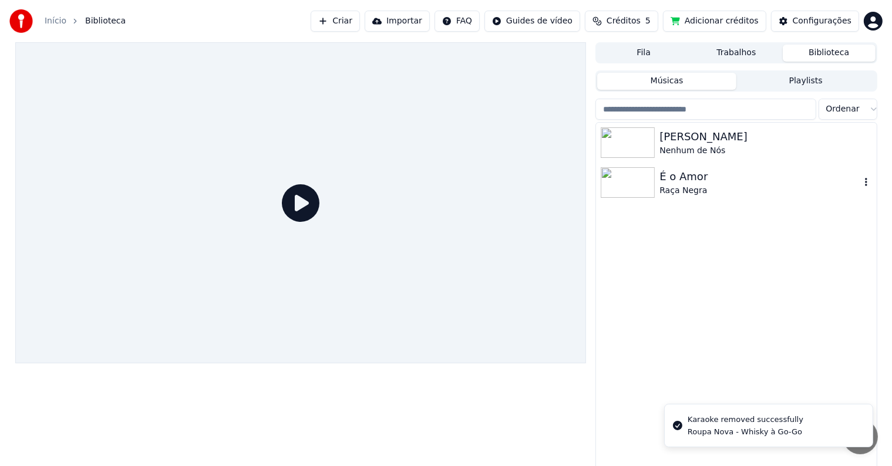
click at [866, 185] on icon "button" at bounding box center [866, 182] width 2 height 8
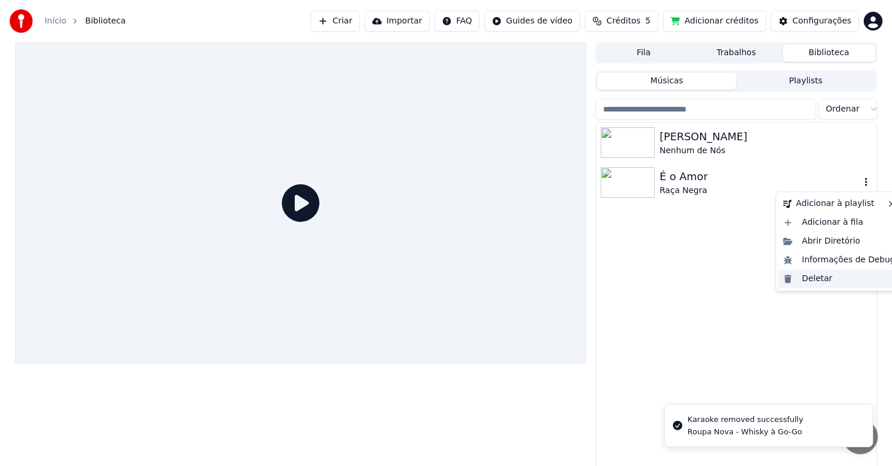
click at [808, 279] on div "Deletar" at bounding box center [838, 278] width 121 height 19
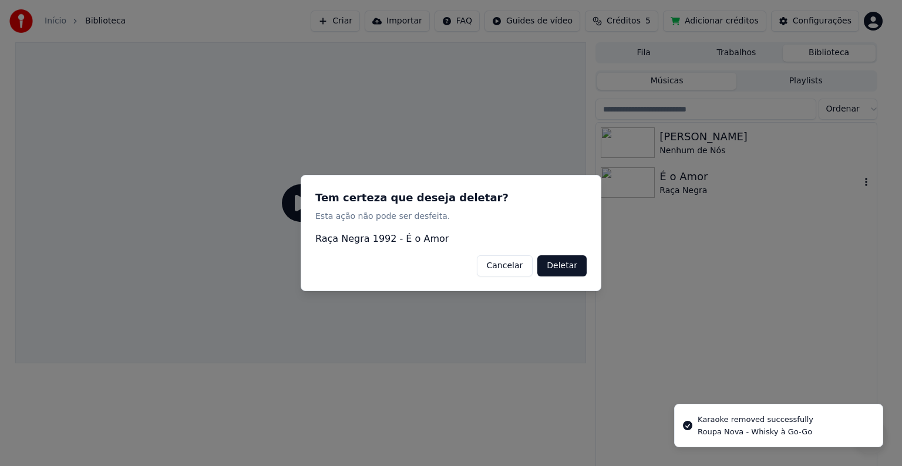
click at [559, 266] on button "Deletar" at bounding box center [561, 265] width 49 height 21
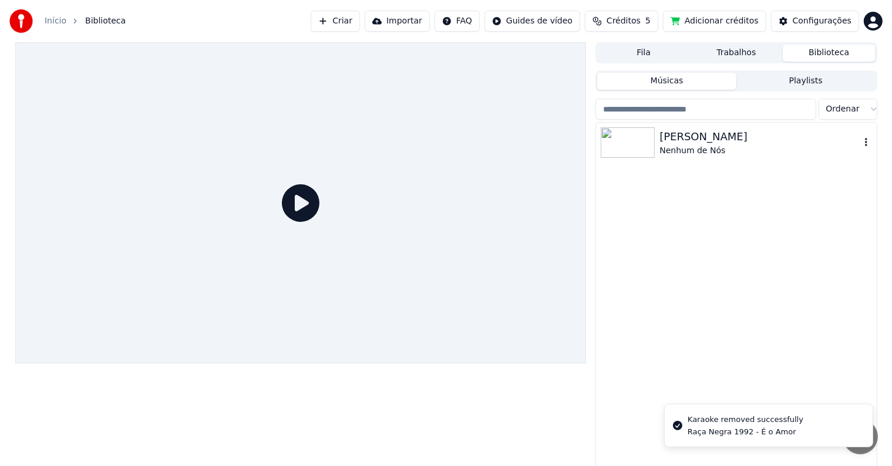
click at [875, 144] on div "[PERSON_NAME], [PERSON_NAME] de Nós" at bounding box center [736, 143] width 280 height 40
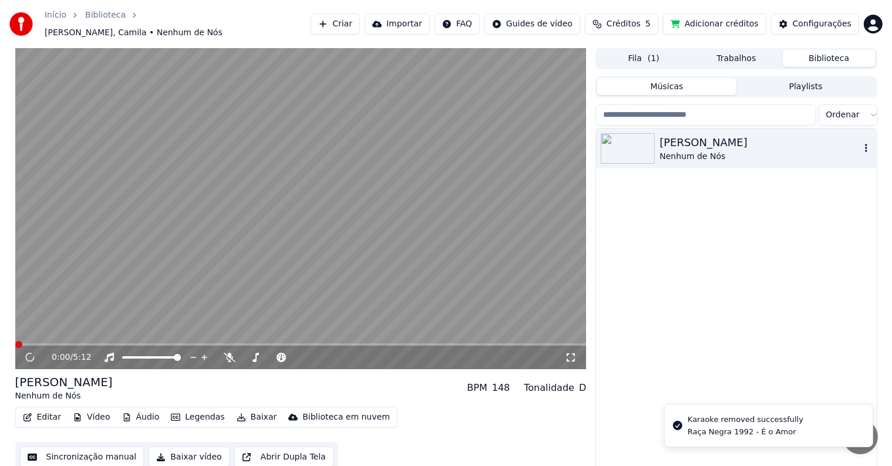
click at [866, 145] on icon "button" at bounding box center [866, 147] width 12 height 9
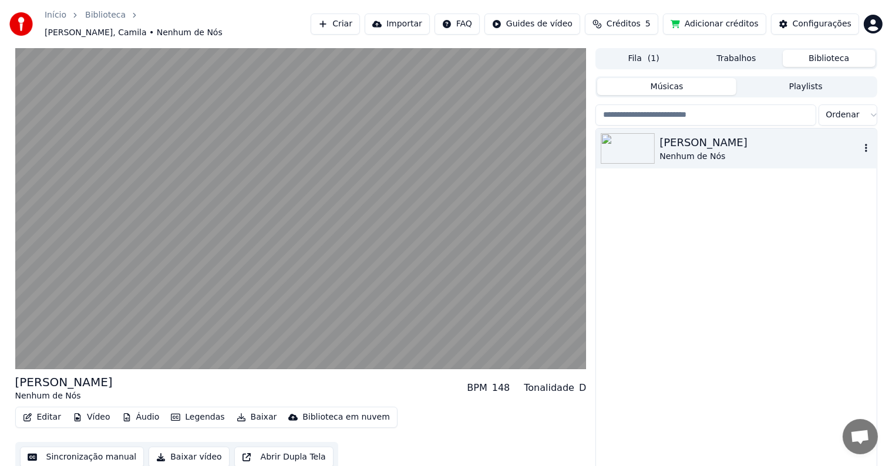
click at [868, 143] on icon "button" at bounding box center [866, 147] width 12 height 9
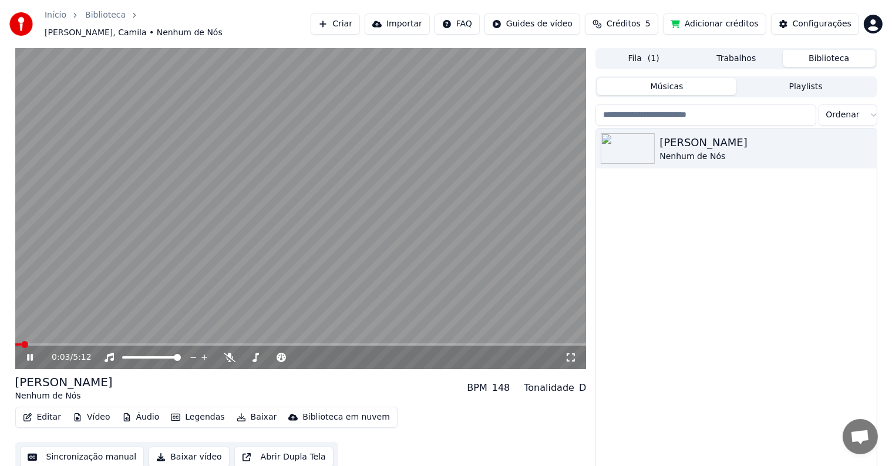
click at [32, 353] on icon at bounding box center [39, 357] width 28 height 9
click at [865, 144] on icon "button" at bounding box center [866, 148] width 2 height 8
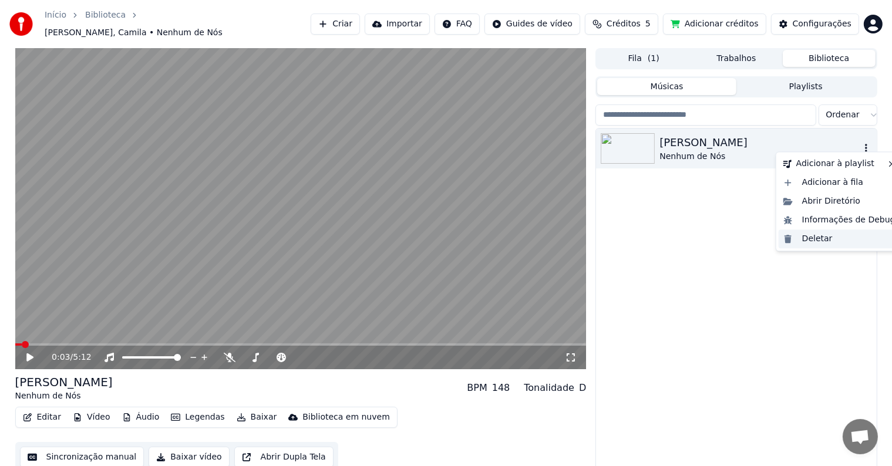
click at [817, 242] on div "Deletar" at bounding box center [838, 238] width 121 height 19
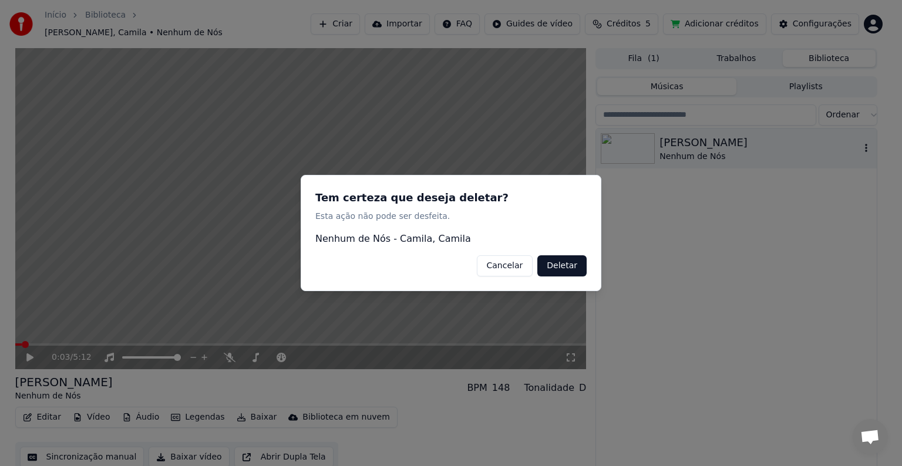
drag, startPoint x: 559, startPoint y: 268, endPoint x: 577, endPoint y: 264, distance: 18.7
click at [559, 268] on button "Deletar" at bounding box center [561, 265] width 49 height 21
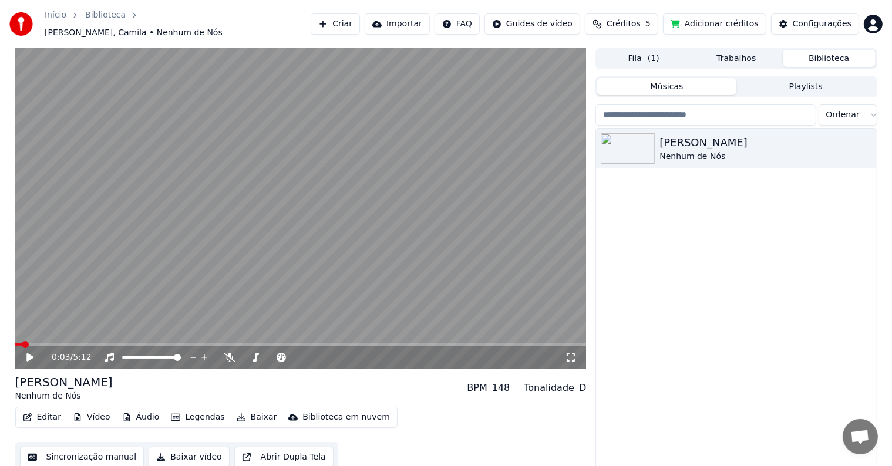
click at [744, 58] on button "Trabalhos" at bounding box center [736, 58] width 93 height 17
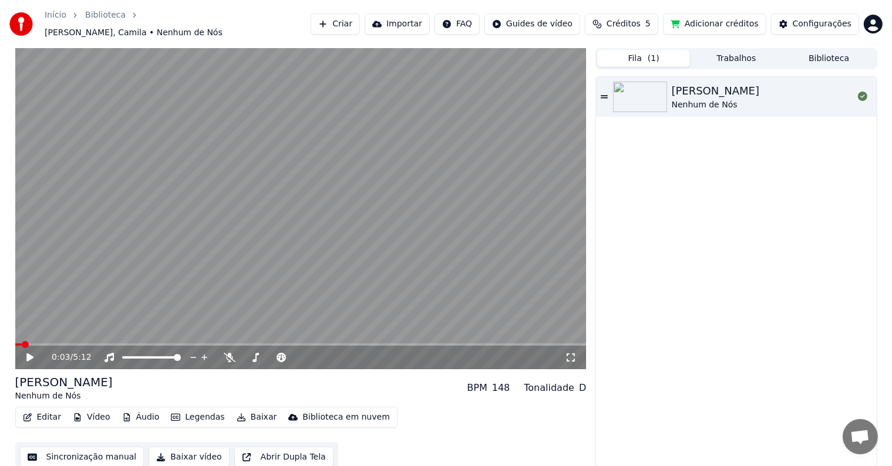
click at [667, 56] on button "Fila ( 1 )" at bounding box center [643, 58] width 93 height 17
click at [598, 87] on div "[PERSON_NAME], [PERSON_NAME] de Nós" at bounding box center [736, 97] width 280 height 40
